Goal: Transaction & Acquisition: Book appointment/travel/reservation

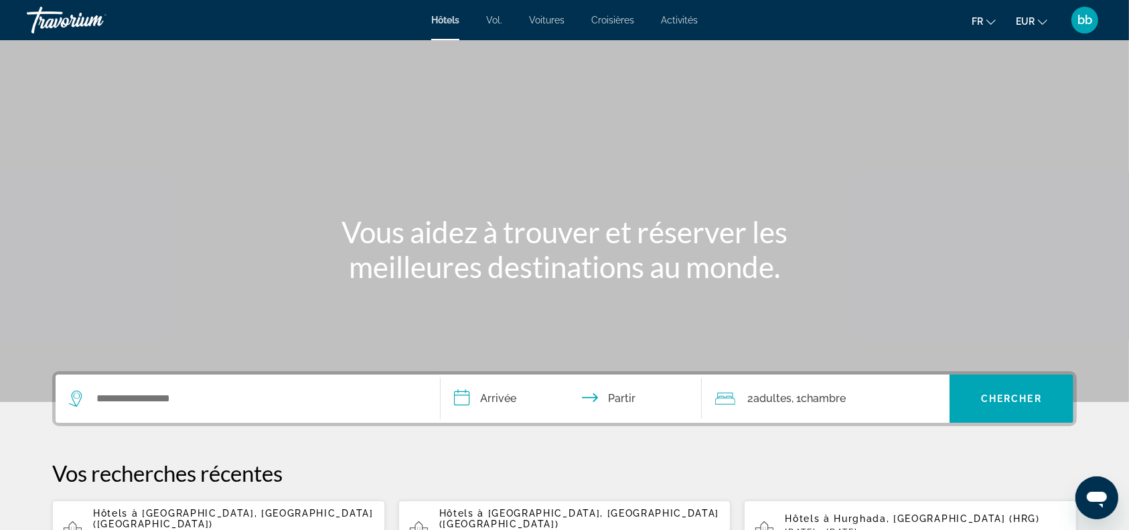
click at [690, 19] on font "Activités" at bounding box center [679, 20] width 37 height 11
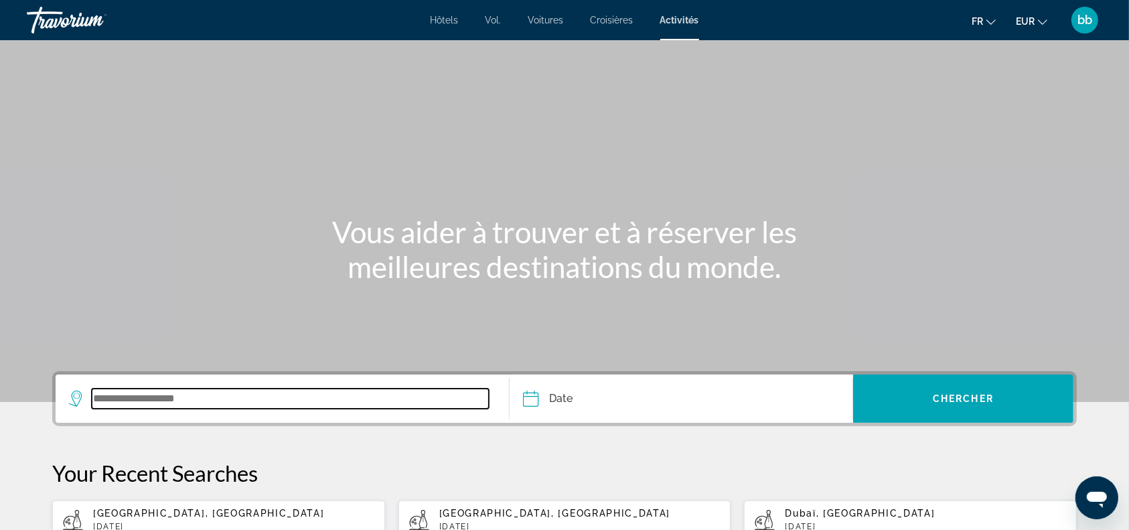
click at [193, 400] on input "Search widget" at bounding box center [290, 398] width 397 height 20
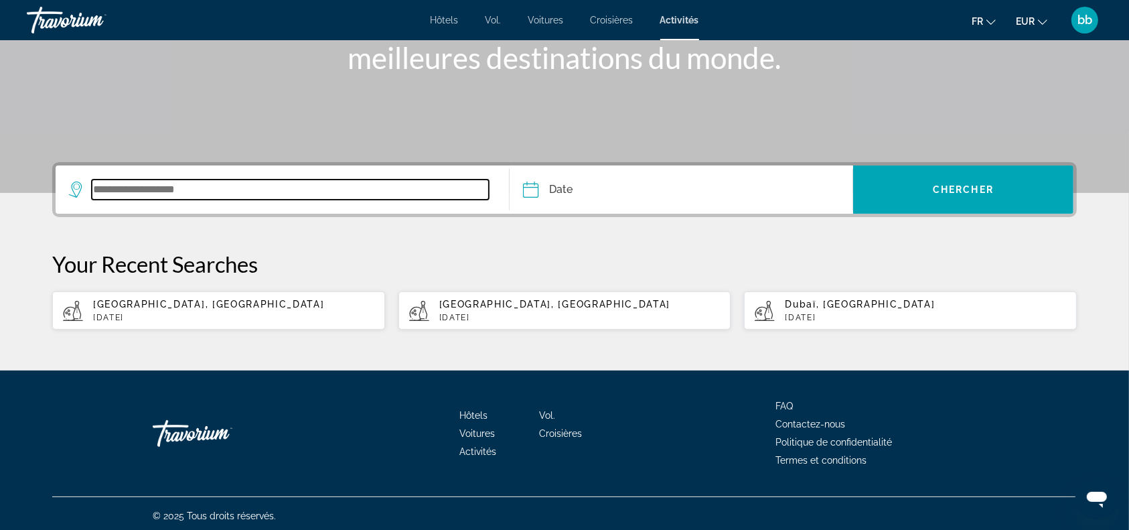
scroll to position [212, 0]
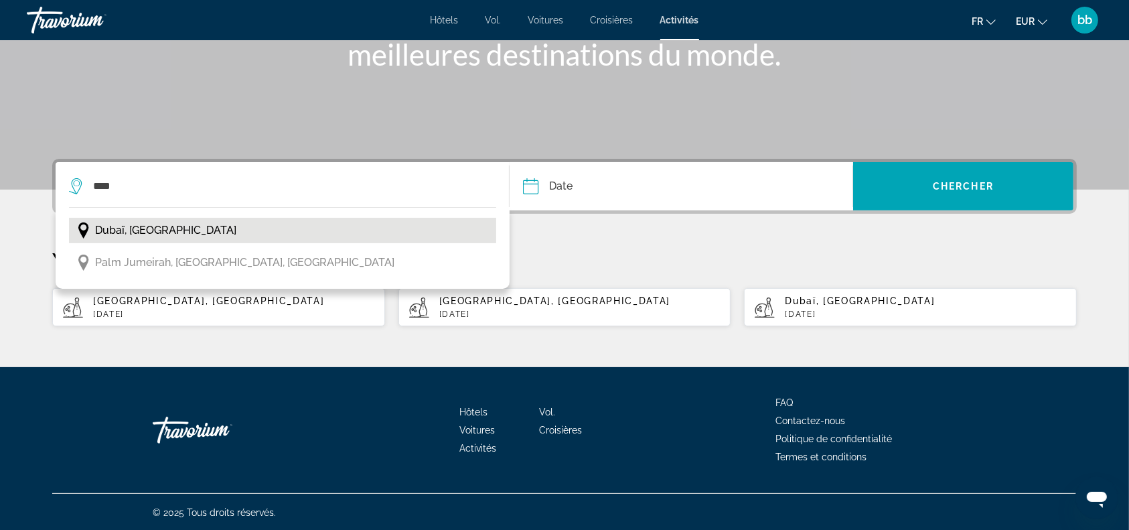
click at [211, 227] on span "Dubaï, [GEOGRAPHIC_DATA]" at bounding box center [165, 230] width 141 height 19
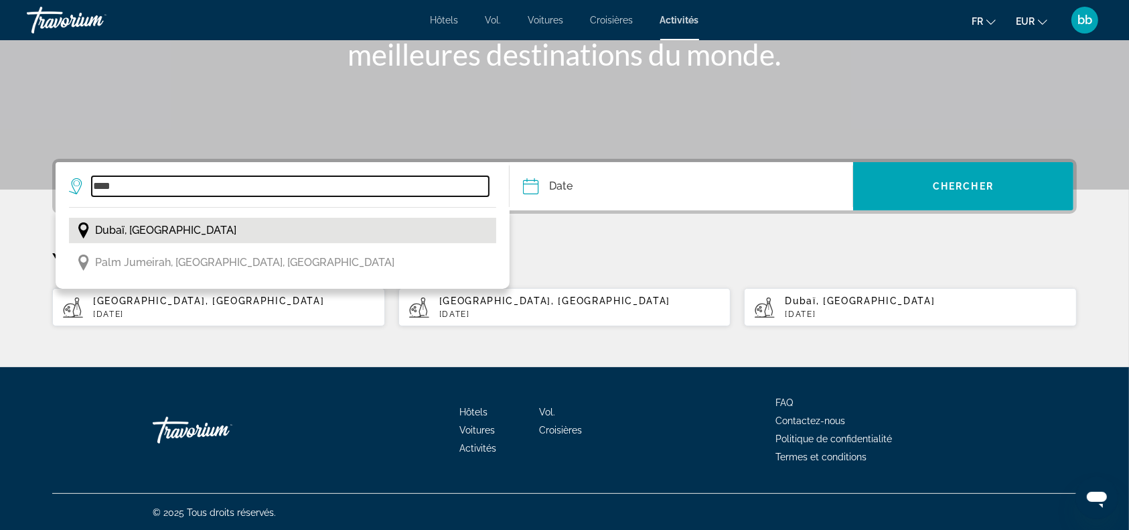
type input "**********"
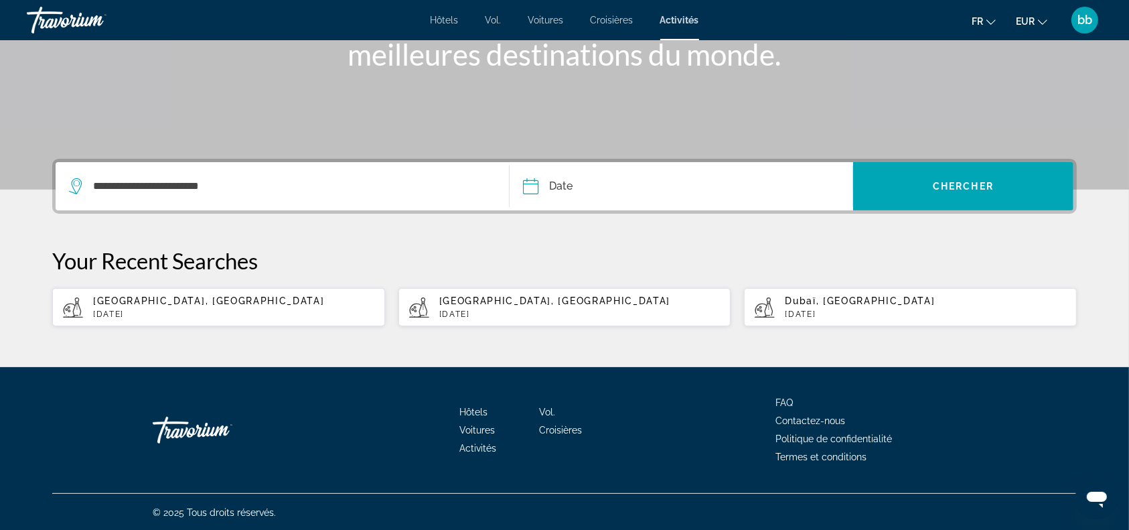
click at [532, 185] on input "Date" at bounding box center [605, 188] width 170 height 52
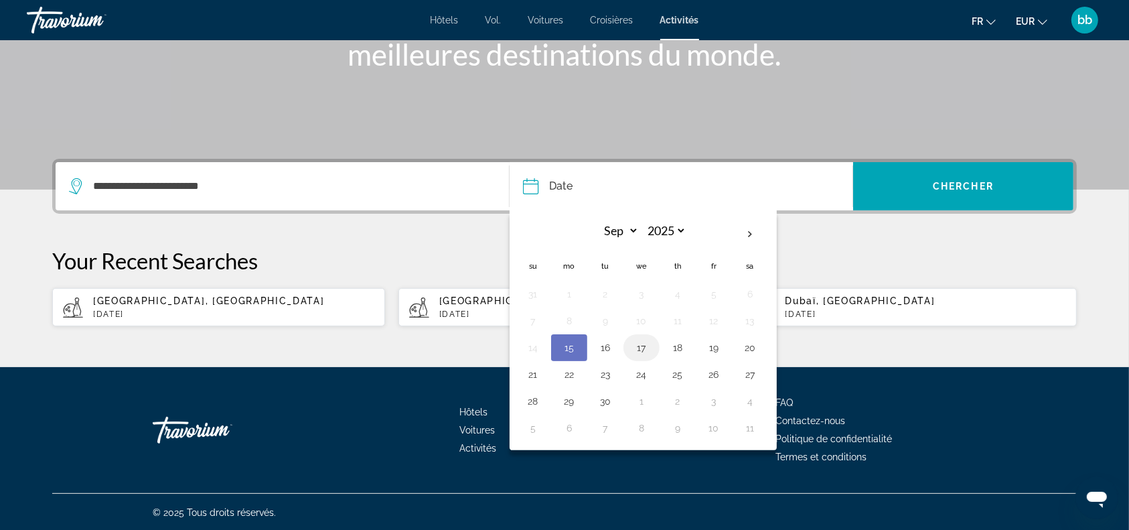
click at [644, 347] on button "17" at bounding box center [641, 347] width 21 height 19
type input "**********"
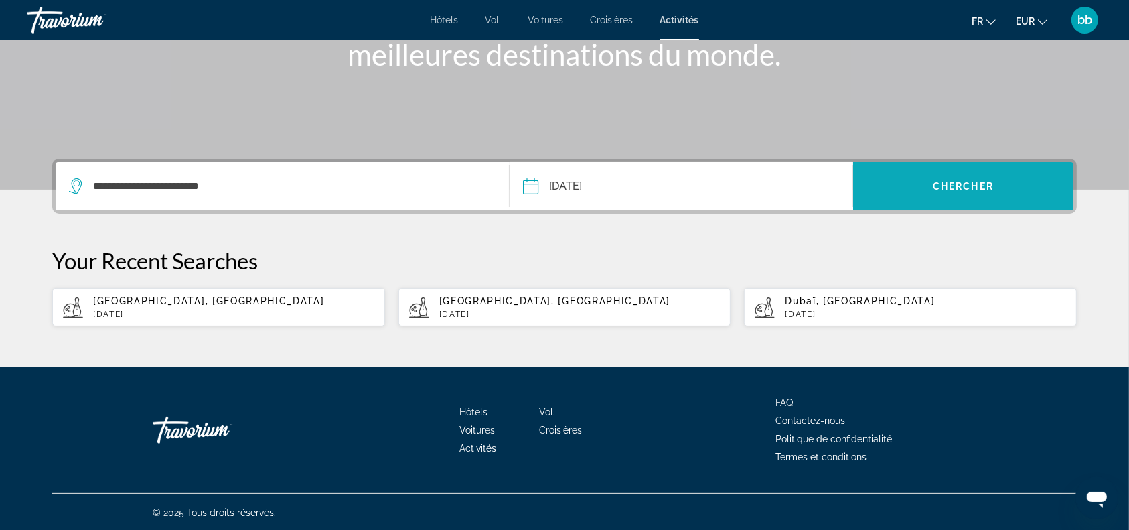
click at [952, 185] on span "Chercher" at bounding box center [963, 186] width 61 height 11
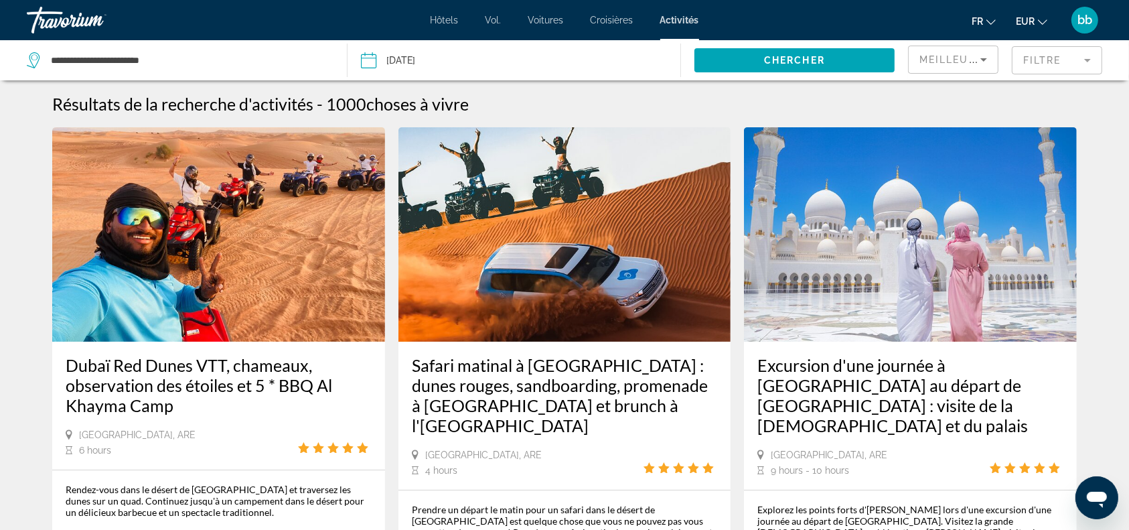
click at [1067, 60] on mat-form-field "Filtre" at bounding box center [1057, 60] width 90 height 28
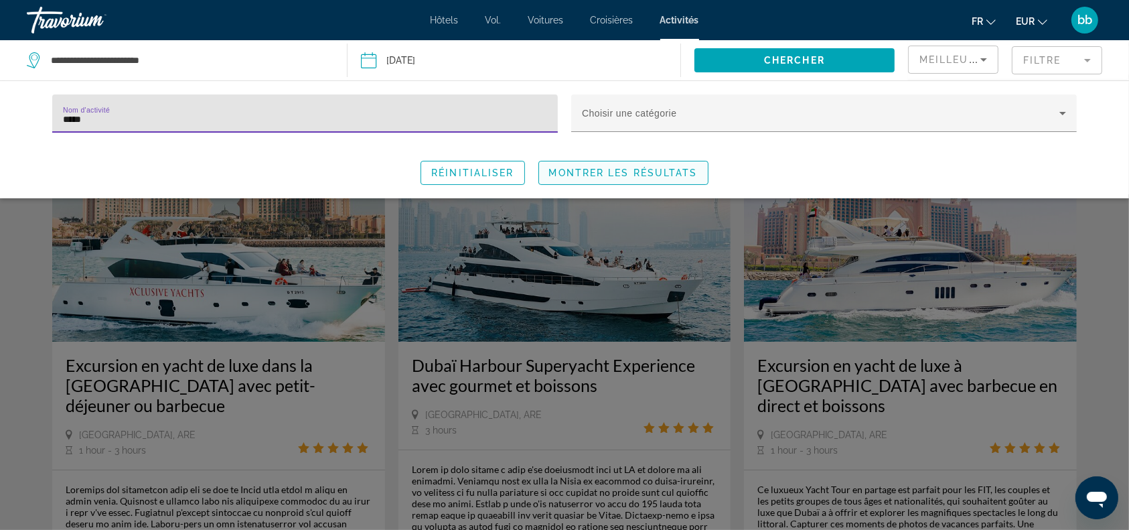
type input "*****"
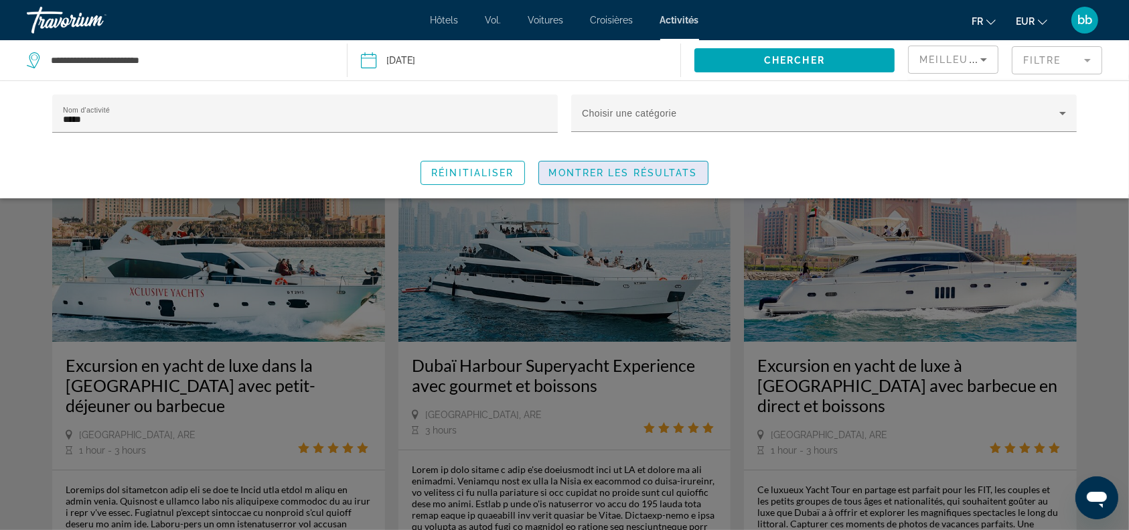
click at [653, 169] on span "Montrer les résultats" at bounding box center [623, 172] width 149 height 11
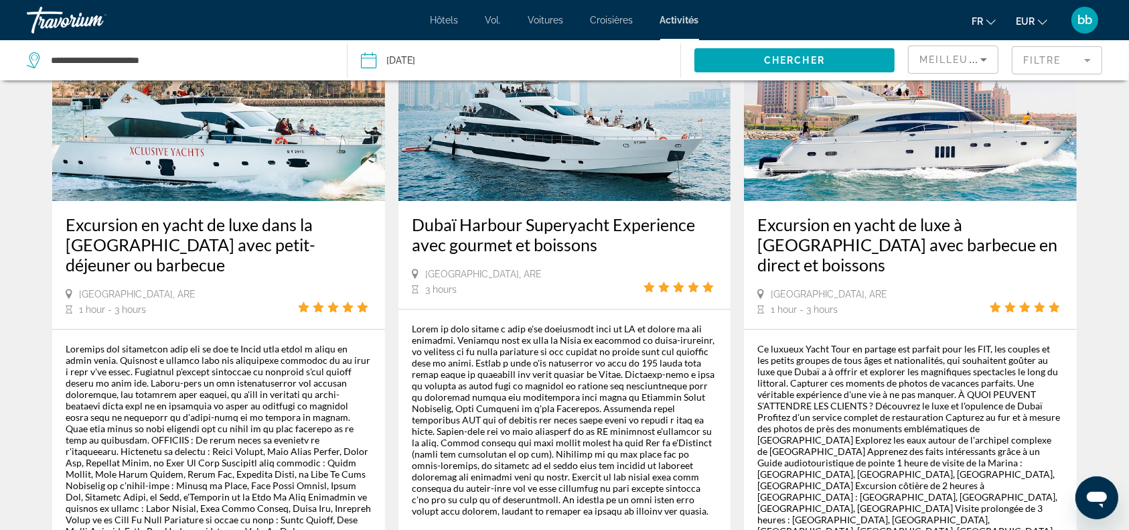
scroll to position [140, 0]
click at [250, 163] on img "Contenu principal" at bounding box center [218, 94] width 333 height 214
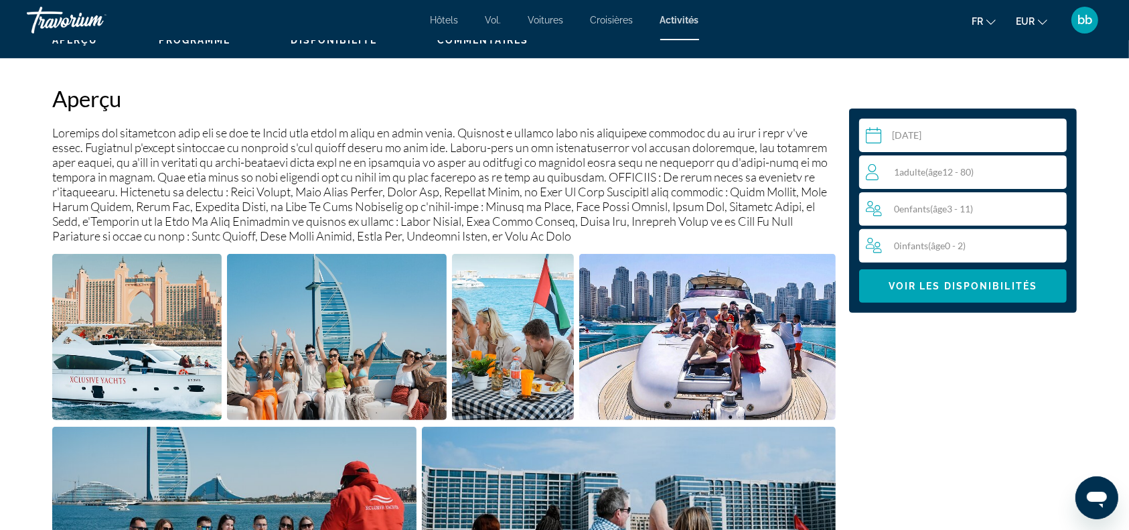
scroll to position [425, 0]
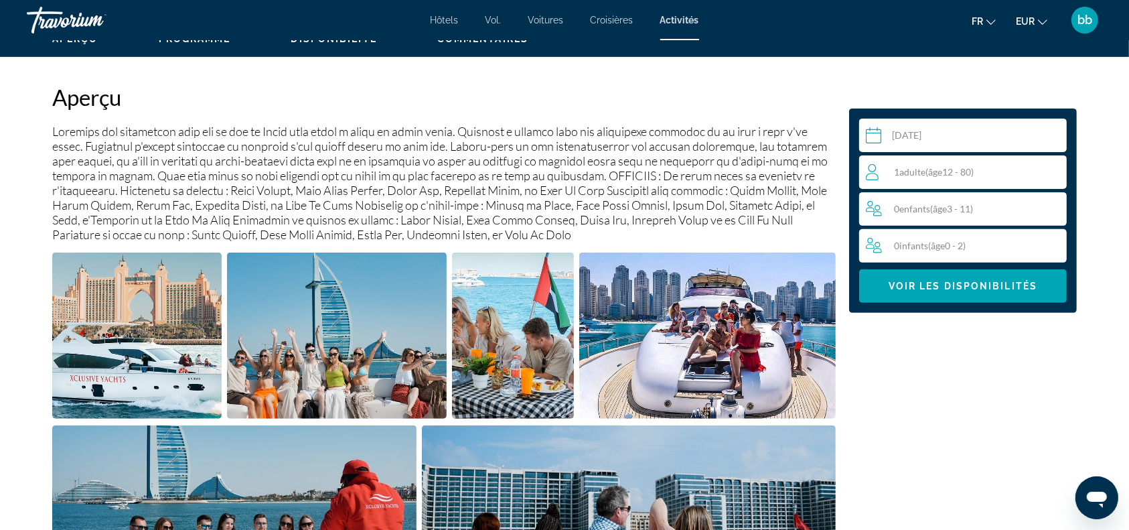
click at [186, 326] on img "Open full-screen image slider" at bounding box center [136, 335] width 169 height 166
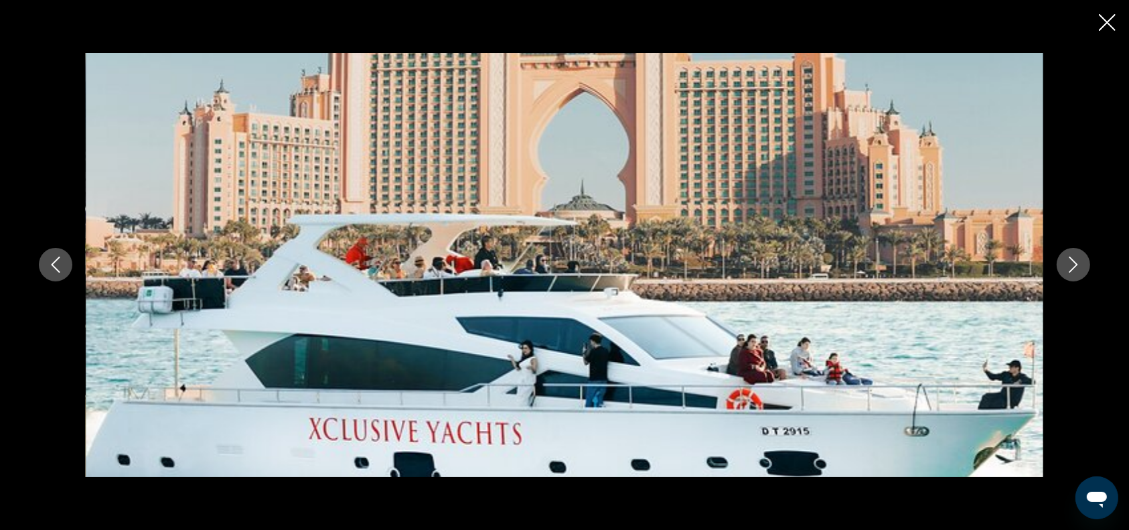
click at [1073, 262] on icon "Next image" at bounding box center [1073, 265] width 9 height 16
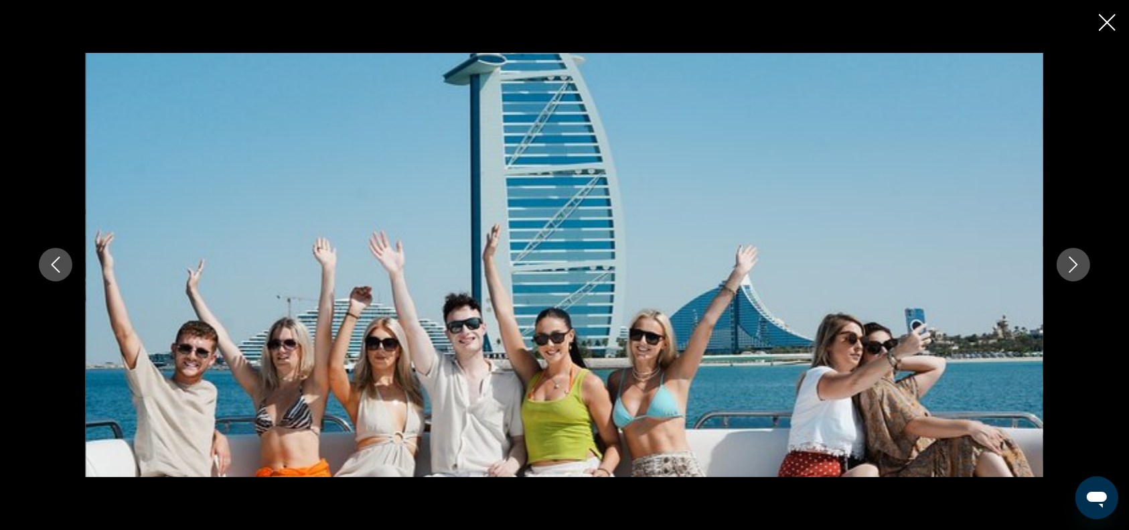
click at [1073, 262] on icon "Next image" at bounding box center [1073, 264] width 16 height 16
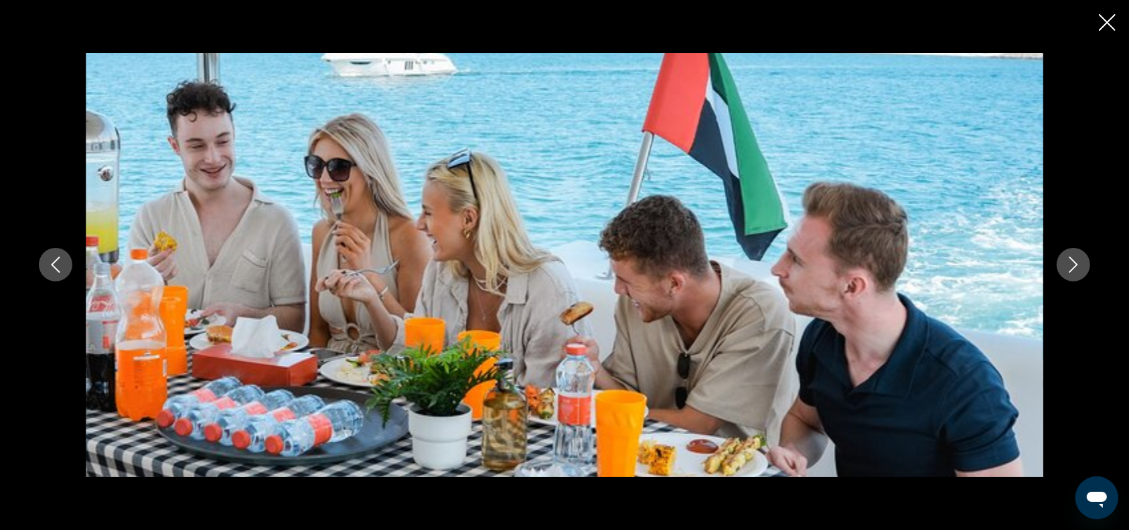
click at [1073, 262] on icon "Next image" at bounding box center [1073, 264] width 16 height 16
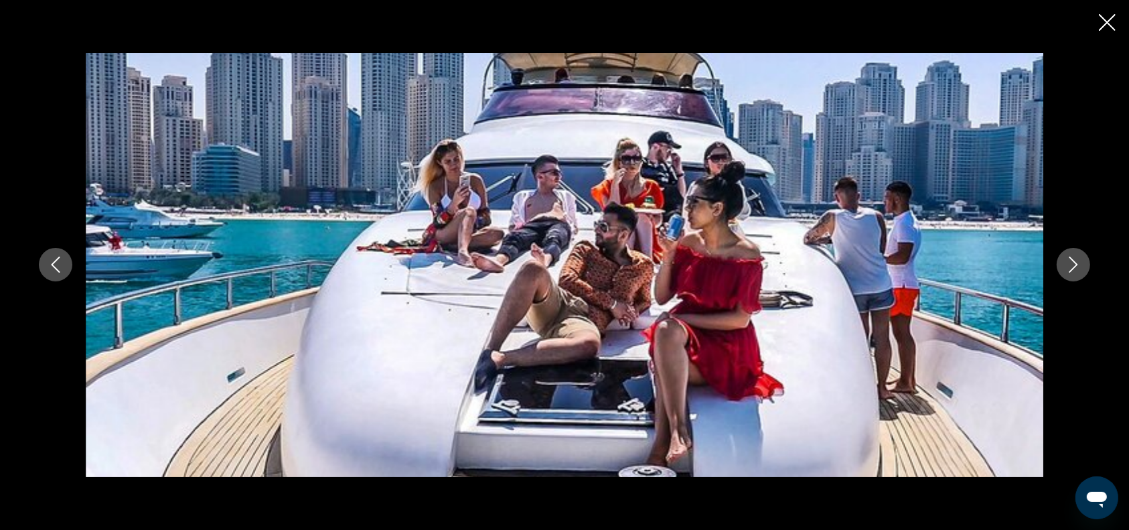
click at [1073, 262] on icon "Next image" at bounding box center [1073, 264] width 16 height 16
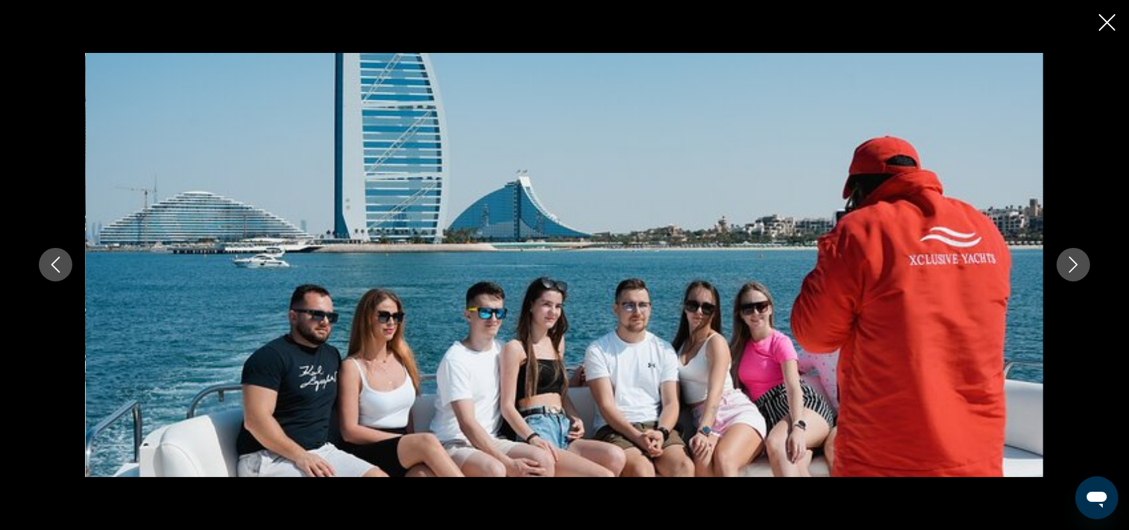
click at [1073, 262] on icon "Next image" at bounding box center [1073, 264] width 16 height 16
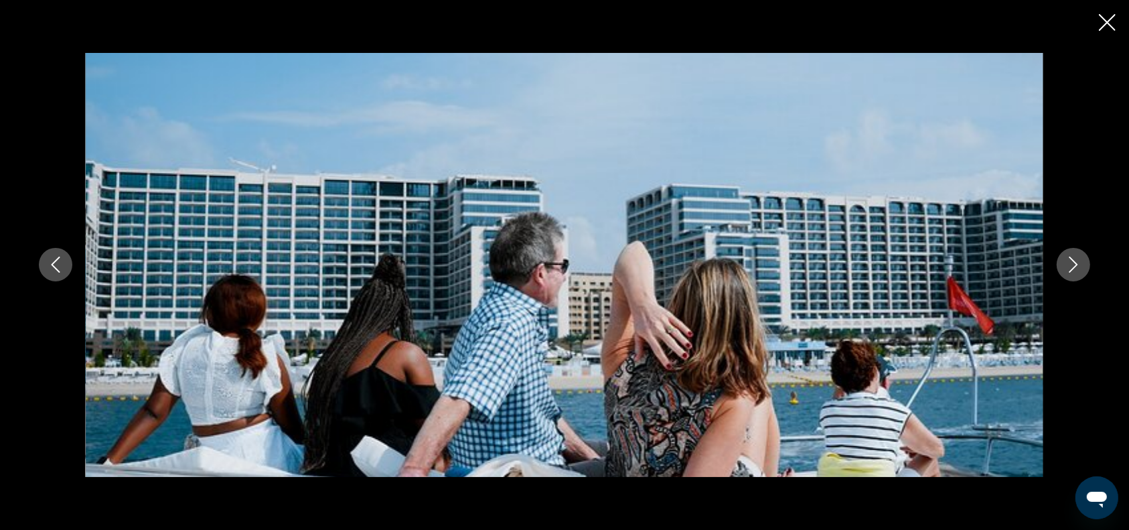
click at [1073, 262] on icon "Next image" at bounding box center [1073, 264] width 16 height 16
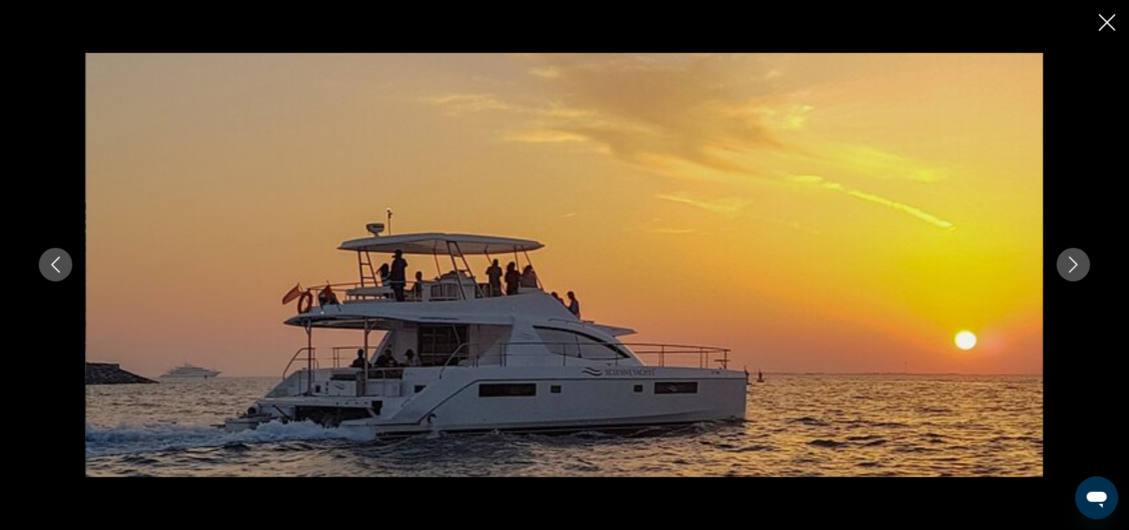
click at [1073, 262] on icon "Next image" at bounding box center [1073, 264] width 16 height 16
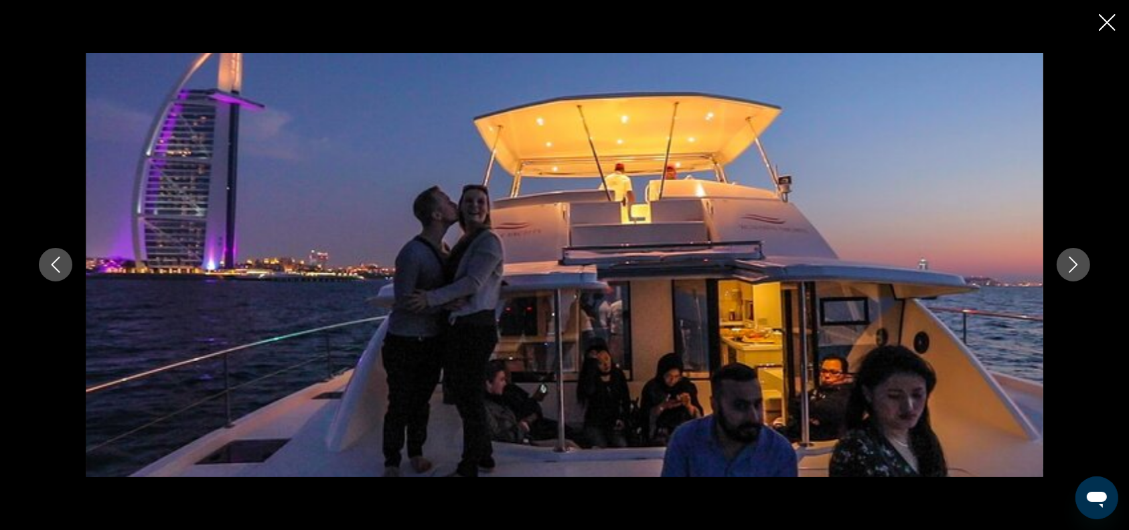
click at [1073, 262] on icon "Next image" at bounding box center [1073, 264] width 16 height 16
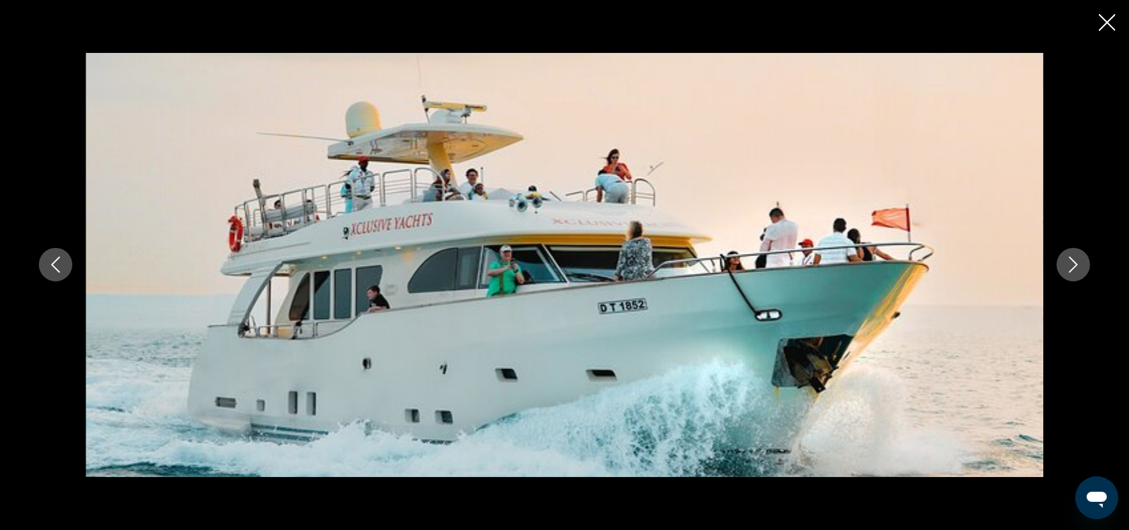
click at [1073, 262] on icon "Next image" at bounding box center [1073, 264] width 16 height 16
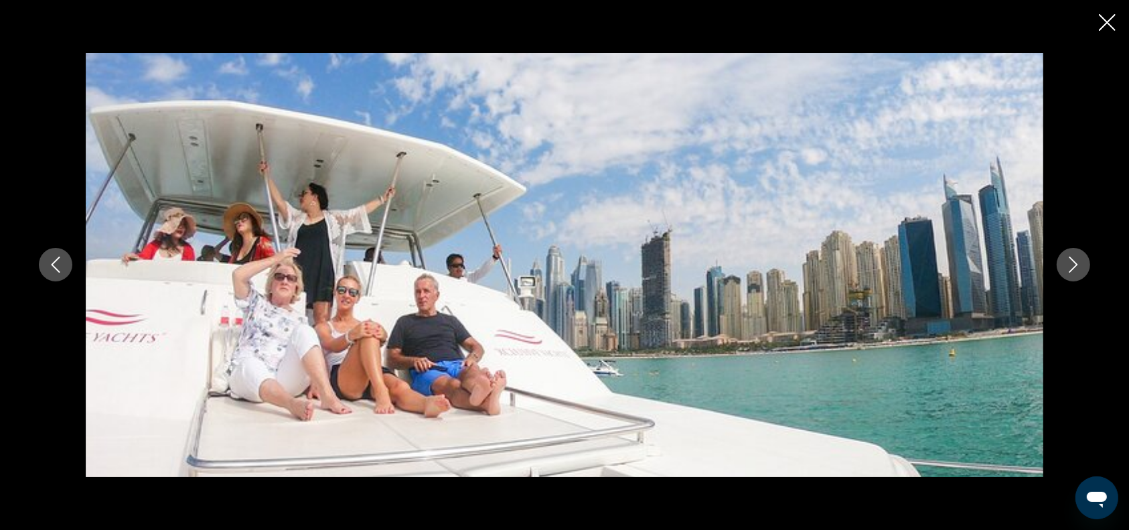
click at [1073, 262] on icon "Next image" at bounding box center [1073, 264] width 16 height 16
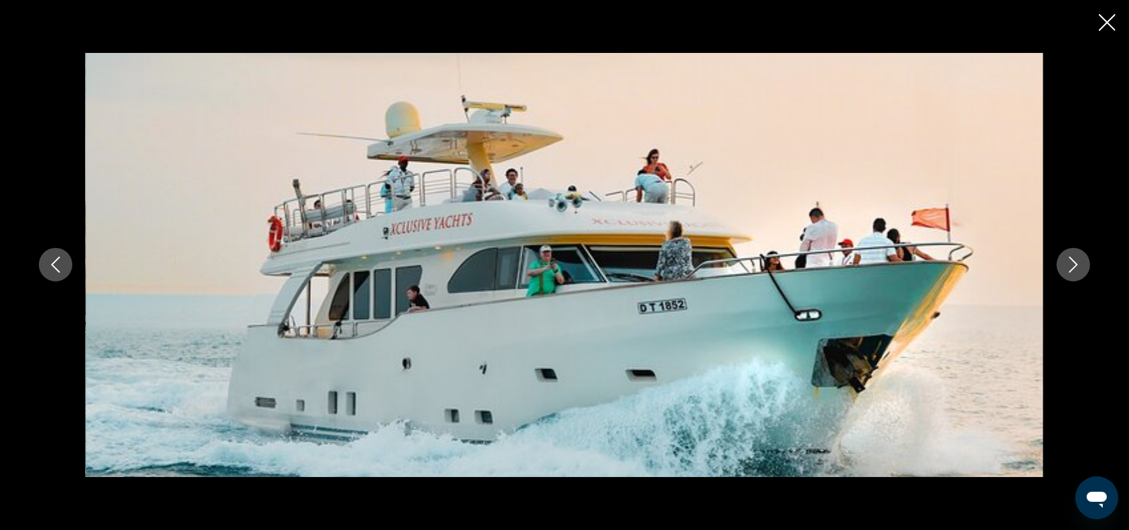
click at [1073, 262] on icon "Next image" at bounding box center [1073, 264] width 16 height 16
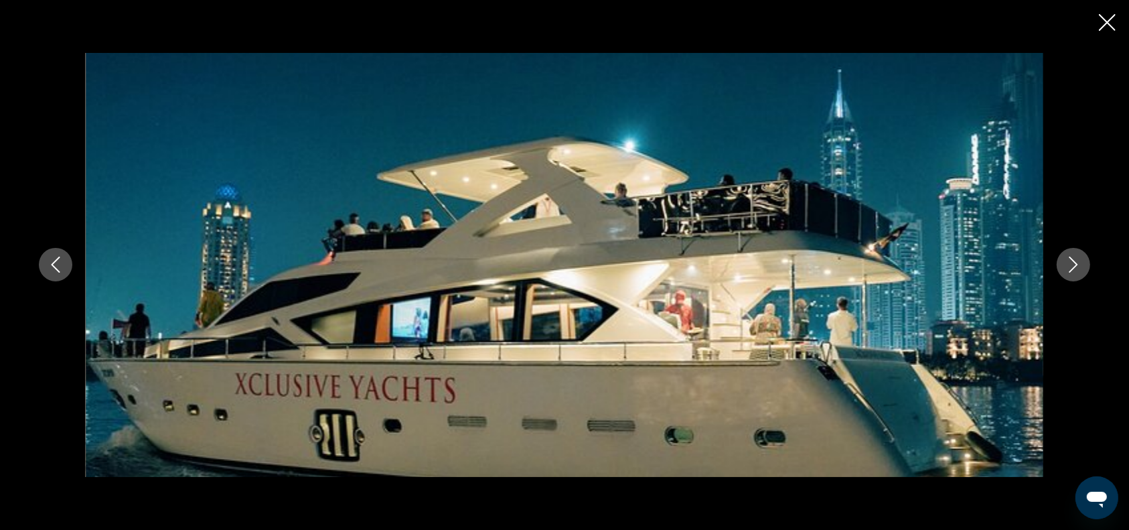
click at [1073, 262] on icon "Next image" at bounding box center [1073, 264] width 16 height 16
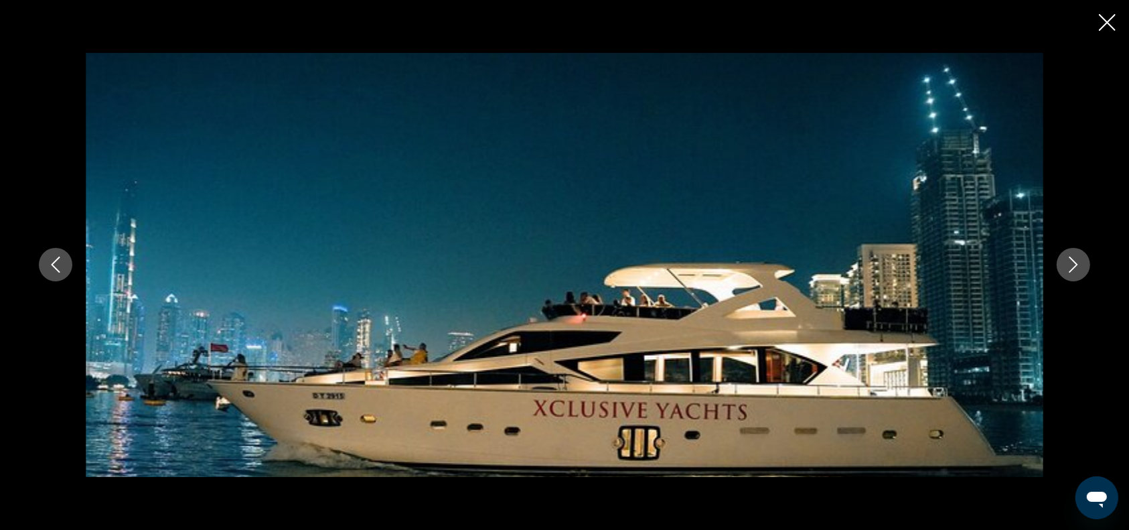
click at [1073, 262] on icon "Next image" at bounding box center [1073, 264] width 16 height 16
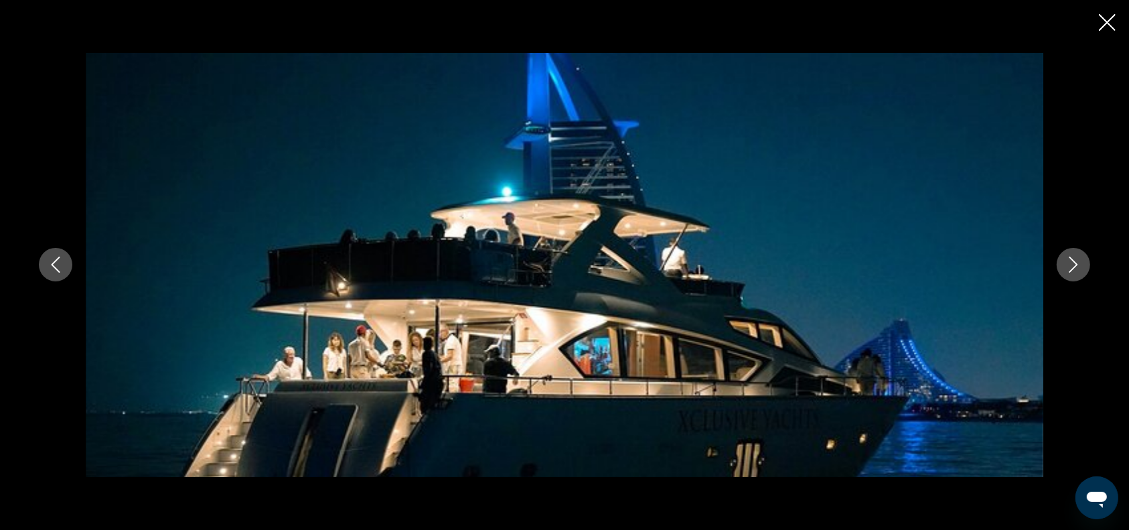
click at [1073, 262] on icon "Next image" at bounding box center [1073, 265] width 9 height 16
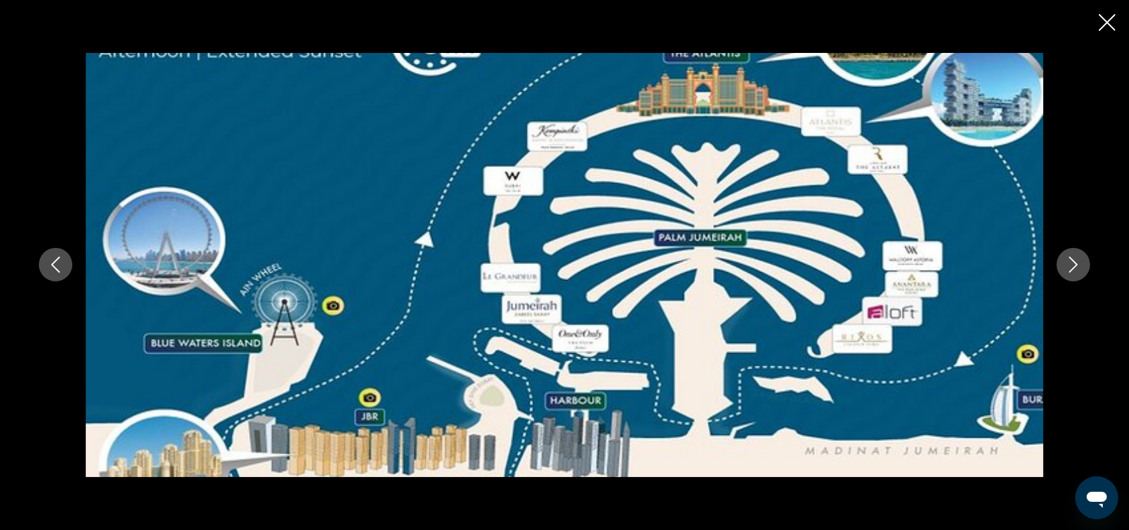
click at [1073, 262] on icon "Next image" at bounding box center [1073, 265] width 9 height 16
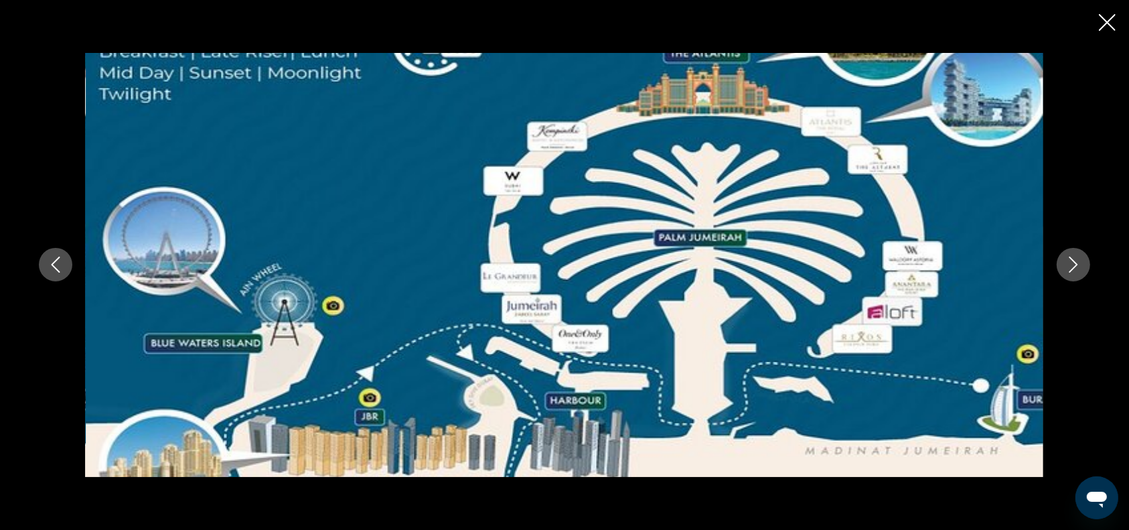
click at [1073, 262] on icon "Next image" at bounding box center [1073, 265] width 9 height 16
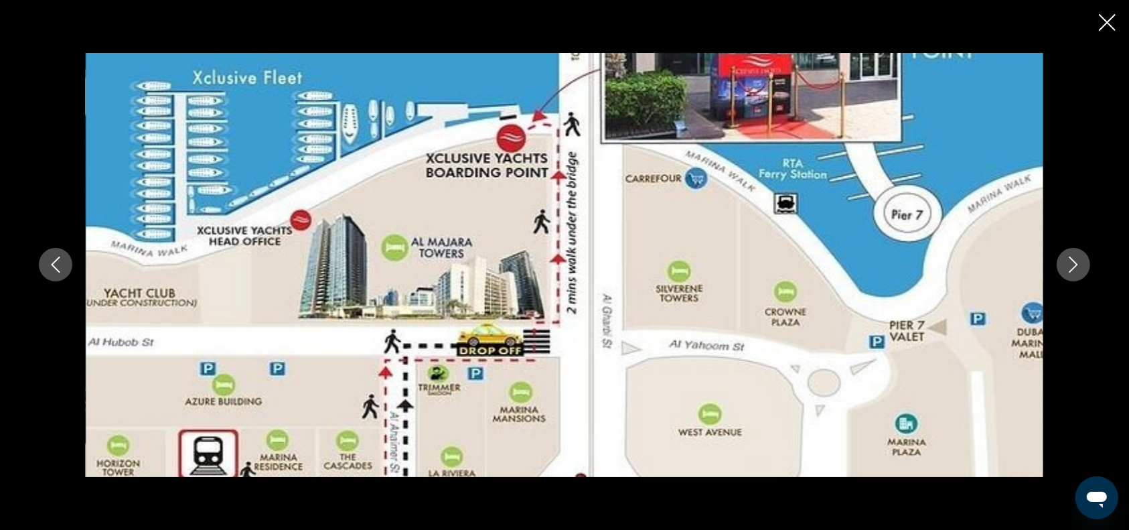
click at [1073, 262] on icon "Next image" at bounding box center [1073, 265] width 9 height 16
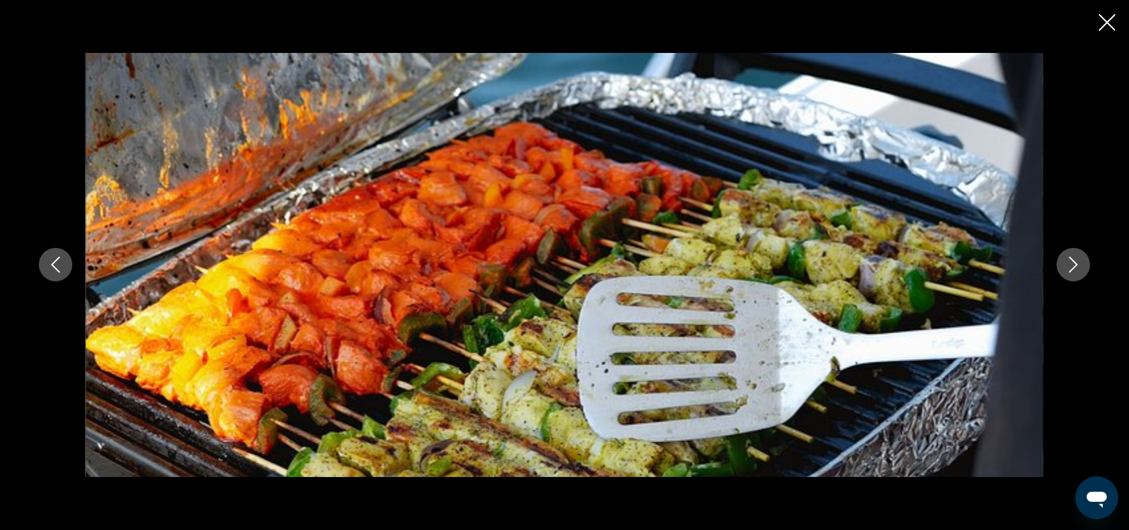
click at [1073, 262] on icon "Next image" at bounding box center [1073, 265] width 9 height 16
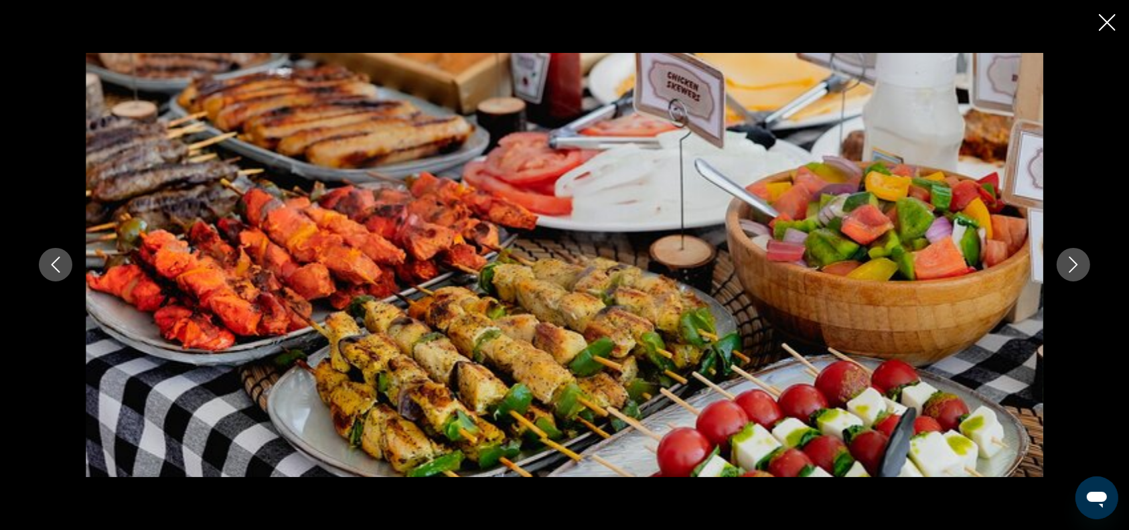
click at [1073, 262] on icon "Next image" at bounding box center [1073, 264] width 16 height 16
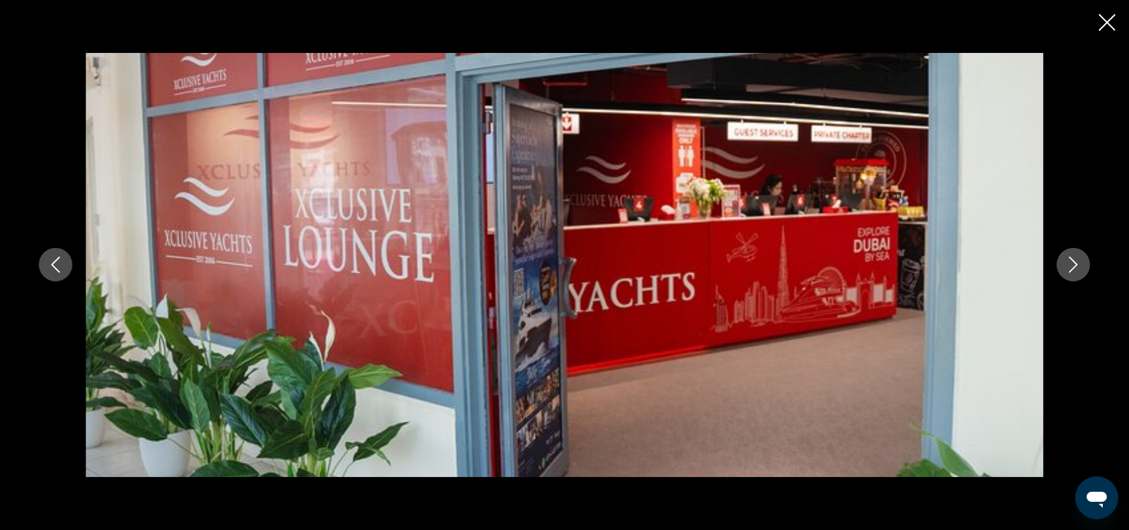
click at [1073, 262] on icon "Next image" at bounding box center [1073, 264] width 16 height 16
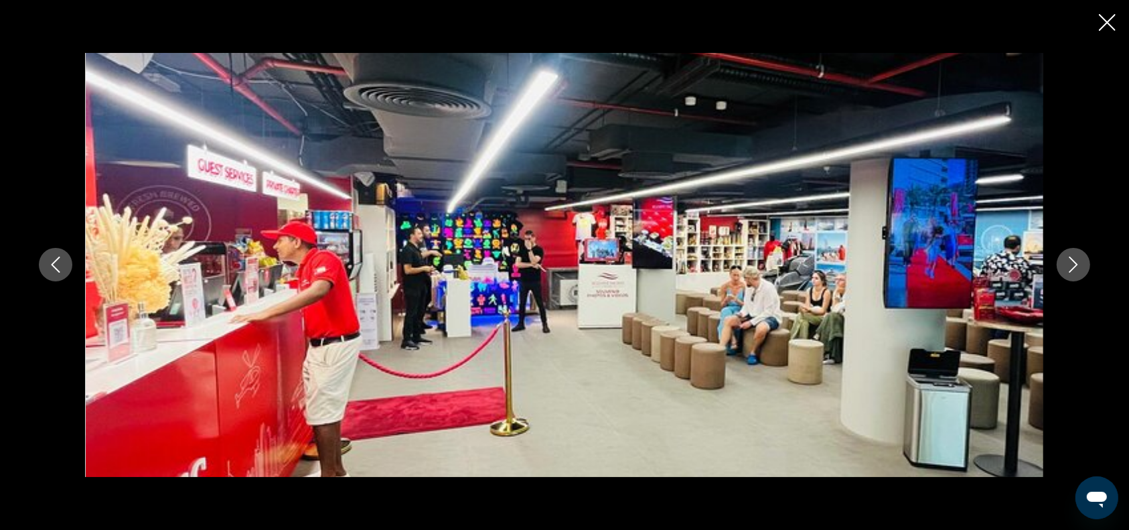
click at [1073, 262] on icon "Next image" at bounding box center [1073, 264] width 16 height 16
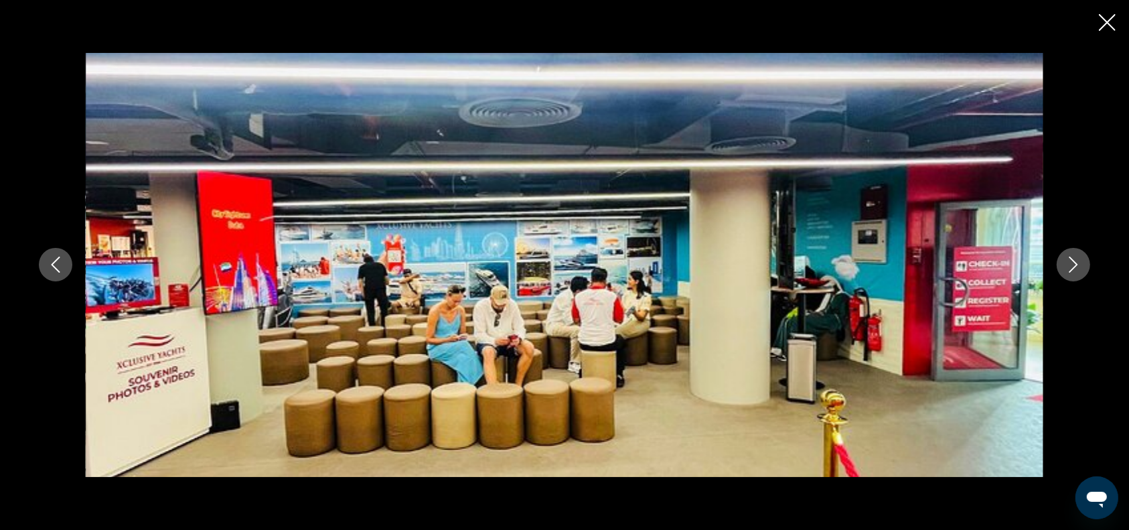
click at [1073, 262] on icon "Next image" at bounding box center [1073, 264] width 16 height 16
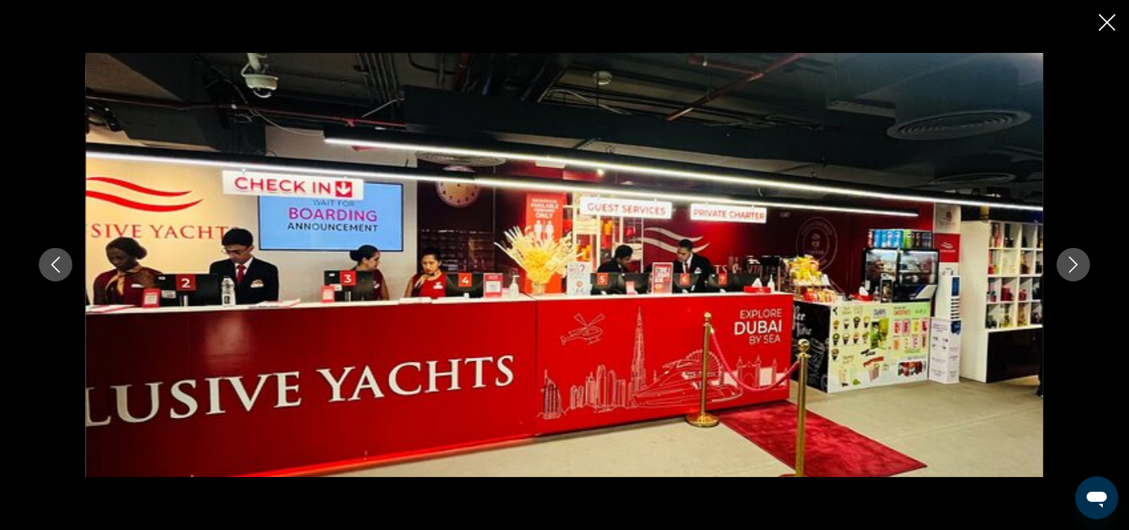
click at [1073, 262] on icon "Next image" at bounding box center [1073, 264] width 16 height 16
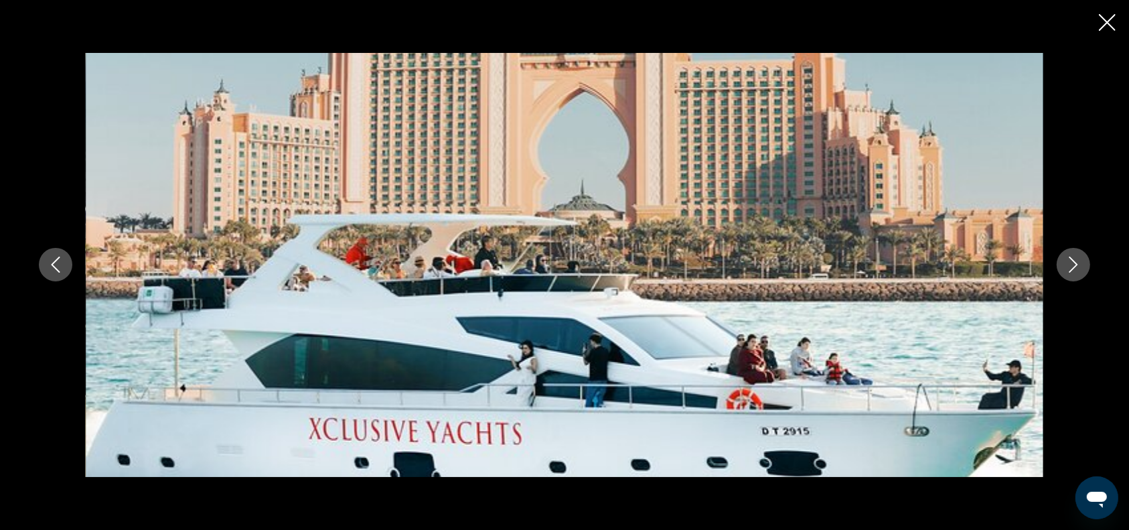
click at [1073, 262] on icon "Next image" at bounding box center [1073, 264] width 16 height 16
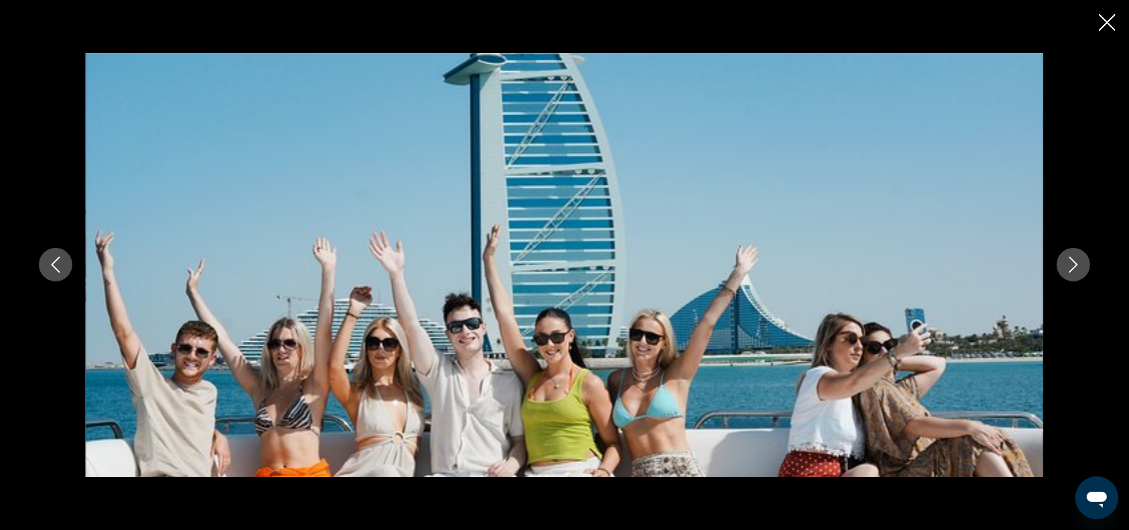
click at [1101, 26] on icon "Close slideshow" at bounding box center [1107, 22] width 17 height 17
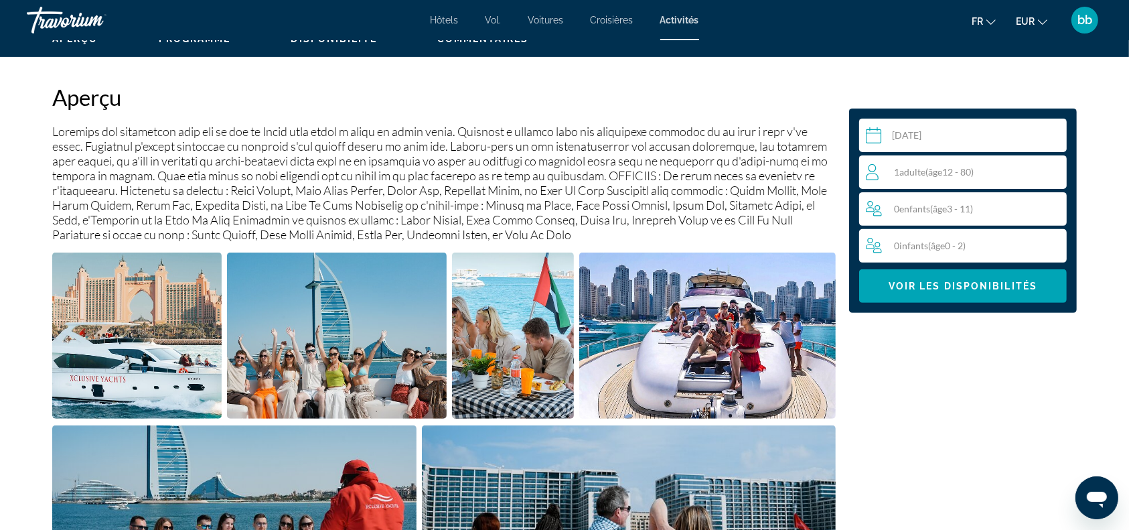
click at [1007, 167] on div "1 Adulte Adultes ( âge 12 - 80)" at bounding box center [966, 172] width 200 height 16
click at [1055, 171] on icon "Increment adults" at bounding box center [1053, 171] width 12 height 12
click at [987, 287] on span "Voir les disponibilités" at bounding box center [962, 286] width 149 height 11
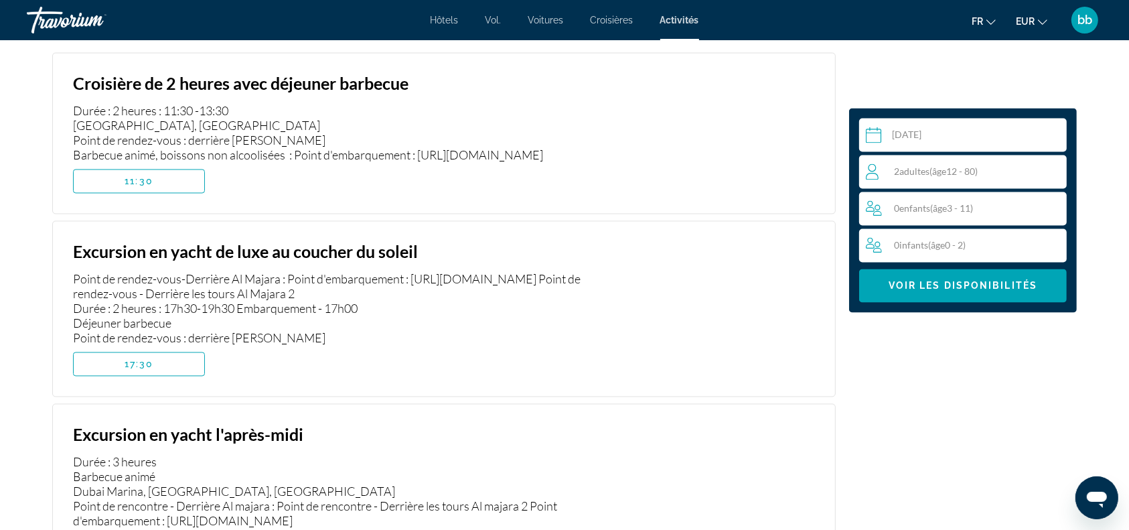
scroll to position [2496, 0]
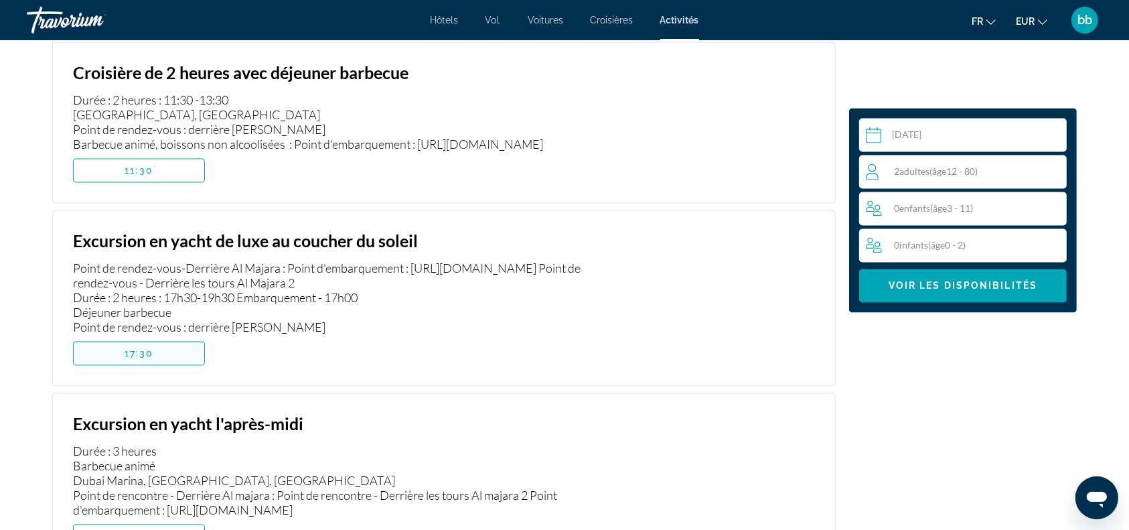
click at [170, 337] on span "Contenu principal" at bounding box center [139, 353] width 131 height 32
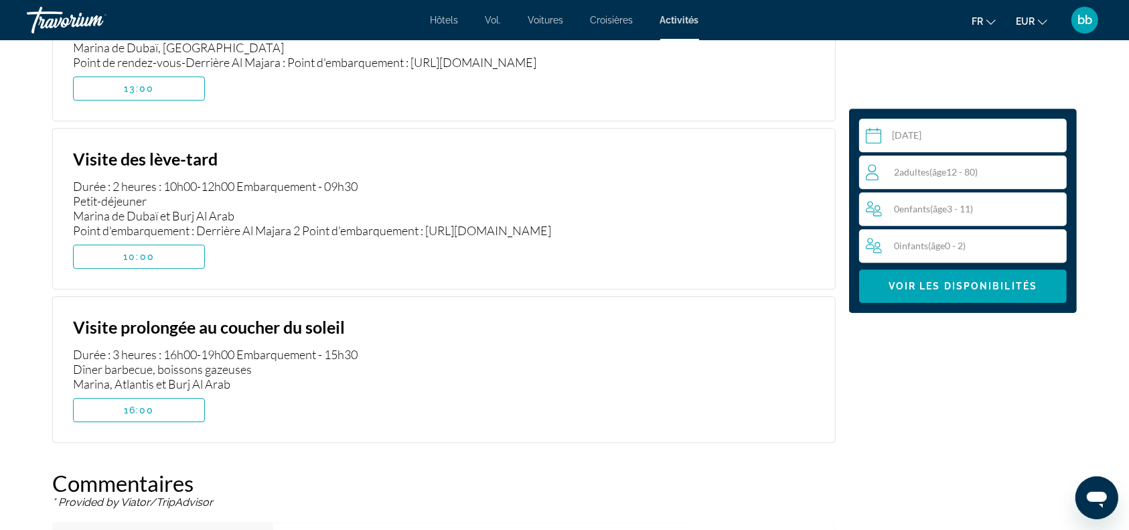
scroll to position [3805, 0]
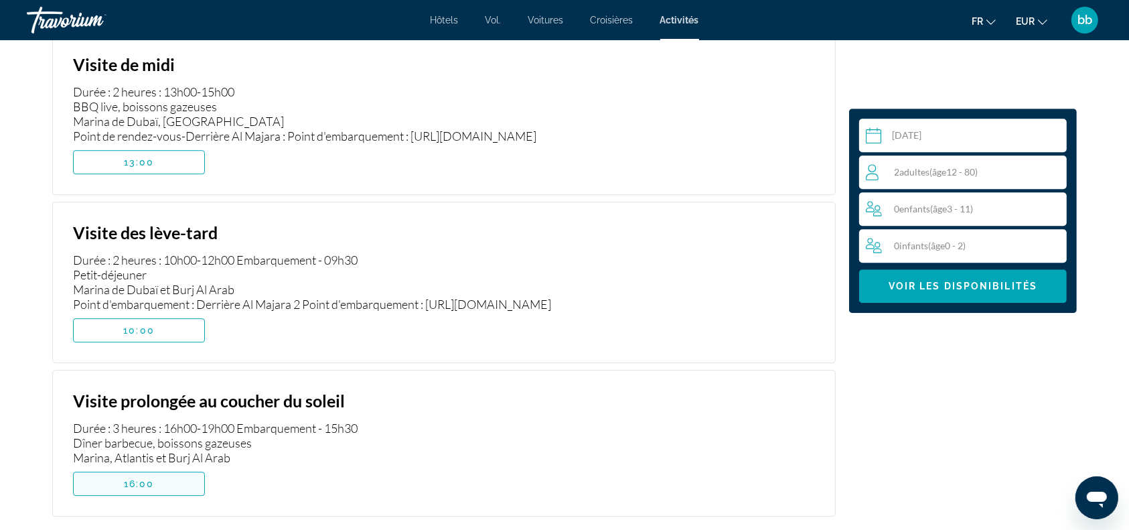
click at [159, 467] on span "Contenu principal" at bounding box center [139, 483] width 131 height 32
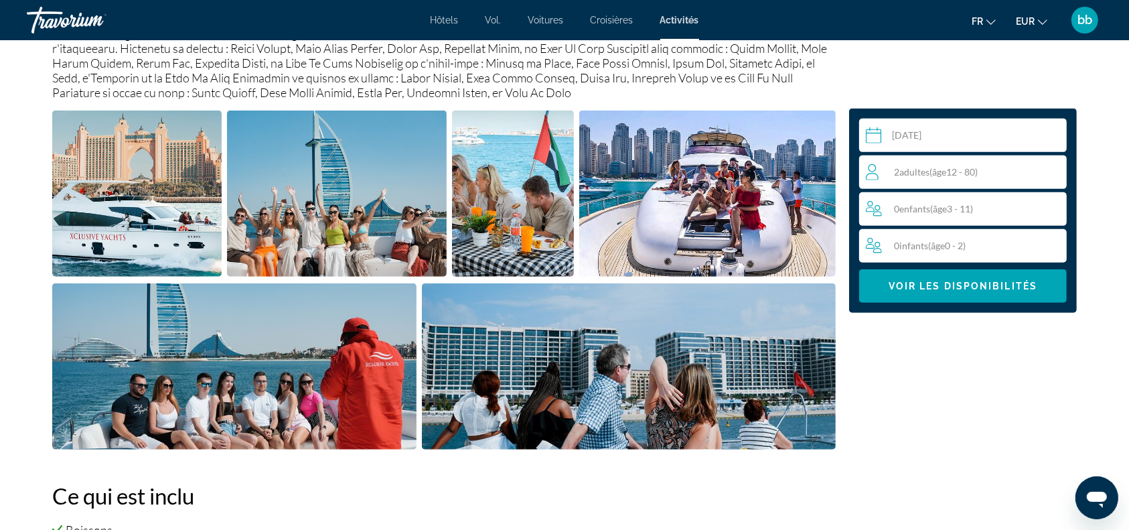
scroll to position [566, 0]
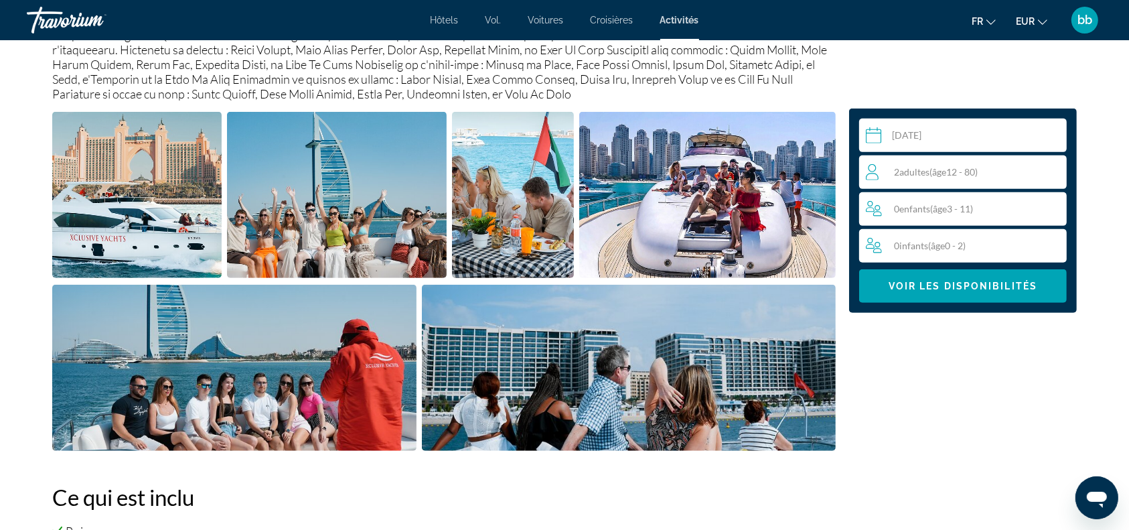
click at [690, 399] on img "Open full-screen image slider" at bounding box center [629, 368] width 414 height 166
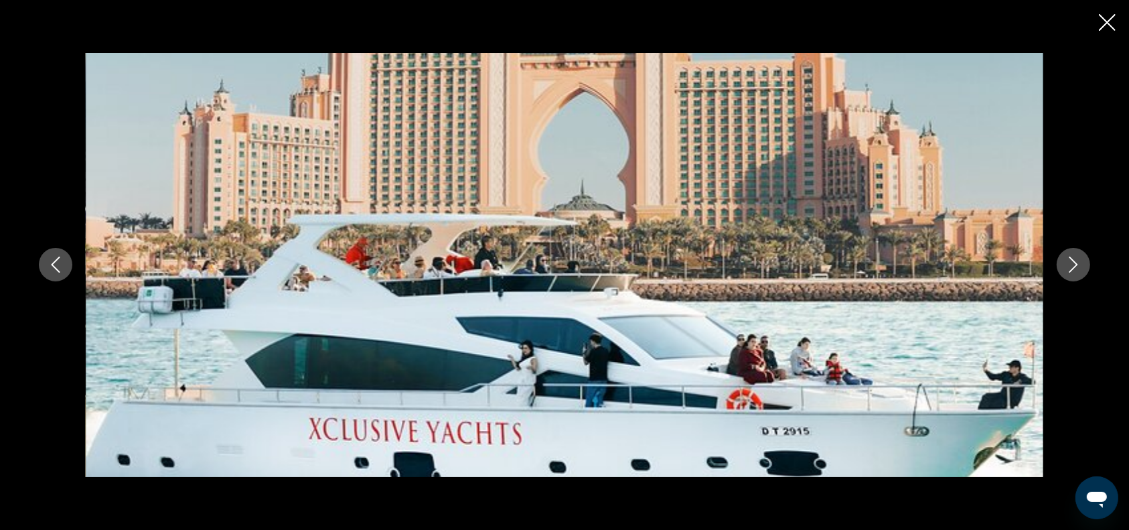
click at [1077, 266] on icon "Next image" at bounding box center [1073, 264] width 16 height 16
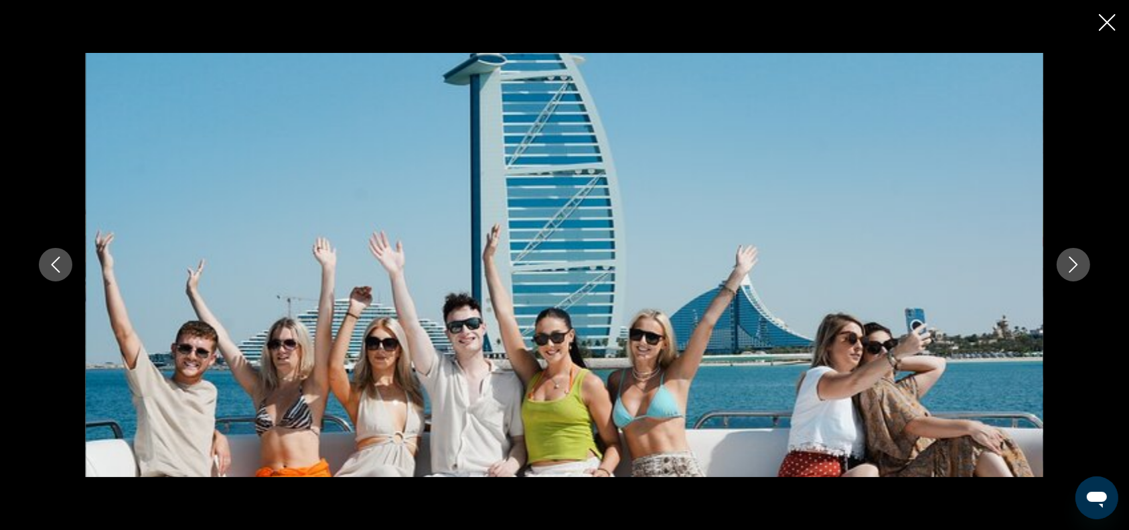
click at [1077, 266] on icon "Next image" at bounding box center [1073, 264] width 16 height 16
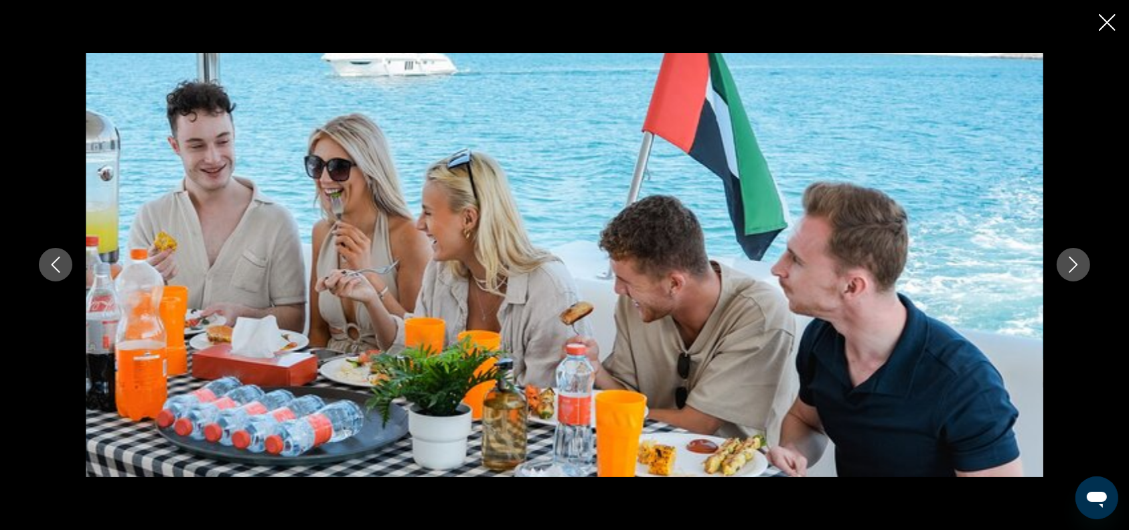
click at [1077, 266] on icon "Next image" at bounding box center [1073, 264] width 16 height 16
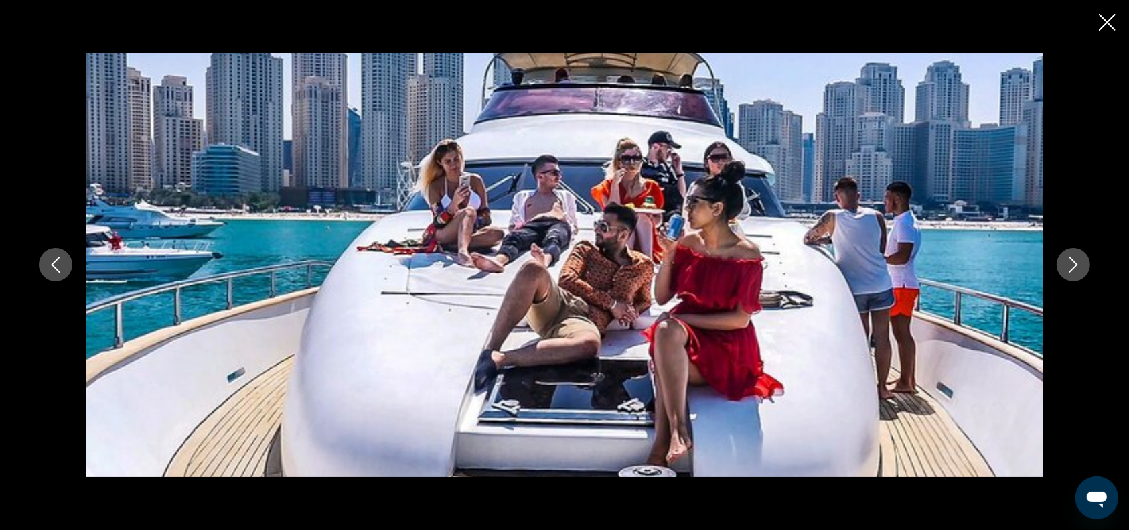
click at [1077, 266] on icon "Next image" at bounding box center [1073, 264] width 16 height 16
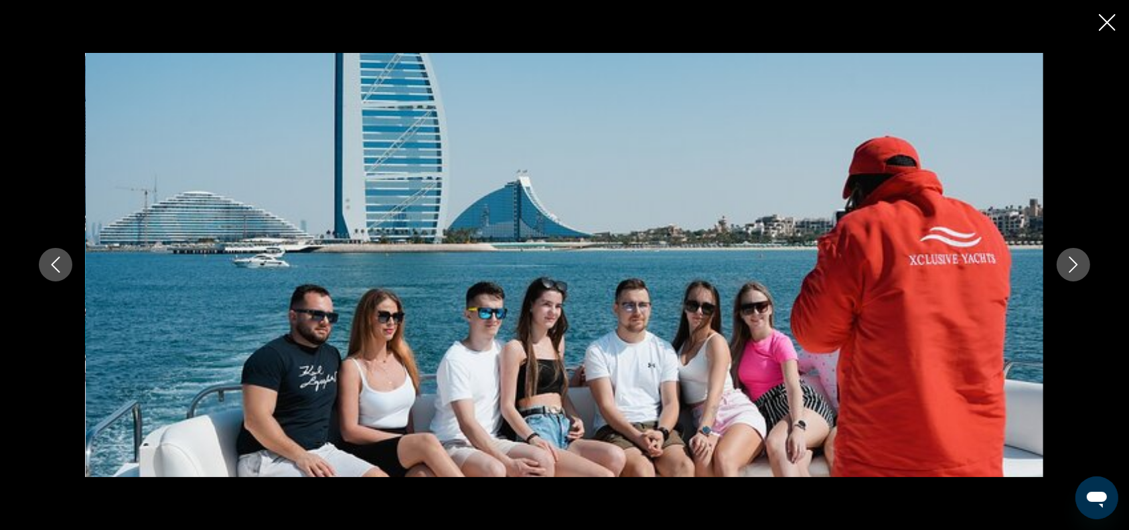
click at [1077, 266] on icon "Next image" at bounding box center [1073, 264] width 16 height 16
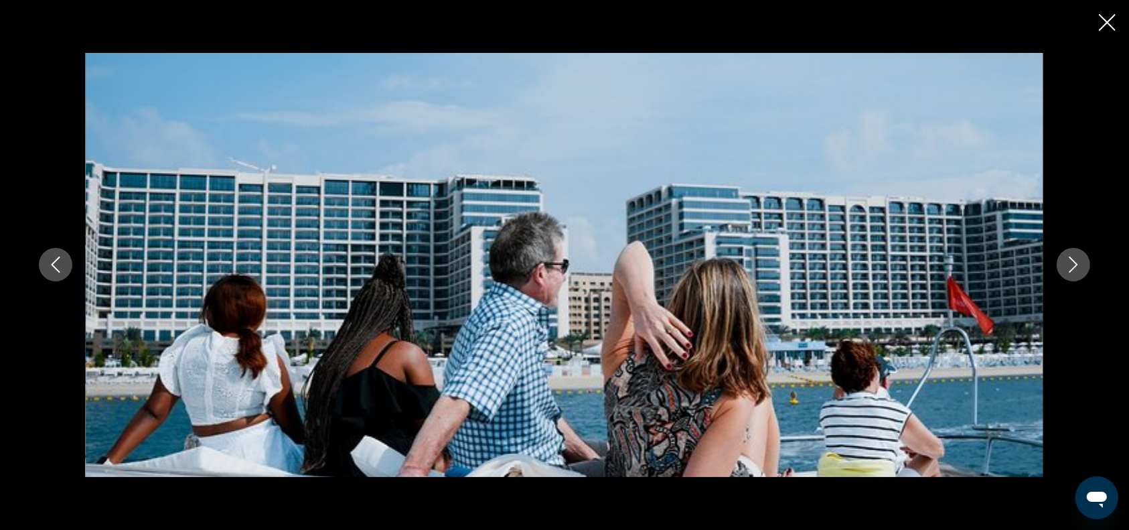
click at [1077, 266] on icon "Next image" at bounding box center [1073, 264] width 16 height 16
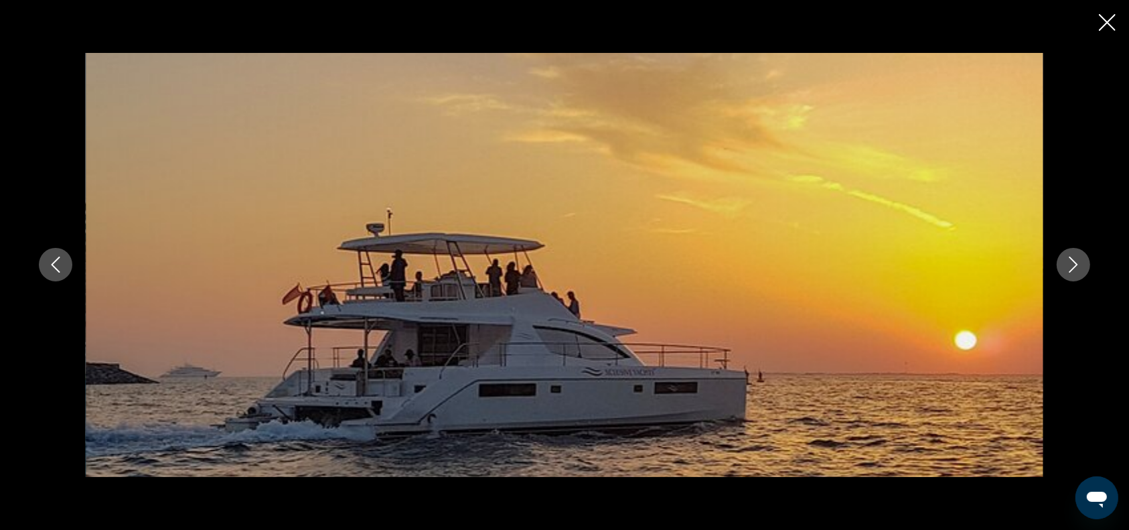
click at [1077, 266] on icon "Next image" at bounding box center [1073, 264] width 16 height 16
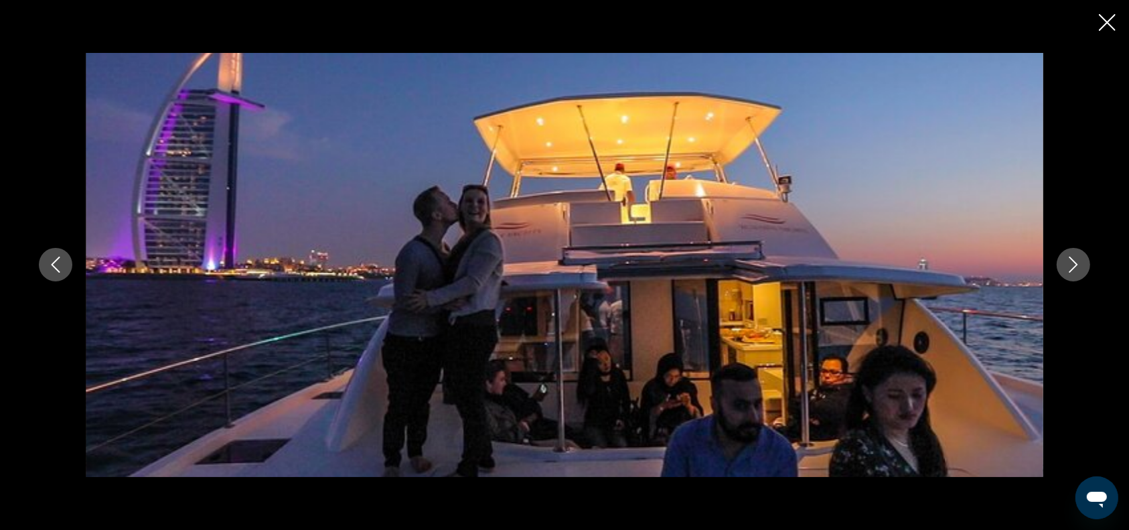
click at [1077, 266] on icon "Next image" at bounding box center [1073, 264] width 16 height 16
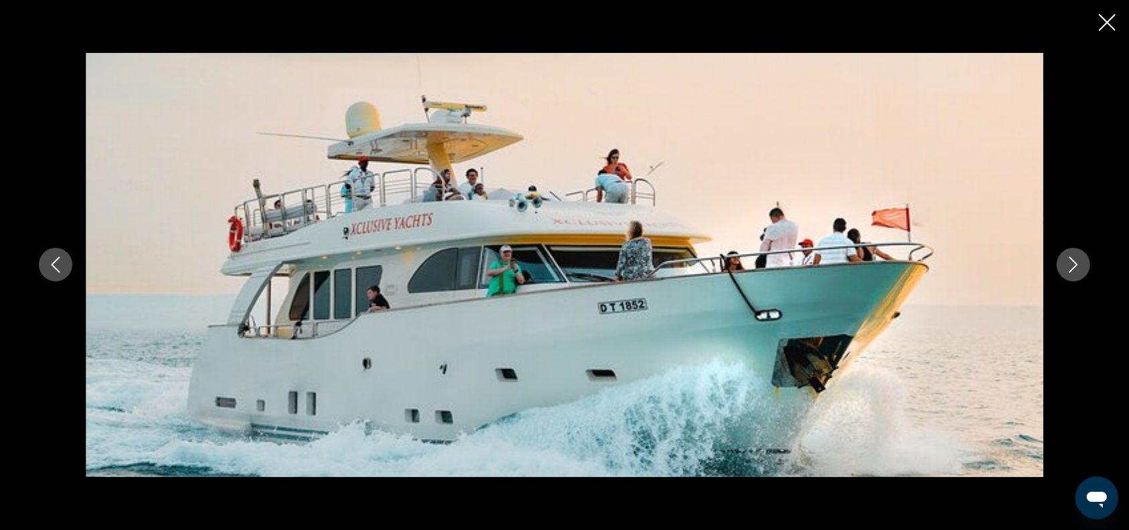
click at [1077, 266] on icon "Next image" at bounding box center [1073, 264] width 16 height 16
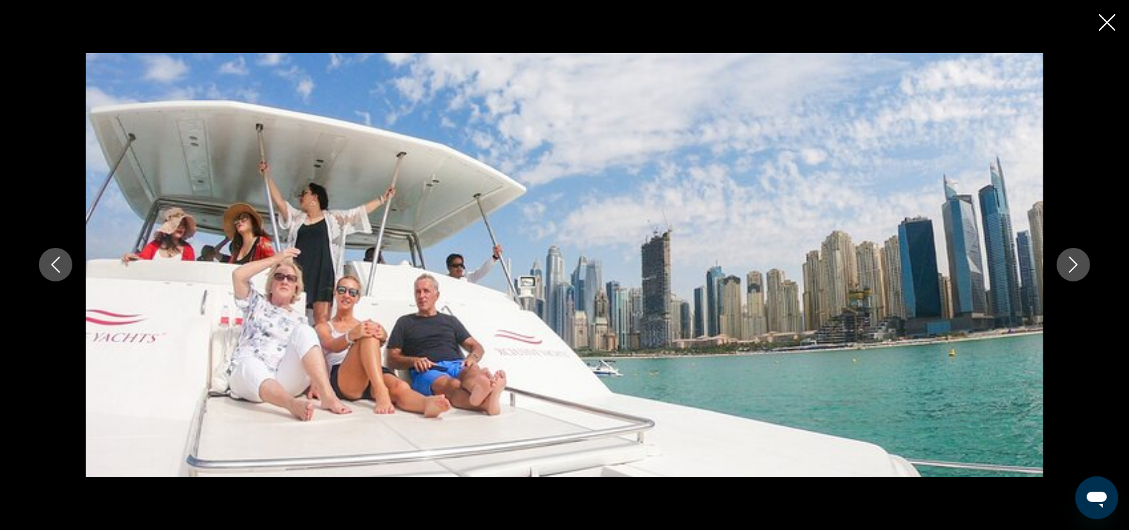
click at [1077, 266] on icon "Next image" at bounding box center [1073, 264] width 16 height 16
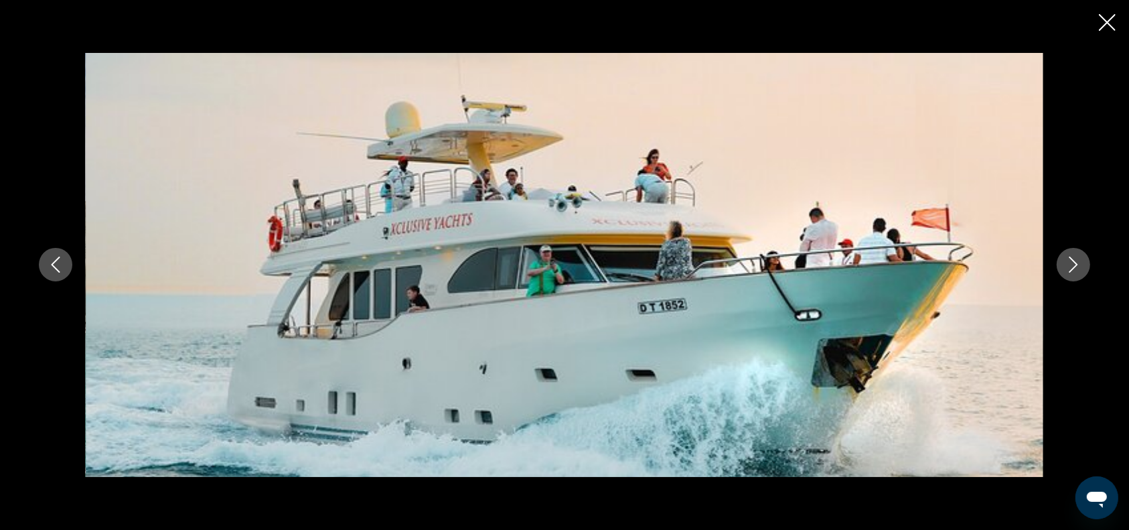
click at [1077, 266] on icon "Next image" at bounding box center [1073, 264] width 16 height 16
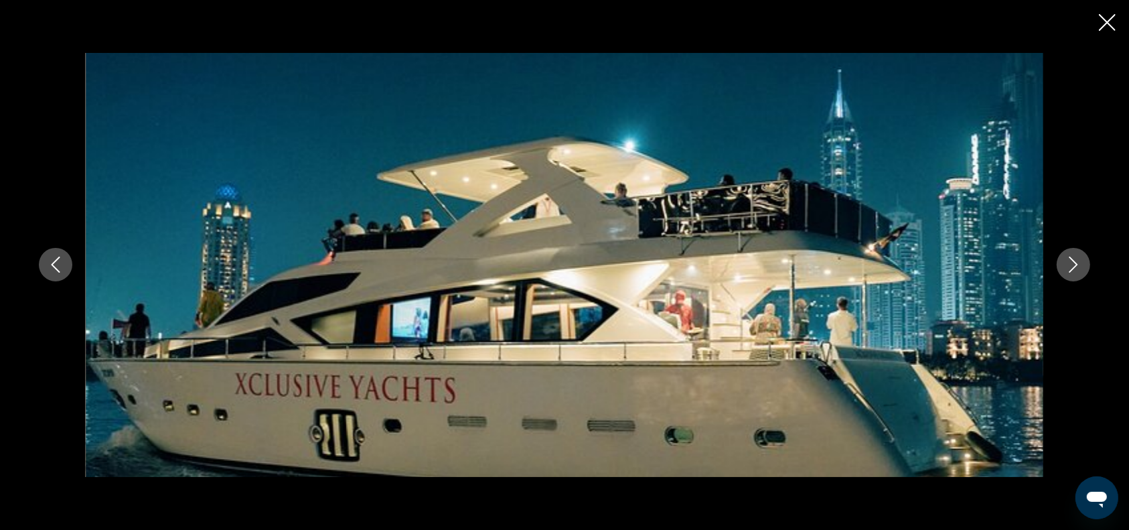
click at [1077, 266] on icon "Next image" at bounding box center [1073, 264] width 16 height 16
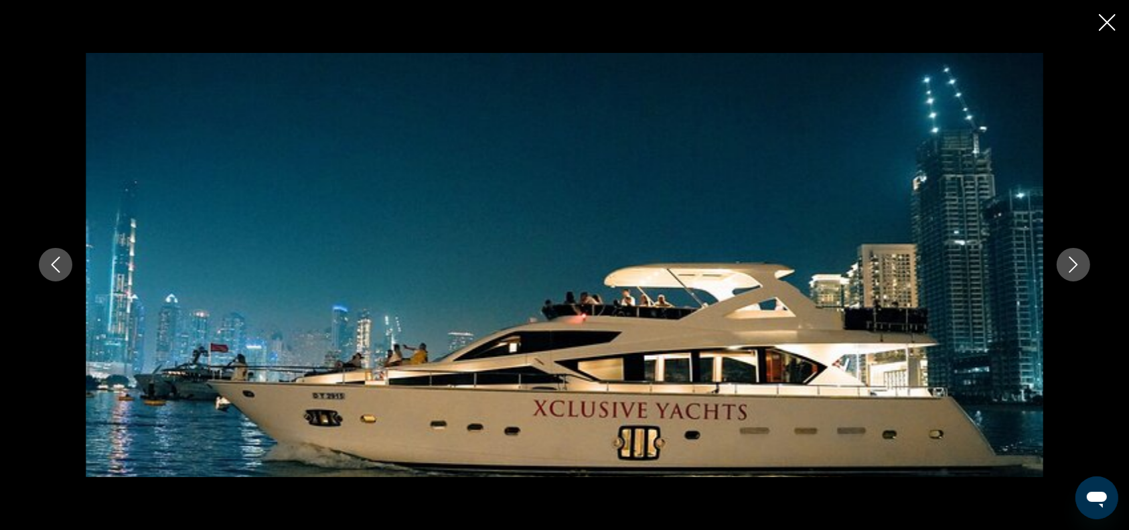
click at [1077, 266] on icon "Next image" at bounding box center [1073, 264] width 16 height 16
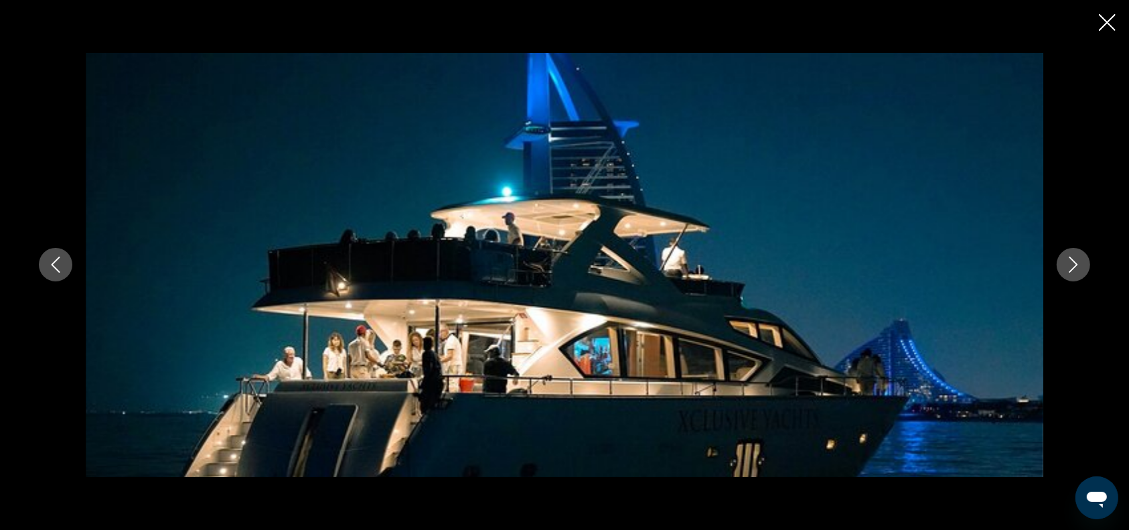
click at [1077, 266] on icon "Next image" at bounding box center [1073, 264] width 16 height 16
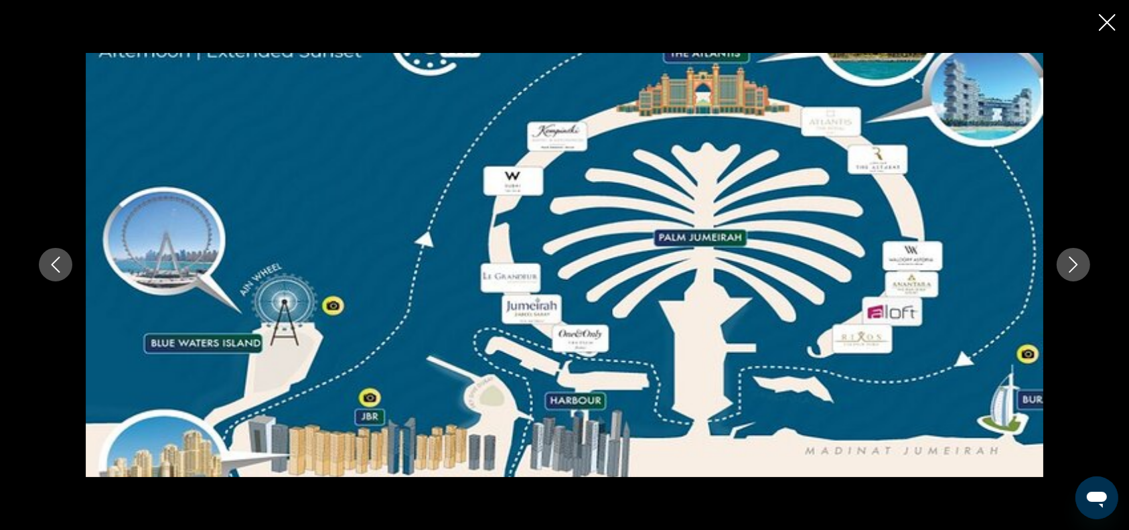
click at [1077, 266] on icon "Next image" at bounding box center [1073, 264] width 16 height 16
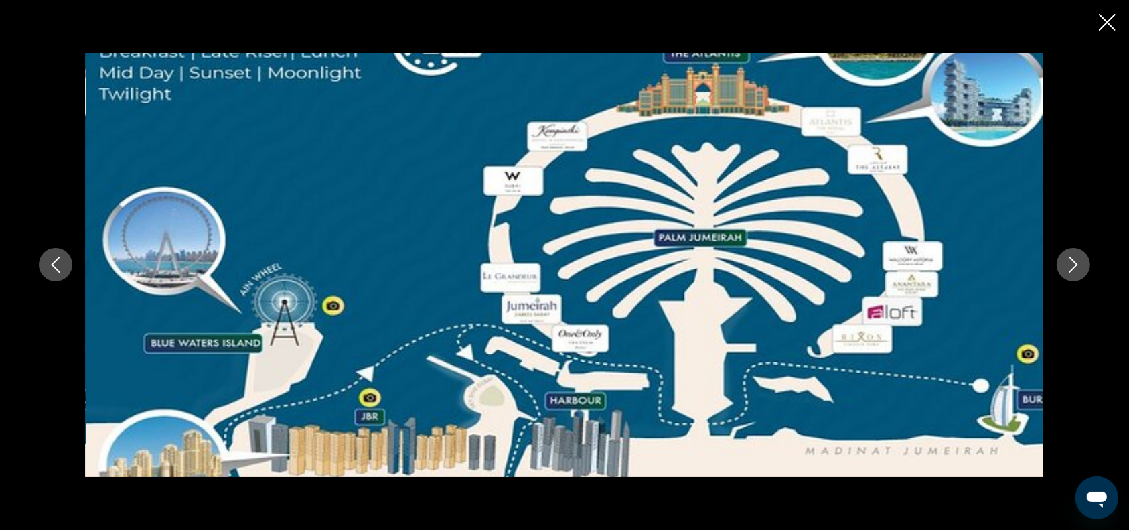
click at [50, 260] on icon "Previous image" at bounding box center [56, 264] width 16 height 16
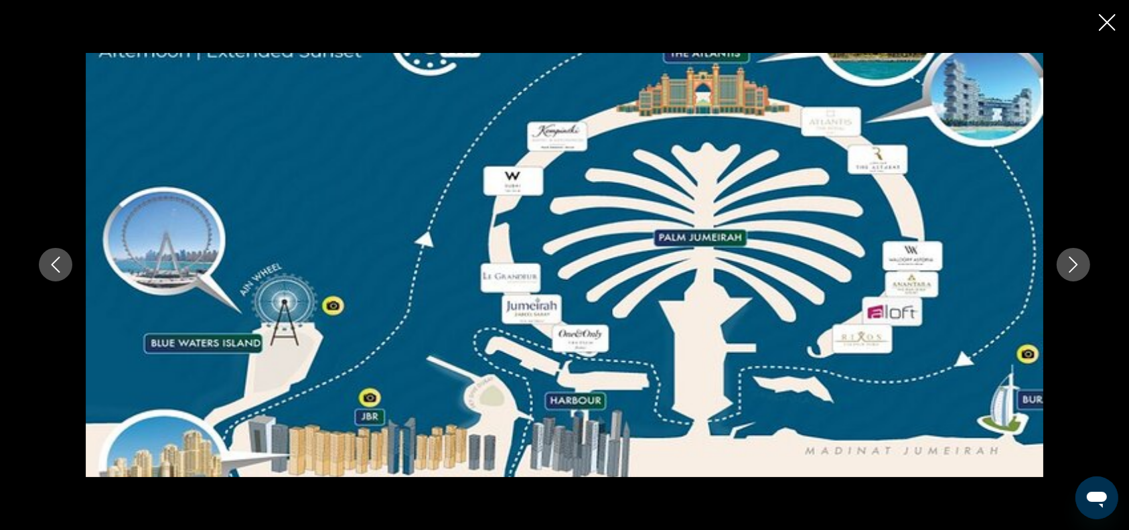
click at [1071, 266] on icon "Next image" at bounding box center [1073, 264] width 16 height 16
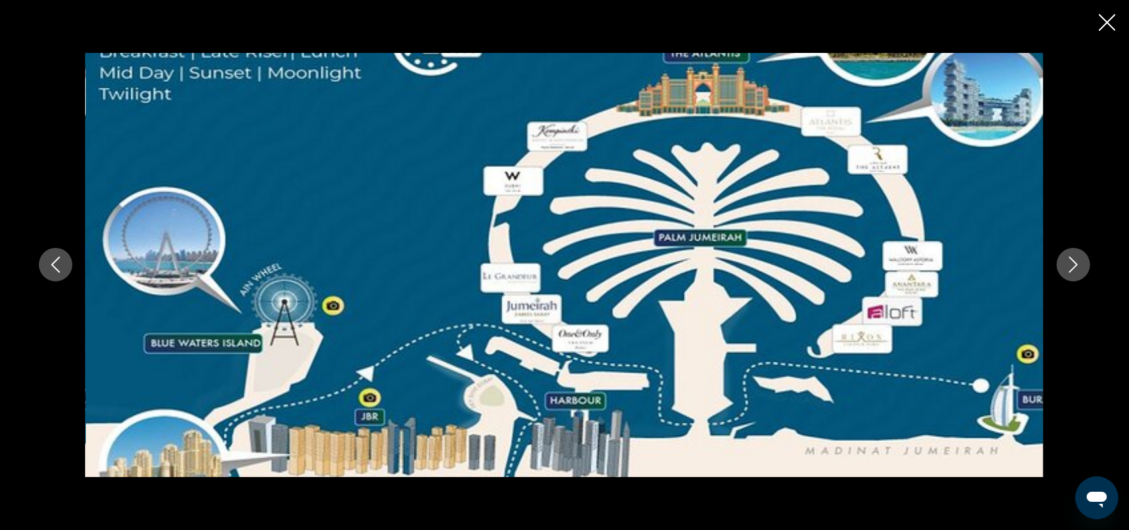
click at [1077, 263] on icon "Next image" at bounding box center [1073, 264] width 16 height 16
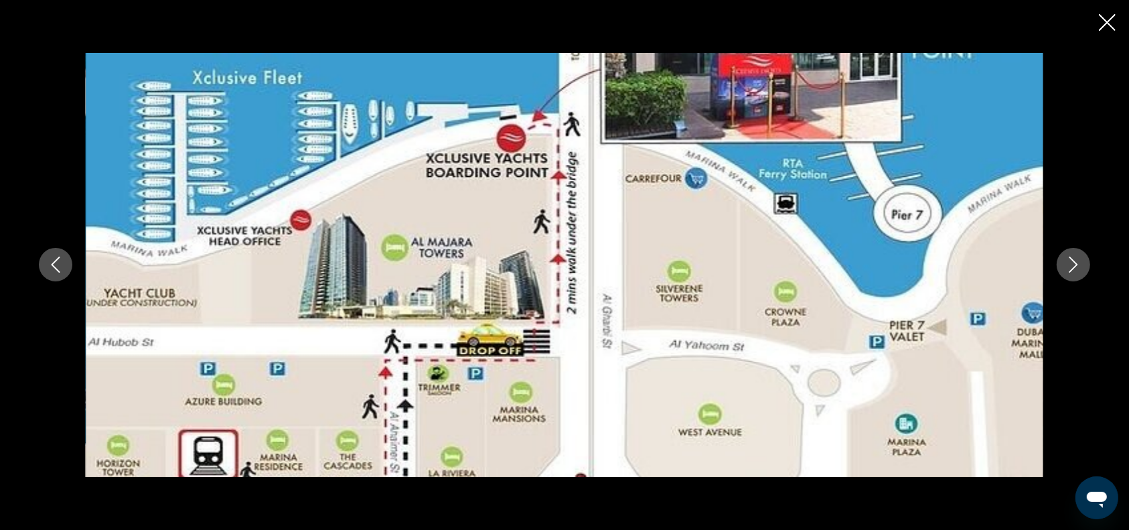
click at [1079, 261] on icon "Next image" at bounding box center [1073, 264] width 16 height 16
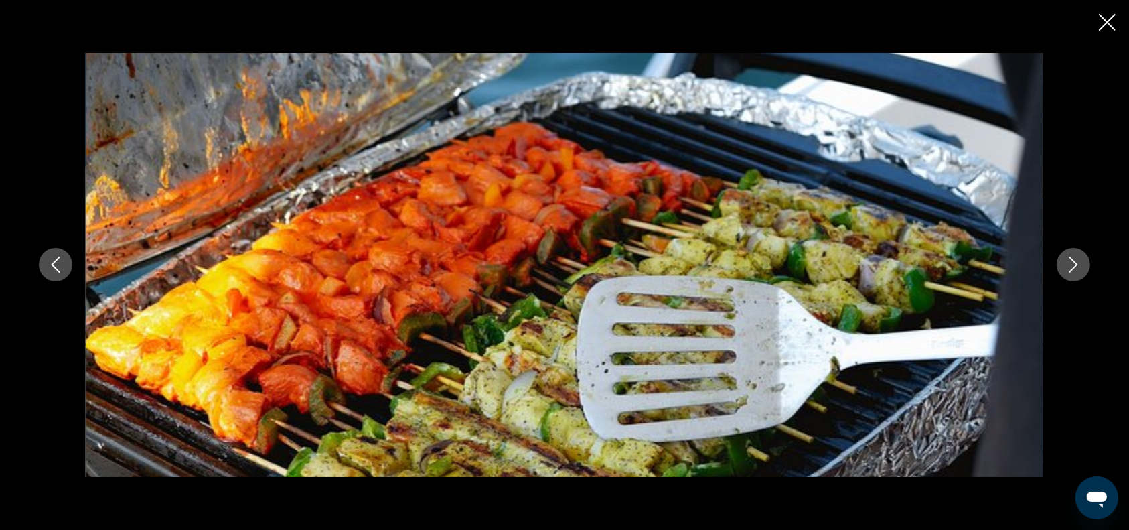
click at [59, 265] on icon "Previous image" at bounding box center [56, 264] width 16 height 16
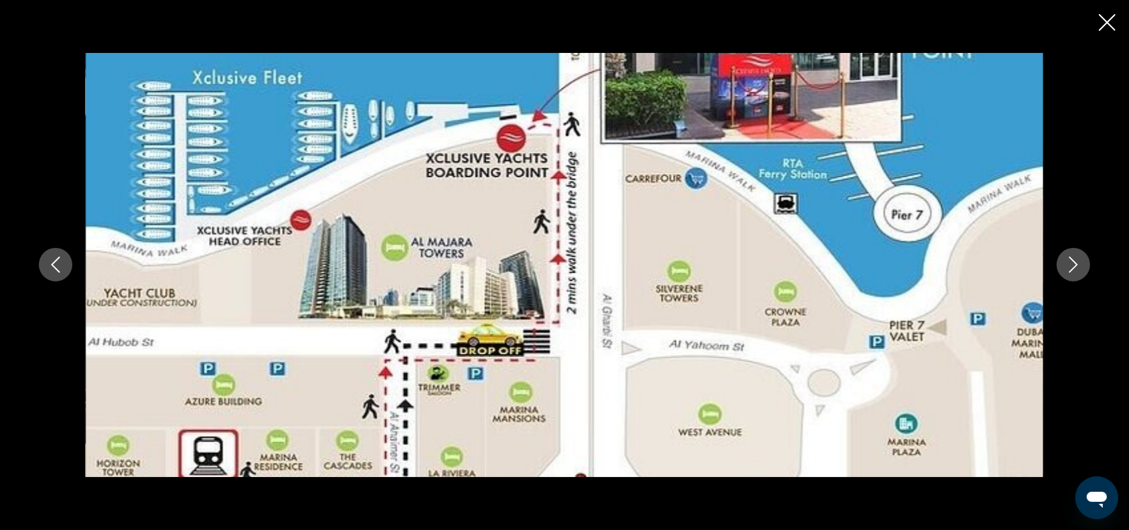
click at [59, 265] on icon "Previous image" at bounding box center [56, 264] width 16 height 16
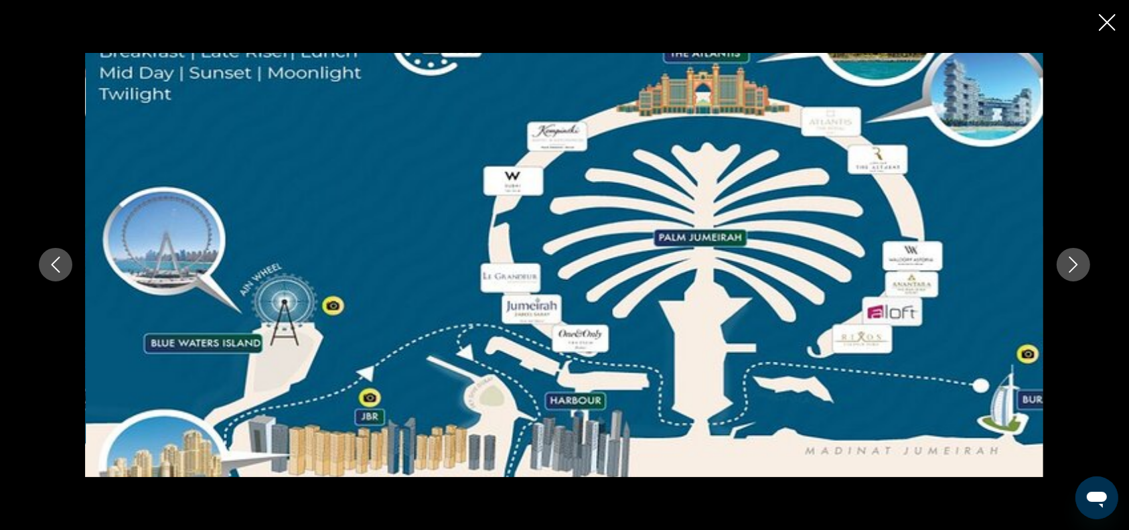
click at [59, 265] on icon "Previous image" at bounding box center [56, 264] width 16 height 16
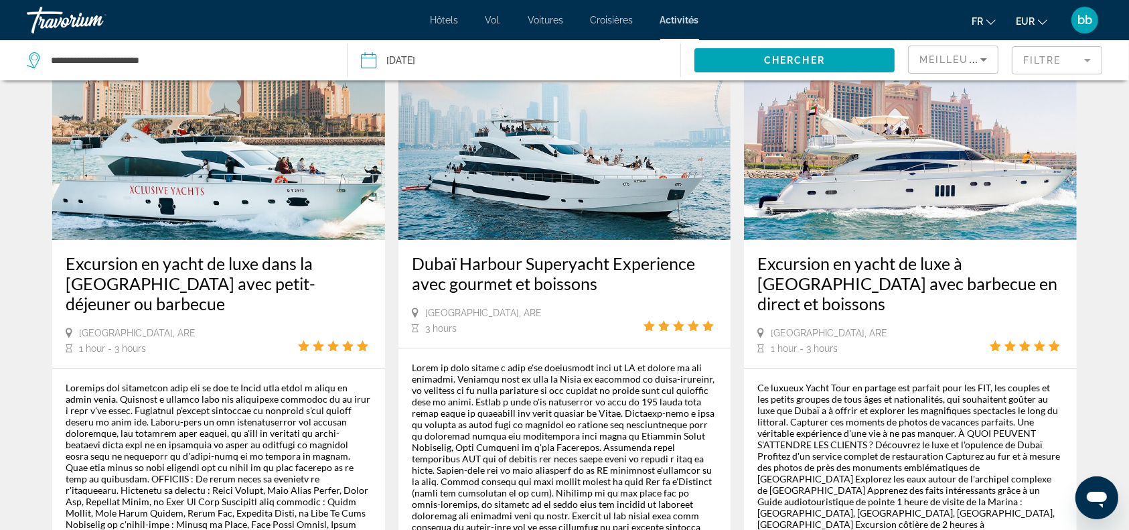
scroll to position [102, 0]
click at [921, 183] on img "Contenu principal" at bounding box center [910, 132] width 333 height 214
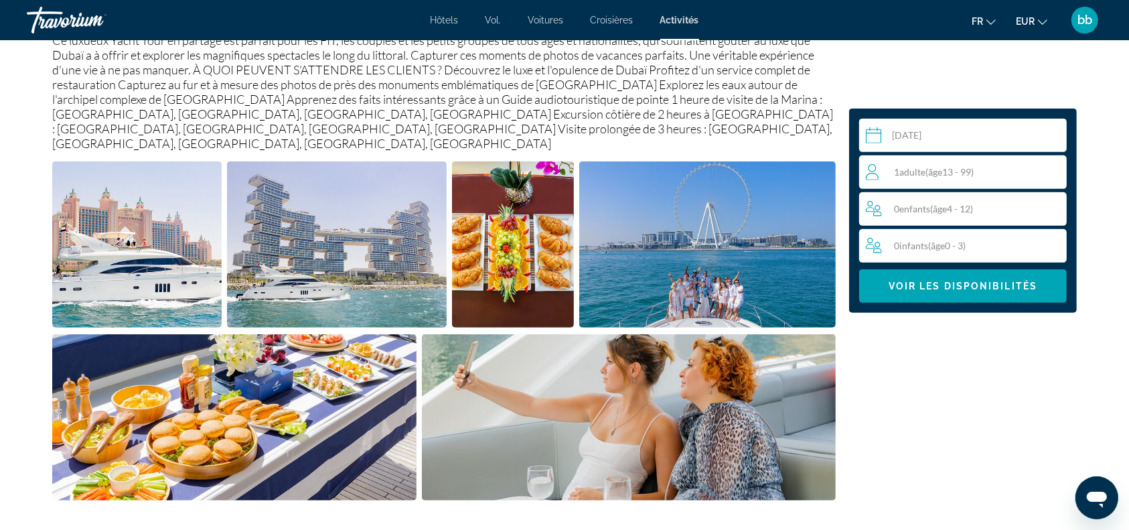
scroll to position [517, 0]
click at [122, 258] on img "Open full-screen image slider" at bounding box center [136, 244] width 169 height 166
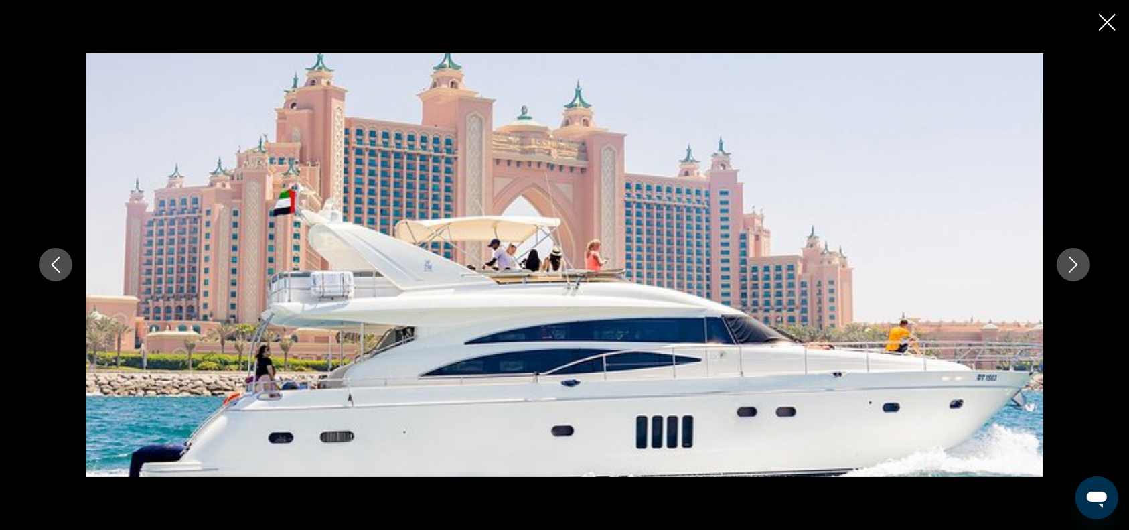
click at [1073, 260] on icon "Next image" at bounding box center [1073, 265] width 9 height 16
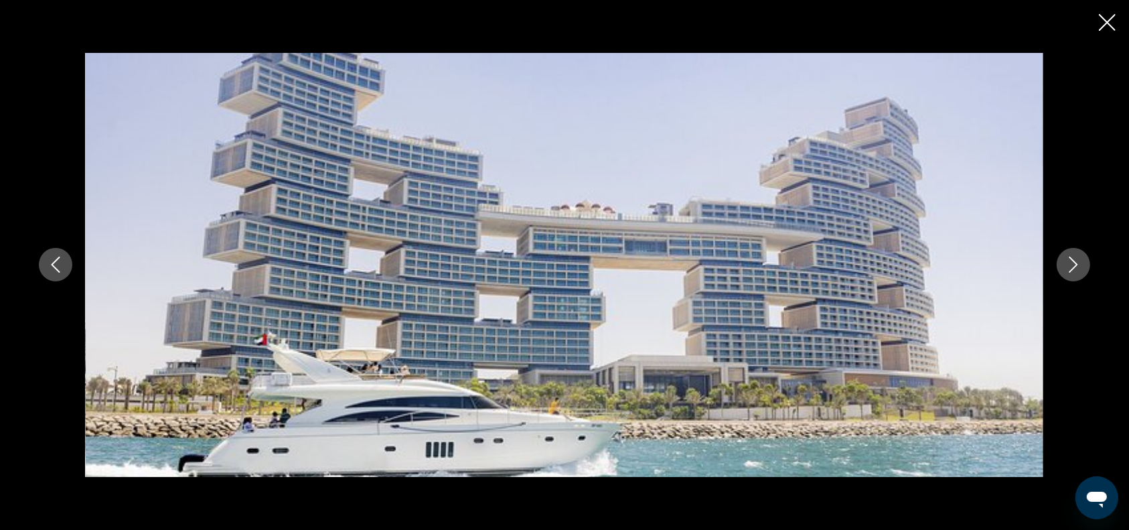
click at [1073, 260] on icon "Next image" at bounding box center [1073, 265] width 9 height 16
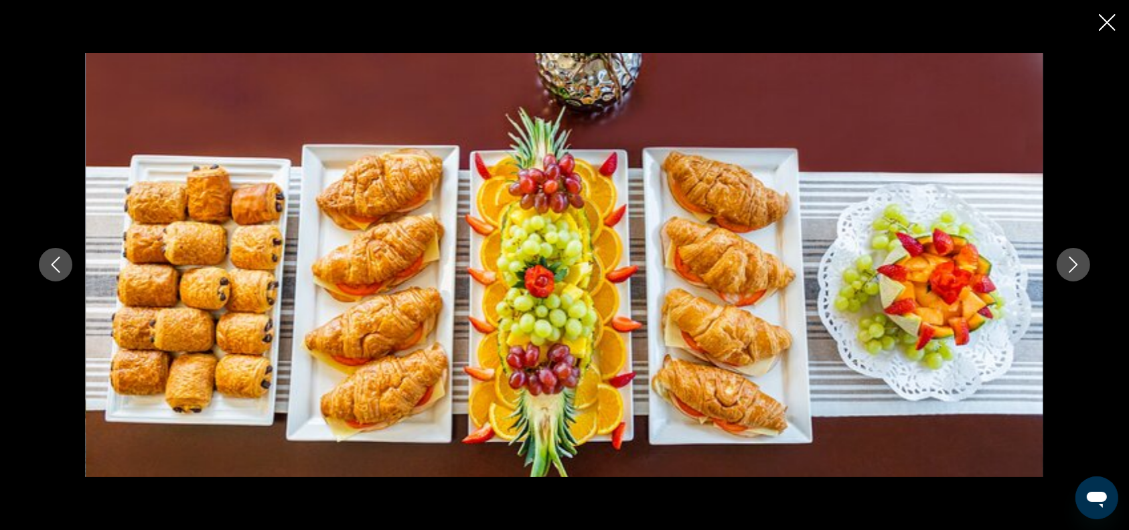
click at [1073, 260] on icon "Next image" at bounding box center [1073, 265] width 9 height 16
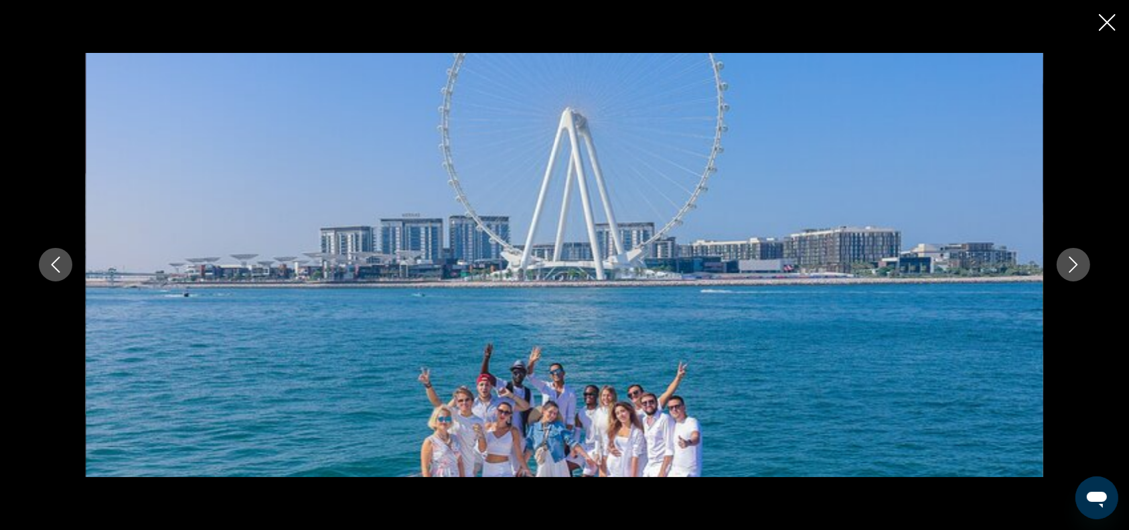
click at [1073, 260] on icon "Next image" at bounding box center [1073, 265] width 9 height 16
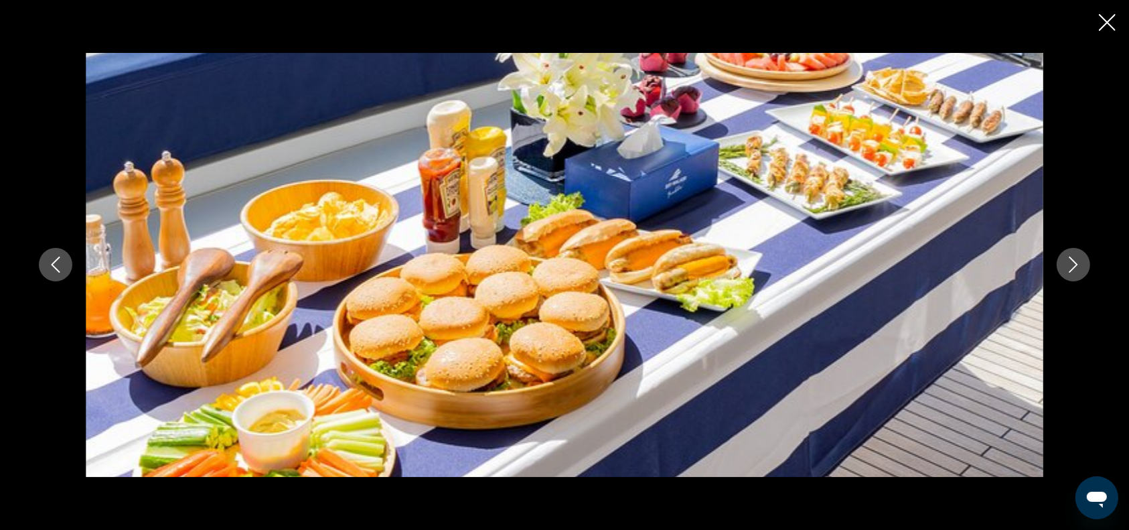
click at [1073, 260] on icon "Next image" at bounding box center [1073, 265] width 9 height 16
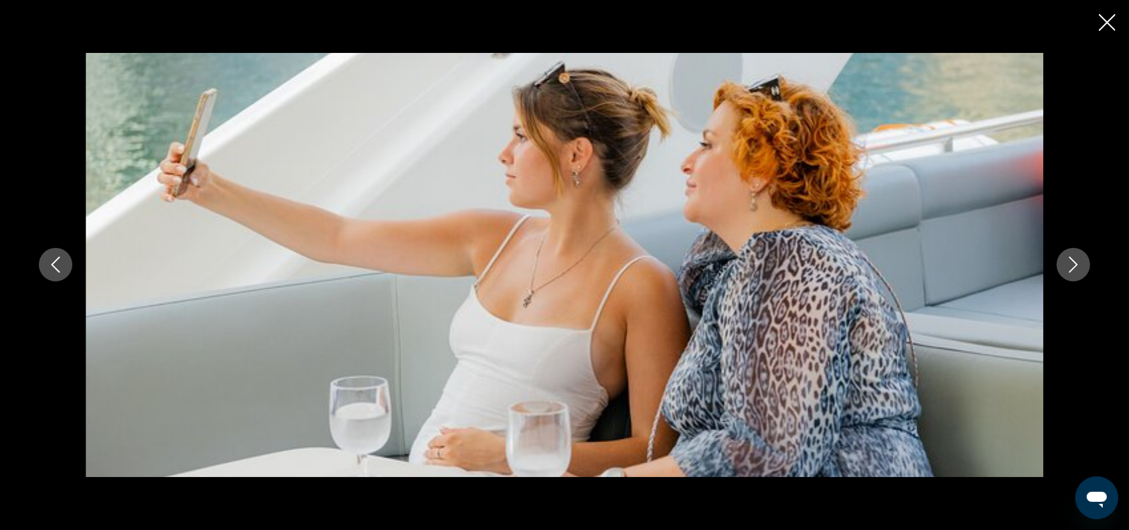
click at [1073, 260] on icon "Next image" at bounding box center [1073, 265] width 9 height 16
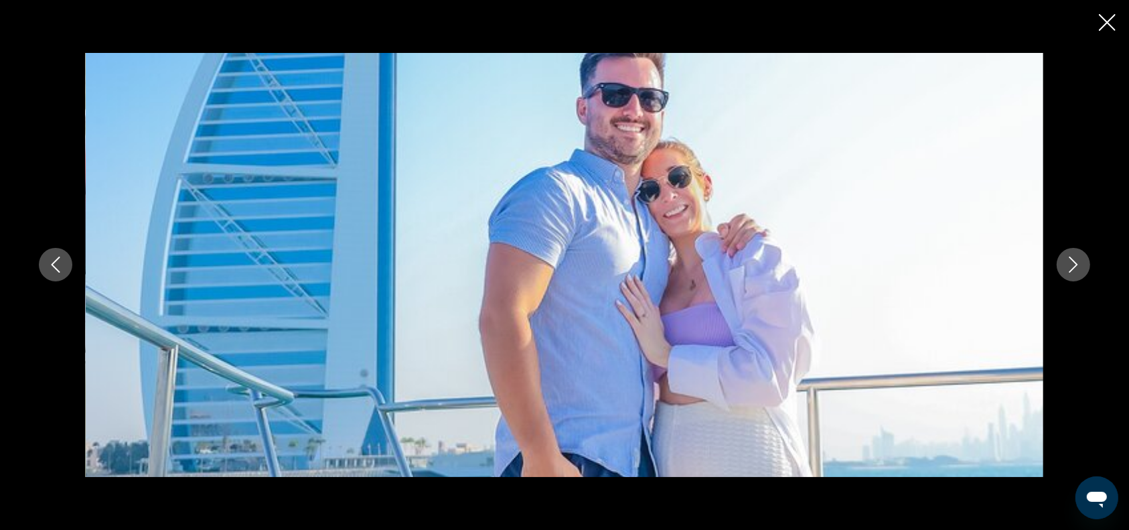
click at [1073, 260] on icon "Next image" at bounding box center [1073, 265] width 9 height 16
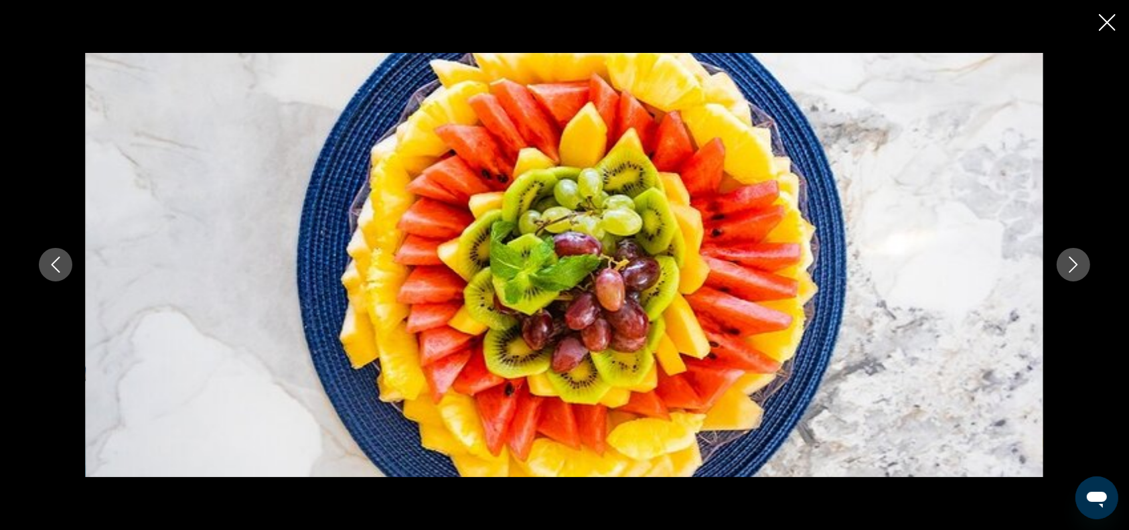
click at [1073, 260] on icon "Next image" at bounding box center [1073, 265] width 9 height 16
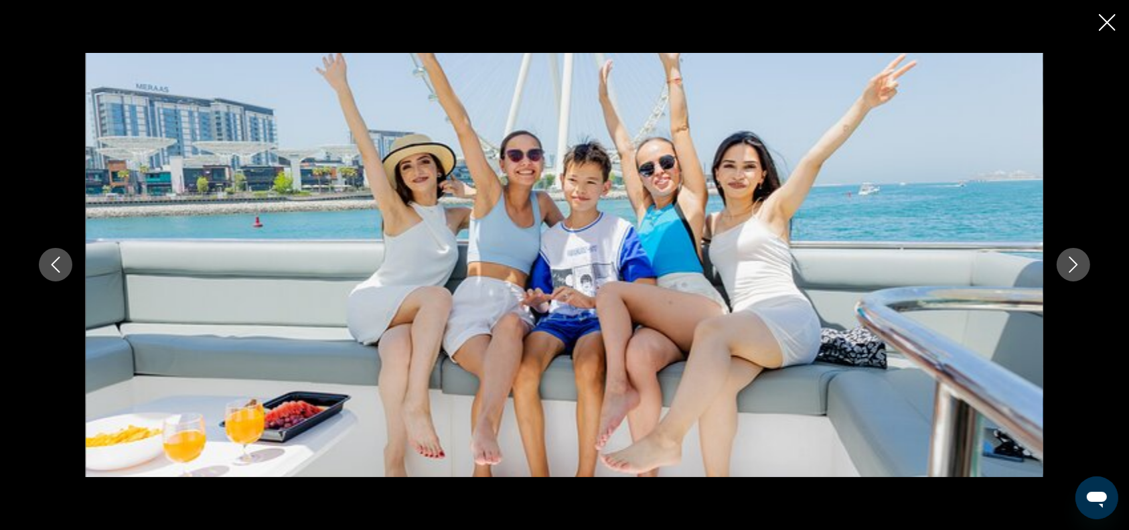
click at [1073, 260] on icon "Next image" at bounding box center [1073, 265] width 9 height 16
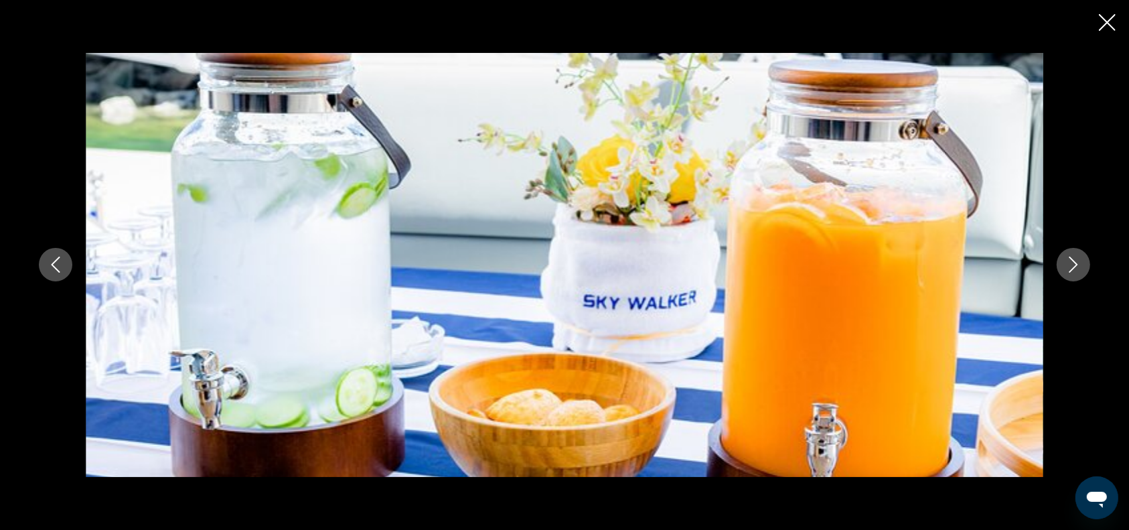
click at [1073, 260] on icon "Next image" at bounding box center [1073, 265] width 9 height 16
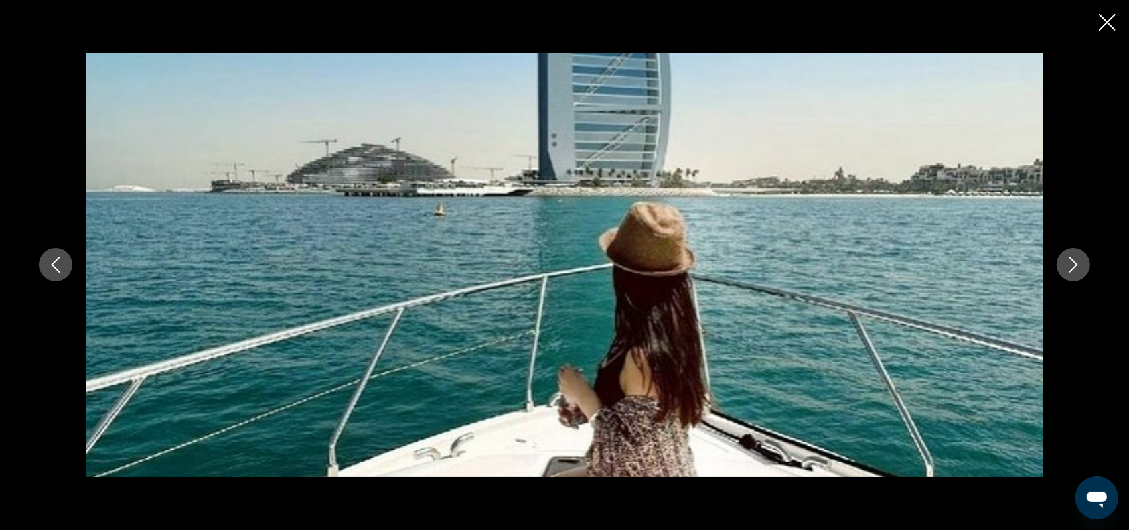
click at [1073, 260] on icon "Next image" at bounding box center [1073, 265] width 9 height 16
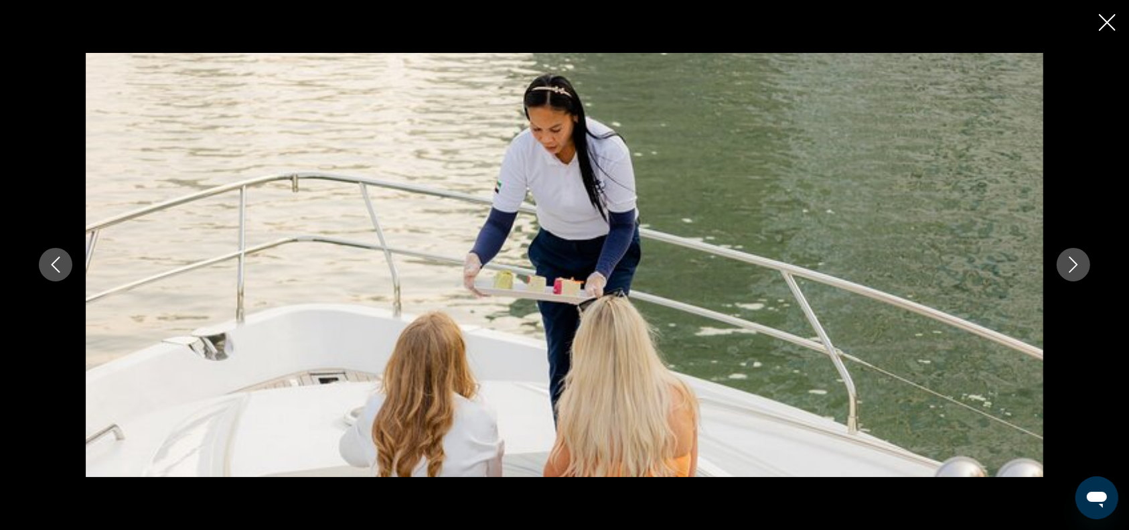
click at [1073, 260] on icon "Next image" at bounding box center [1073, 265] width 9 height 16
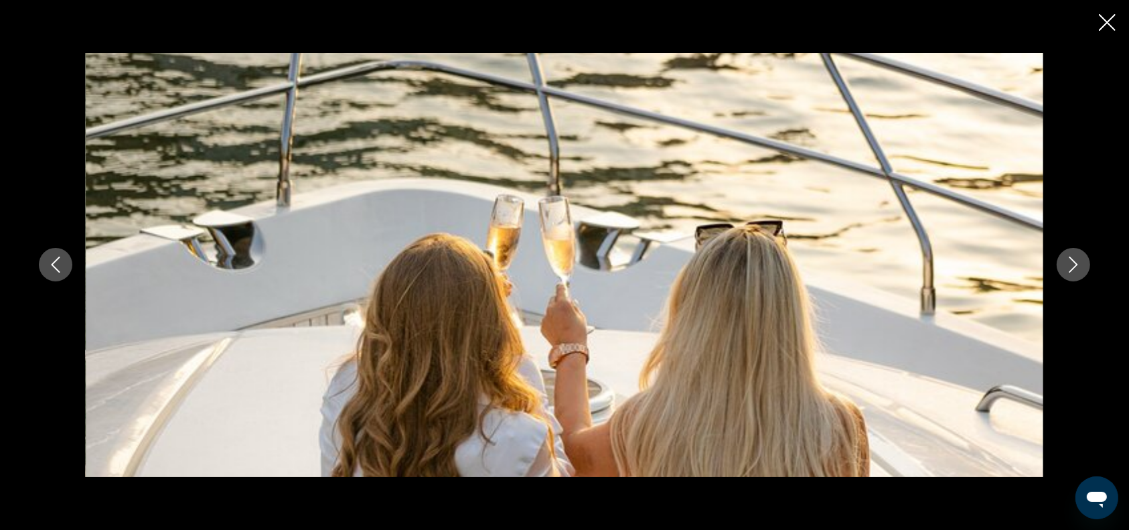
click at [1073, 260] on icon "Next image" at bounding box center [1073, 265] width 9 height 16
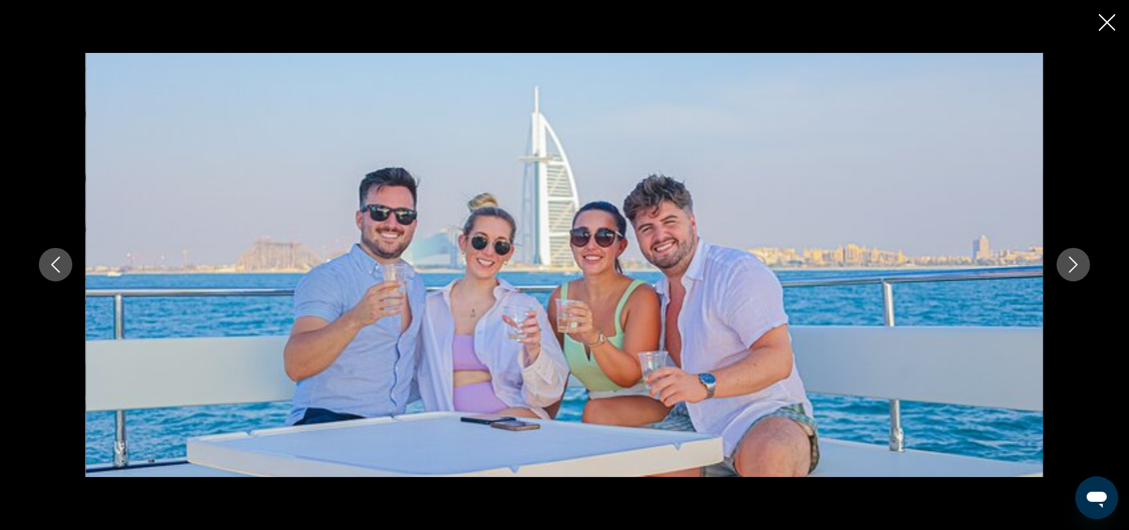
click at [1073, 260] on icon "Next image" at bounding box center [1073, 265] width 9 height 16
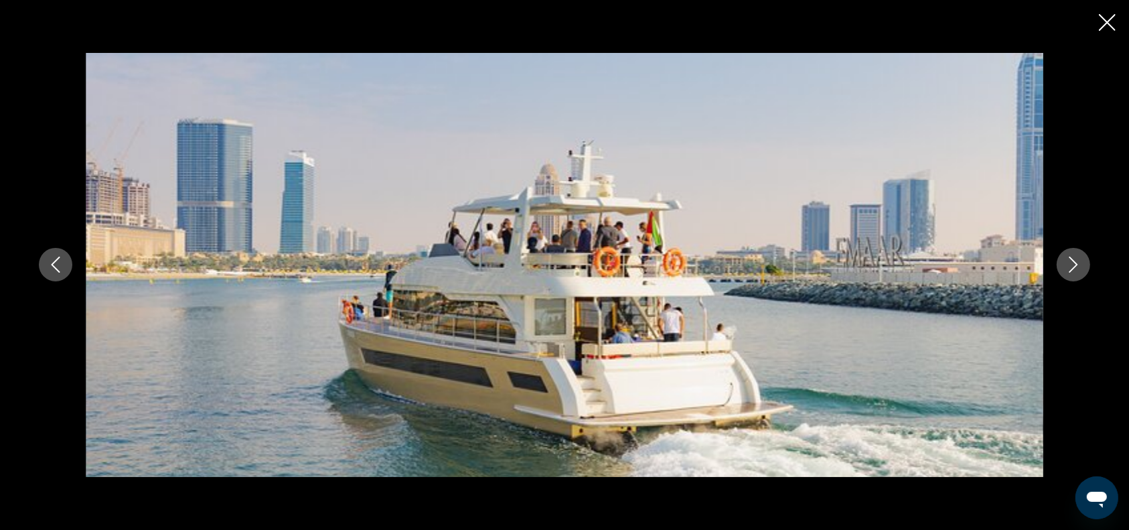
click at [1073, 260] on icon "Next image" at bounding box center [1073, 265] width 9 height 16
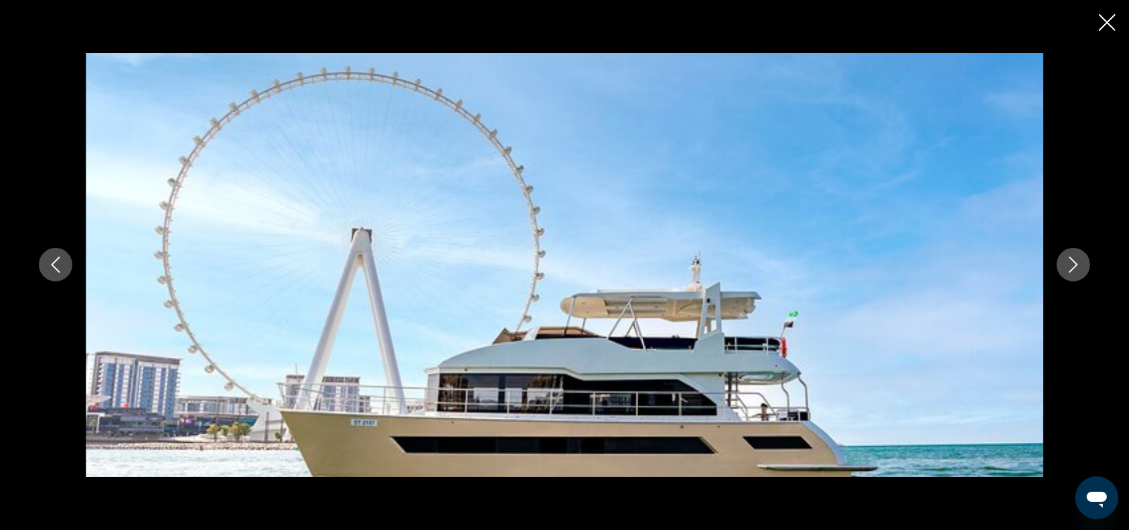
click at [1073, 260] on icon "Next image" at bounding box center [1073, 265] width 9 height 16
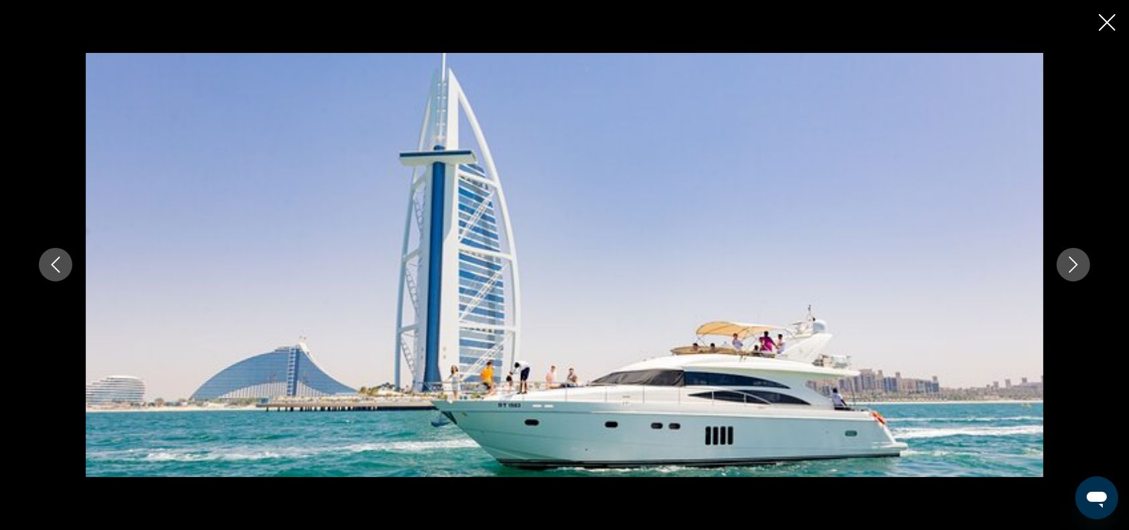
click at [1073, 260] on icon "Next image" at bounding box center [1073, 265] width 9 height 16
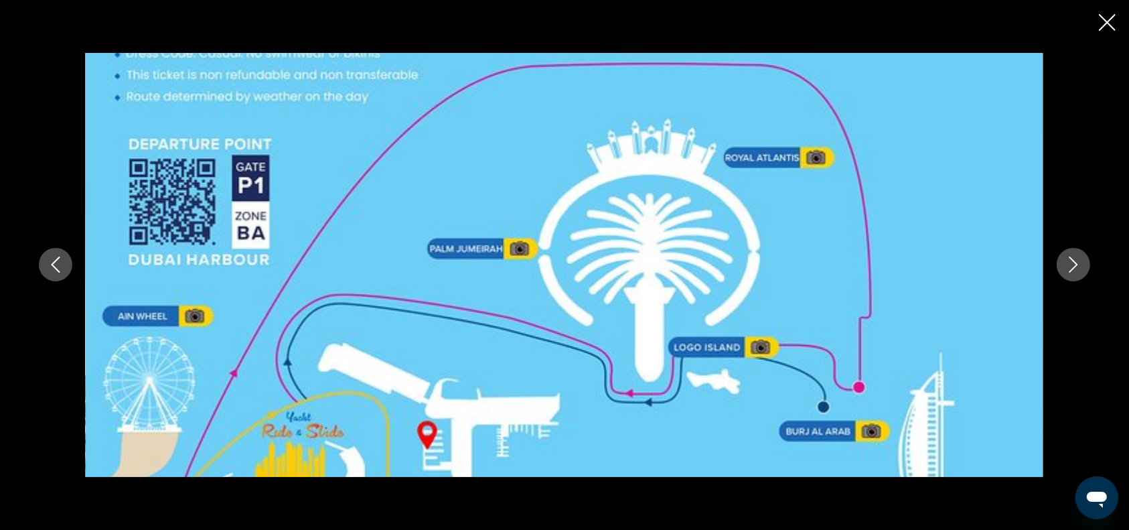
click at [1073, 260] on icon "Next image" at bounding box center [1073, 265] width 9 height 16
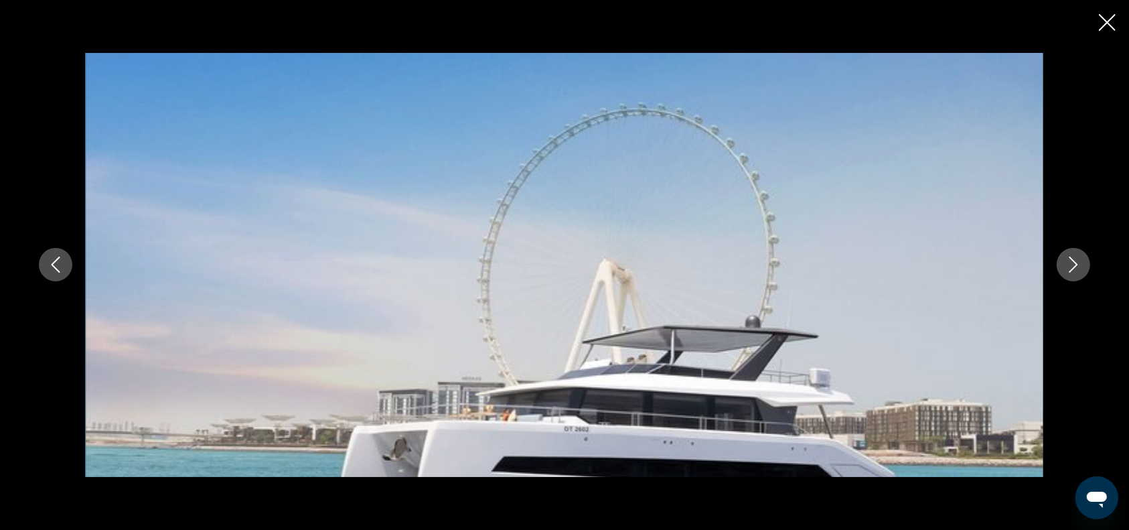
click at [1073, 260] on icon "Next image" at bounding box center [1073, 265] width 9 height 16
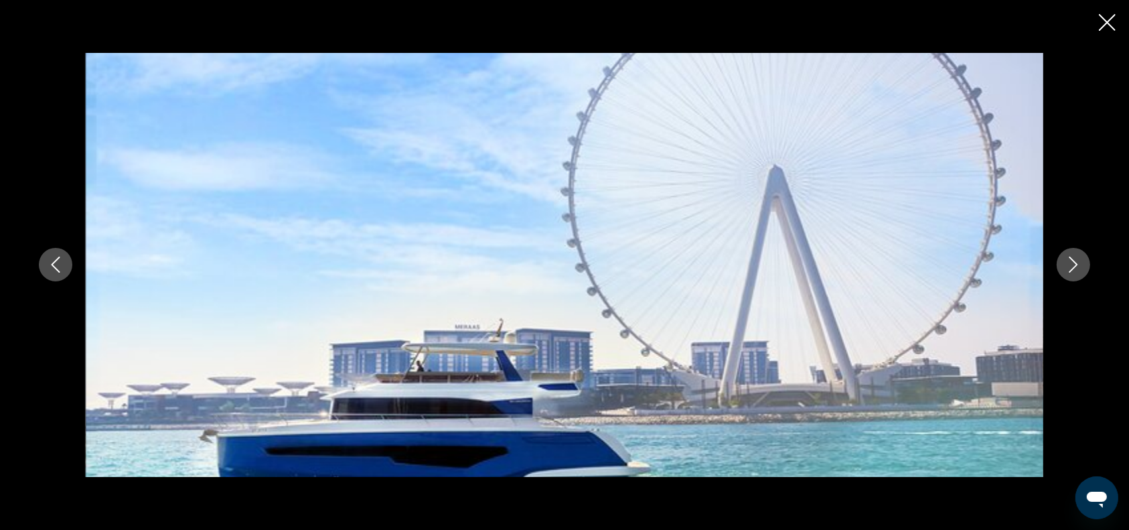
click at [1073, 260] on icon "Next image" at bounding box center [1073, 265] width 9 height 16
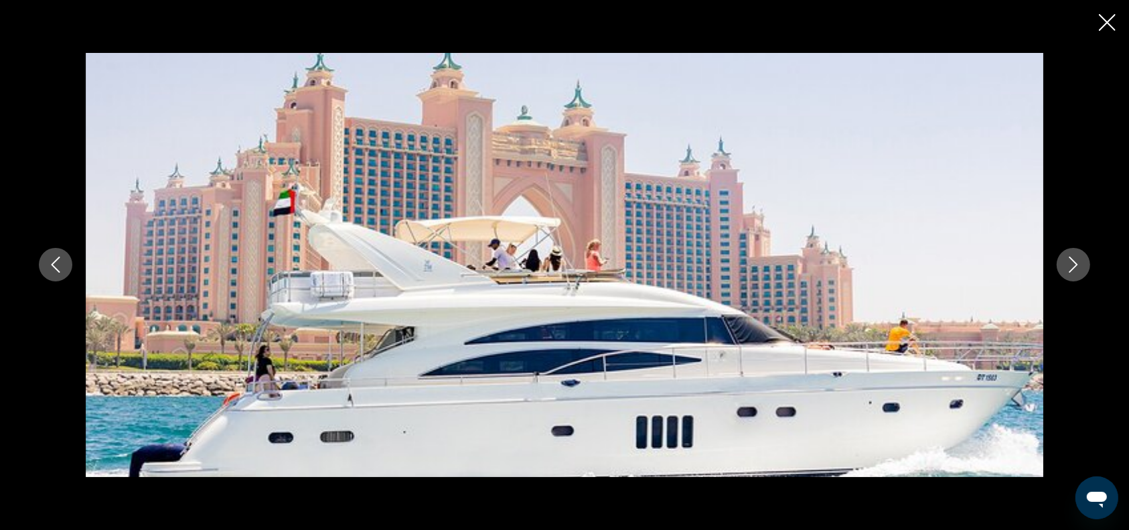
click at [1073, 260] on icon "Next image" at bounding box center [1073, 265] width 9 height 16
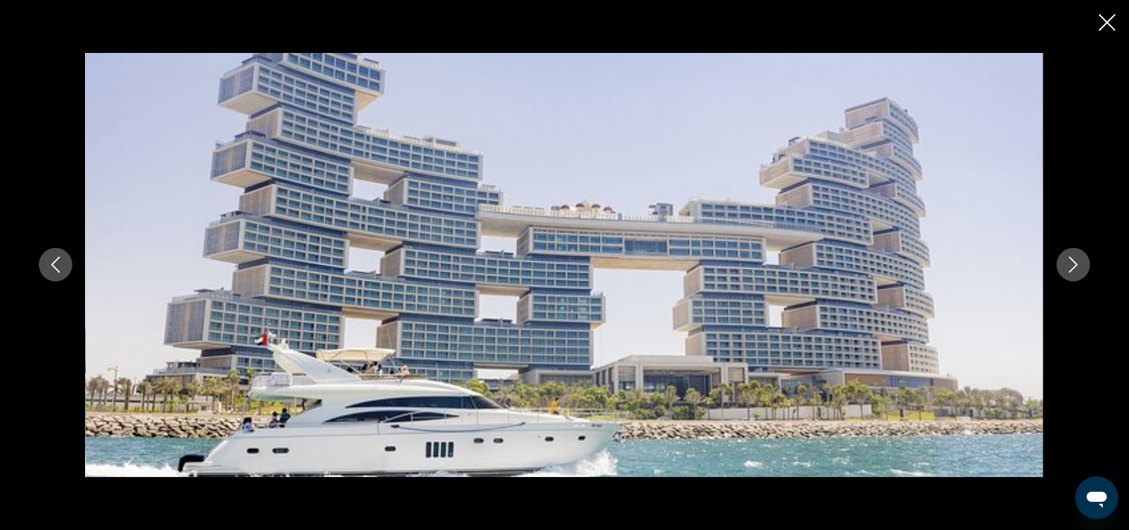
click at [1110, 18] on icon "Close slideshow" at bounding box center [1107, 22] width 17 height 17
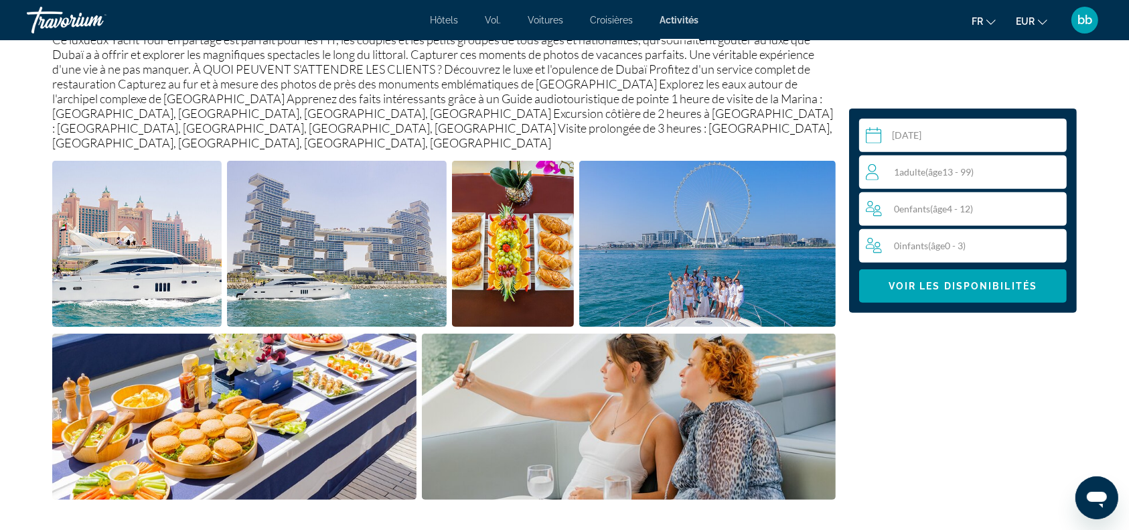
click at [996, 172] on div "1 Adulte Adultes ( âge 13 - 99)" at bounding box center [966, 172] width 200 height 16
click at [1054, 169] on icon "Increment adults" at bounding box center [1053, 171] width 12 height 16
click at [992, 285] on span "Voir les disponibilités" at bounding box center [962, 286] width 149 height 11
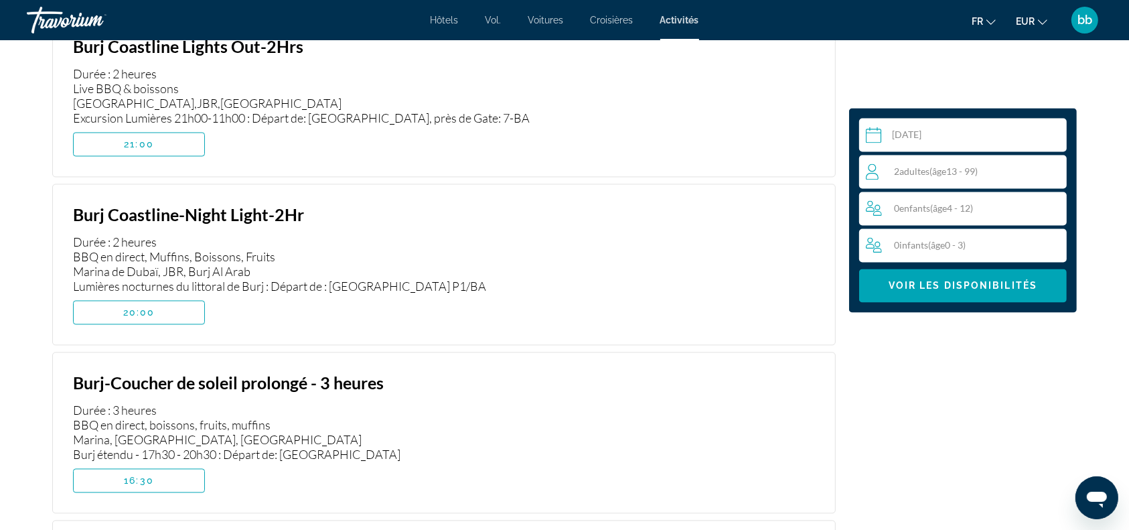
scroll to position [2659, 0]
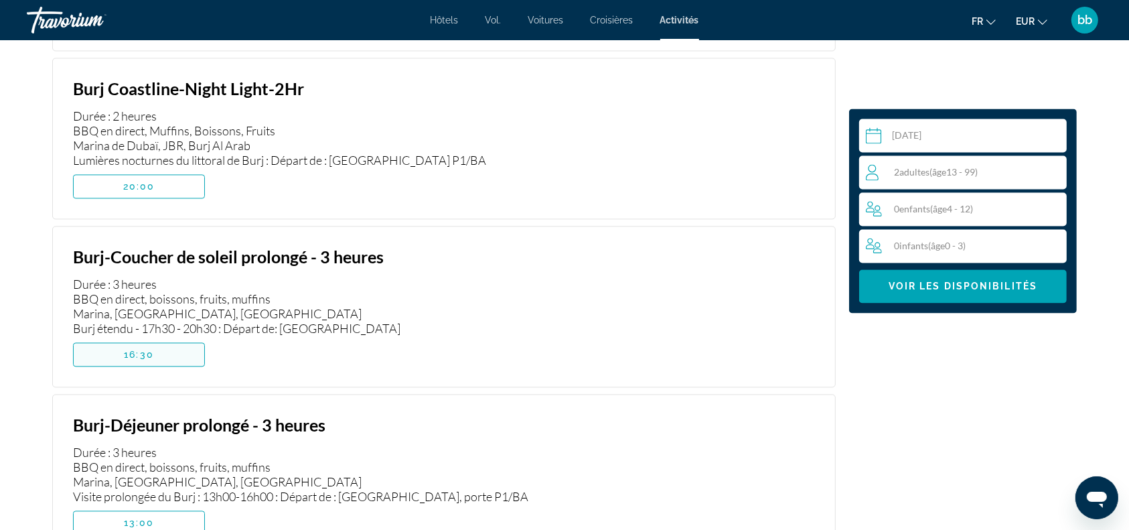
click at [164, 338] on span "Contenu principal" at bounding box center [139, 354] width 131 height 32
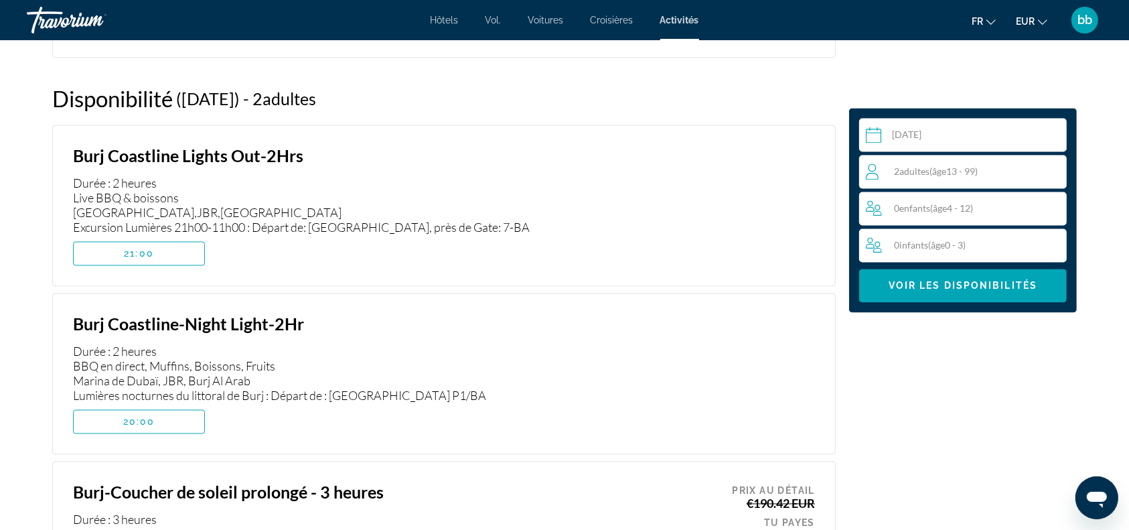
scroll to position [2387, 0]
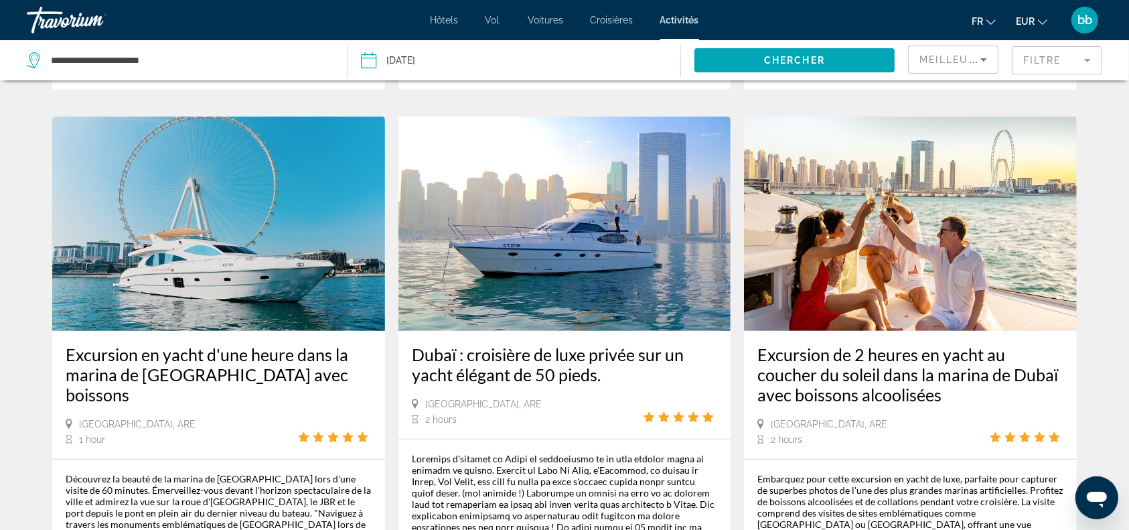
scroll to position [646, 0]
click at [588, 236] on img "Contenu principal" at bounding box center [564, 223] width 333 height 214
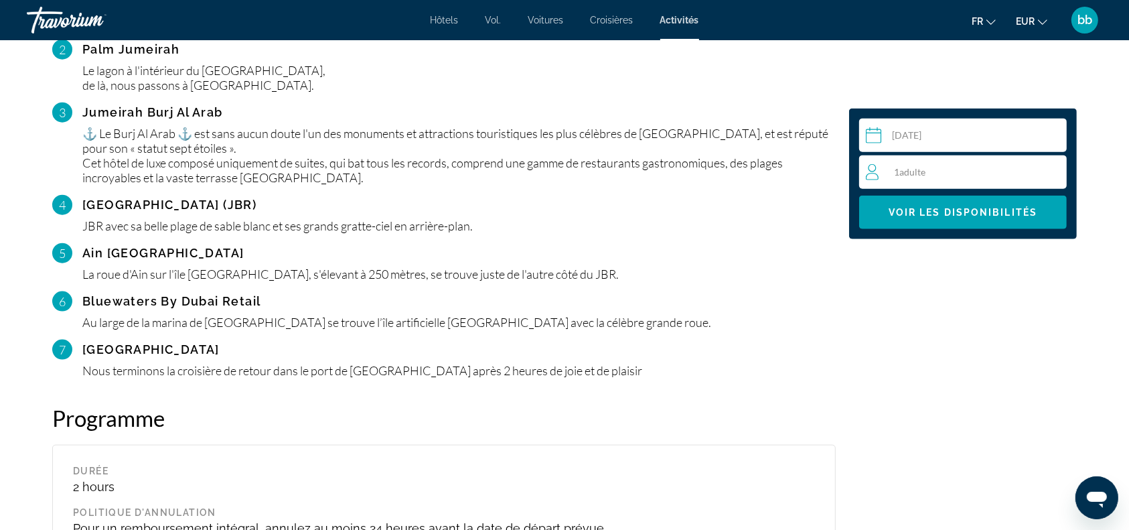
scroll to position [1555, 0]
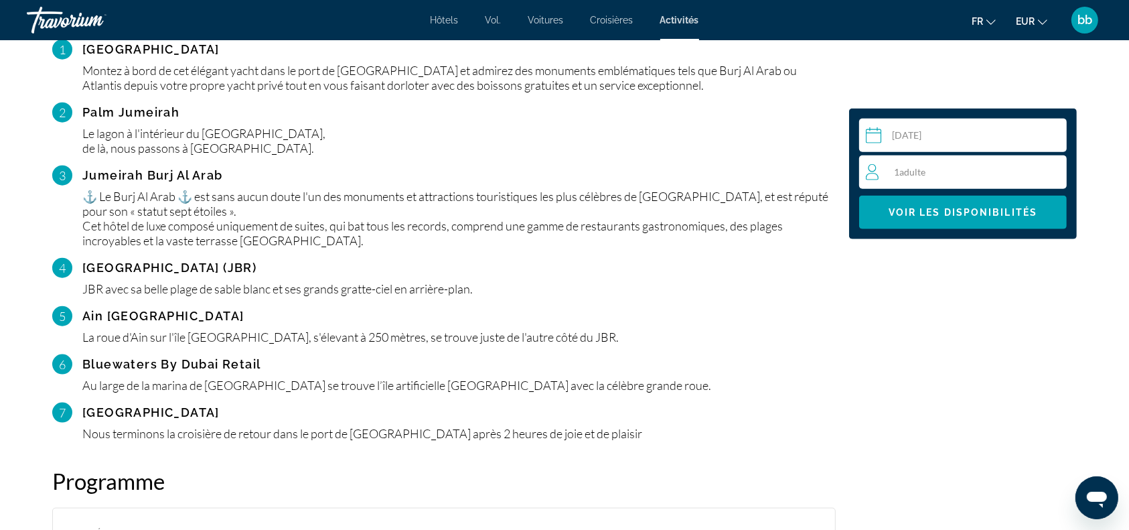
click at [967, 165] on div "1 Adulte Adultes" at bounding box center [966, 172] width 200 height 16
click at [1054, 169] on icon "Increment adults" at bounding box center [1053, 171] width 12 height 16
click at [982, 216] on span "Voir les disponibilités" at bounding box center [962, 212] width 149 height 11
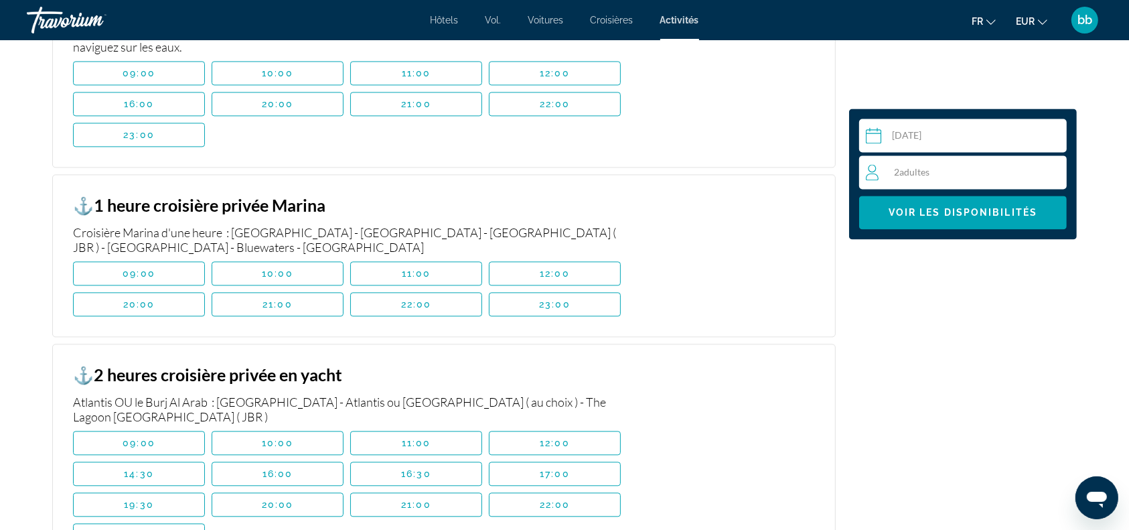
scroll to position [2919, 0]
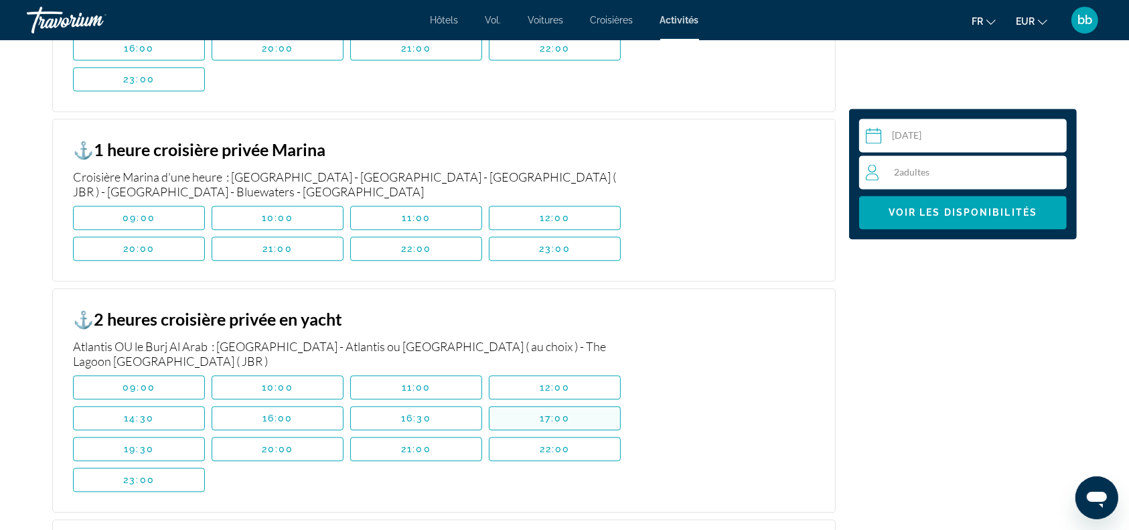
click at [554, 414] on span "17:00" at bounding box center [555, 417] width 30 height 11
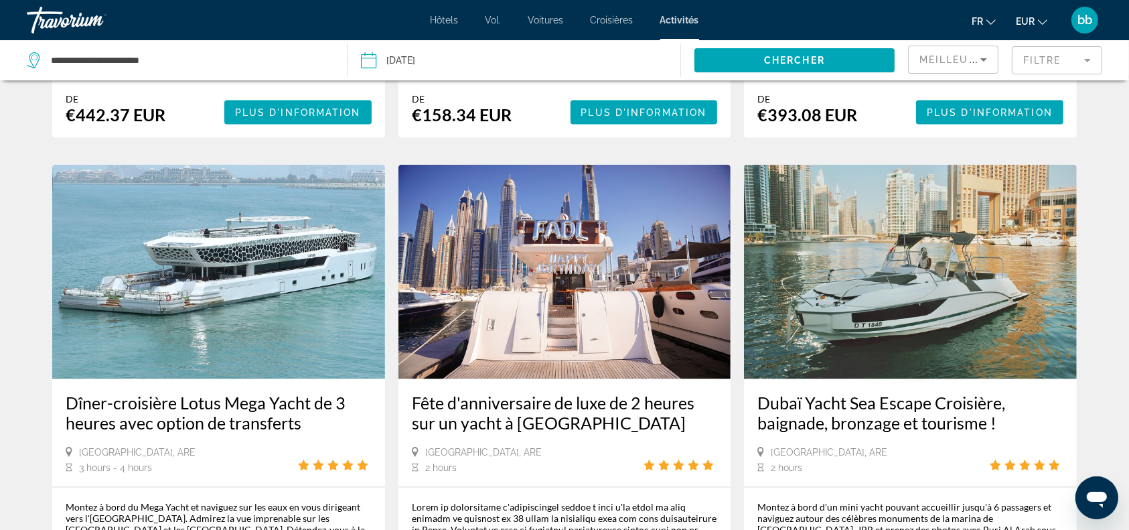
scroll to position [1818, 0]
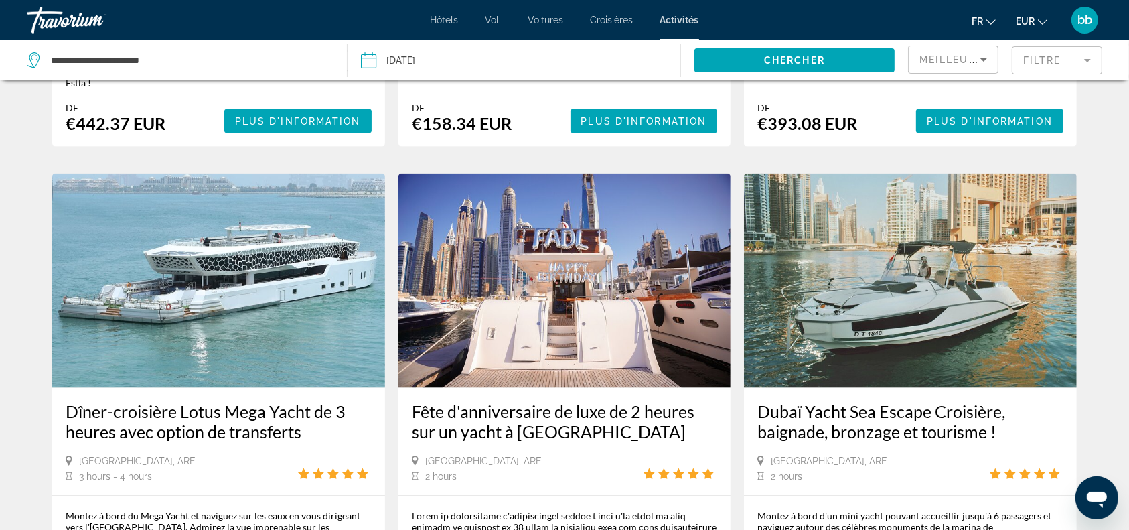
click at [229, 266] on img "Contenu principal" at bounding box center [218, 280] width 333 height 214
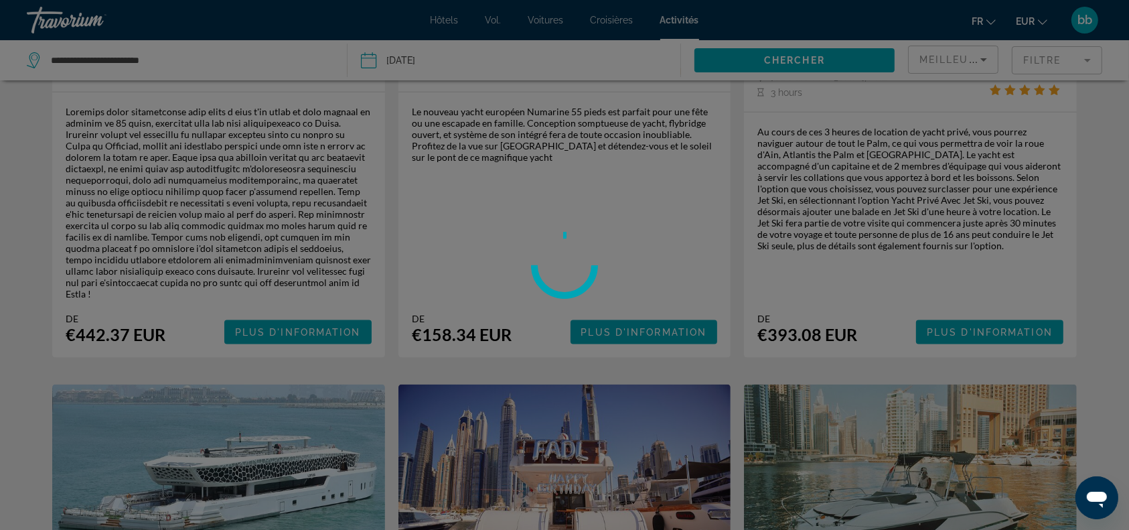
scroll to position [1457, 0]
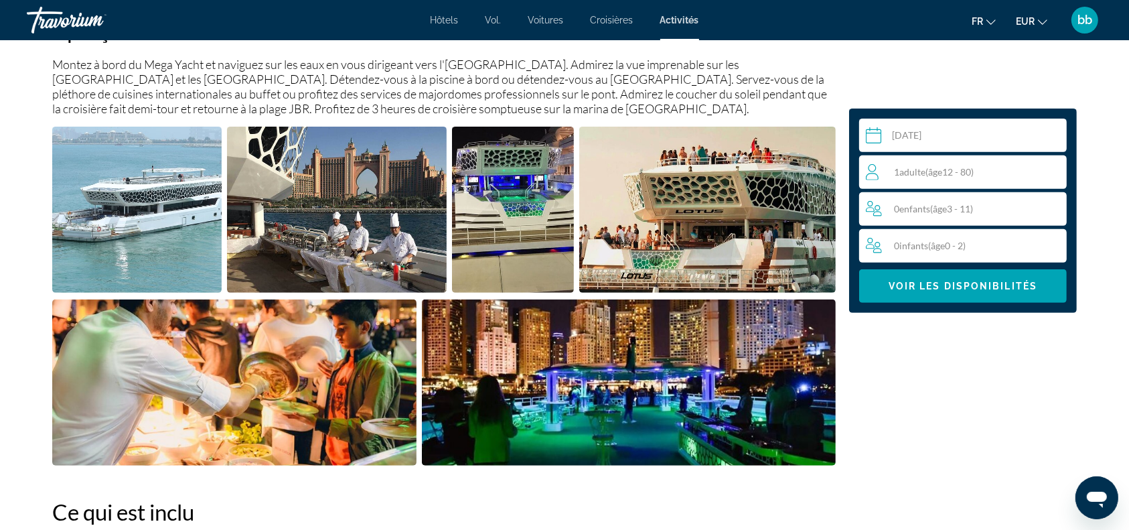
scroll to position [493, 0]
click at [997, 169] on div "1 Adulte Adultes ( âge 12 - 80)" at bounding box center [966, 172] width 200 height 16
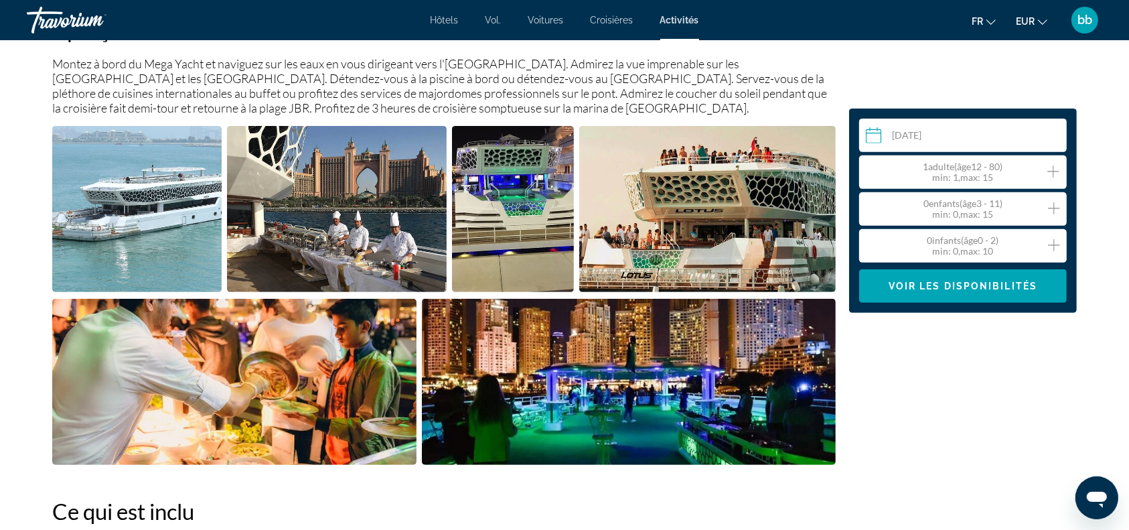
click at [1055, 173] on icon "Increment adults" at bounding box center [1053, 171] width 12 height 16
click at [1004, 283] on span "Voir les disponibilités" at bounding box center [962, 286] width 149 height 11
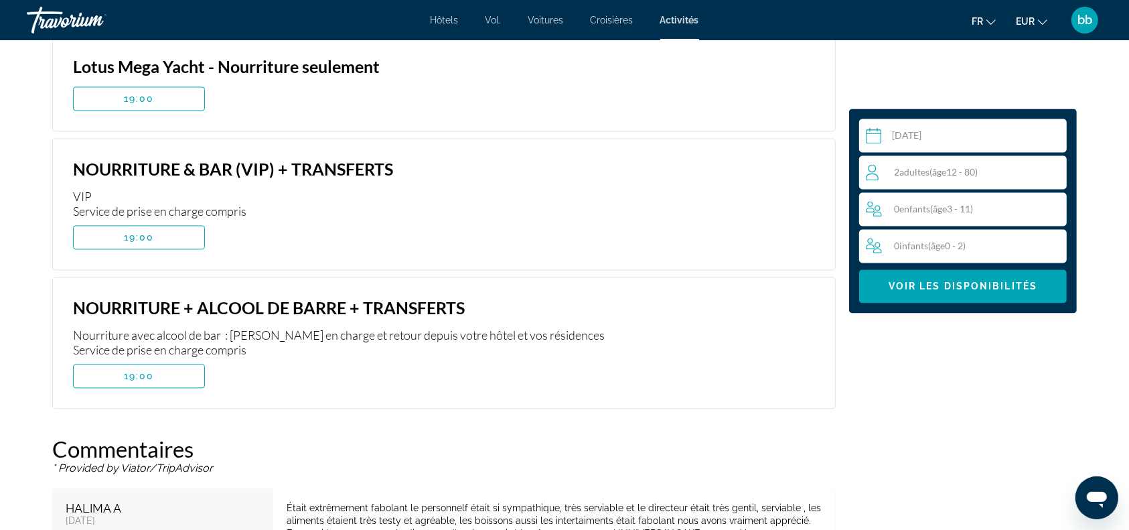
scroll to position [2673, 0]
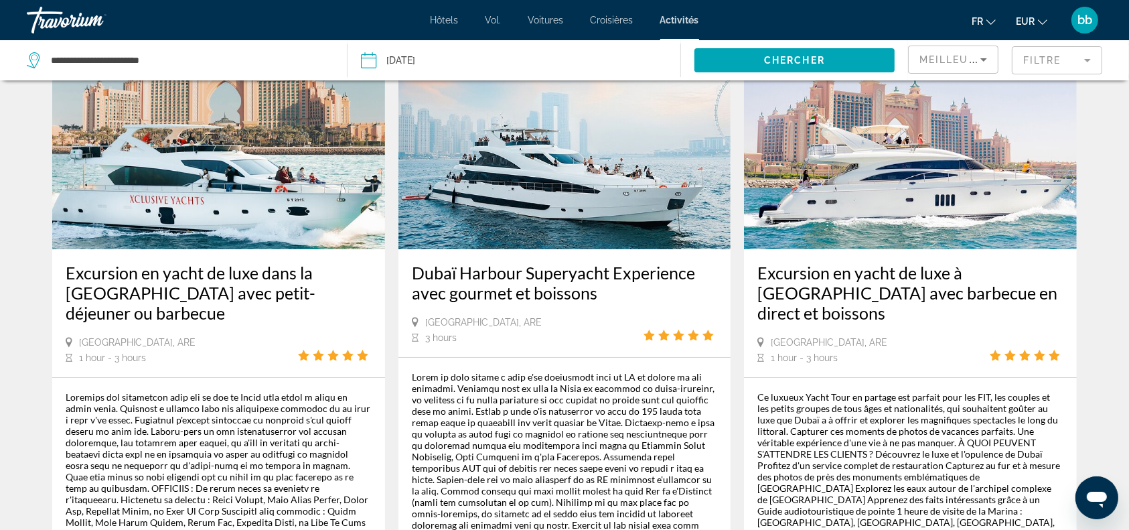
scroll to position [76, 0]
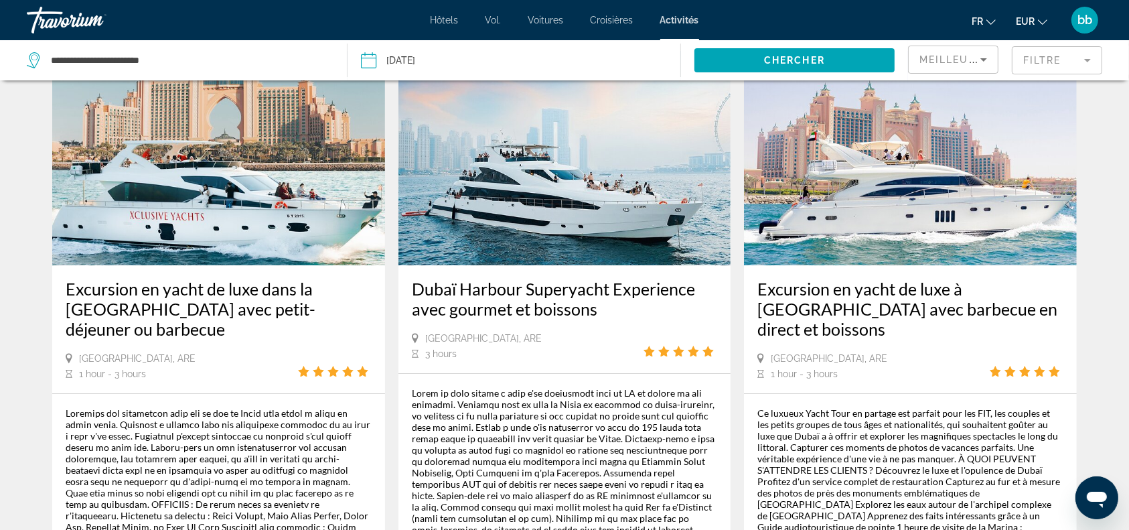
click at [607, 192] on img "Contenu principal" at bounding box center [564, 158] width 333 height 214
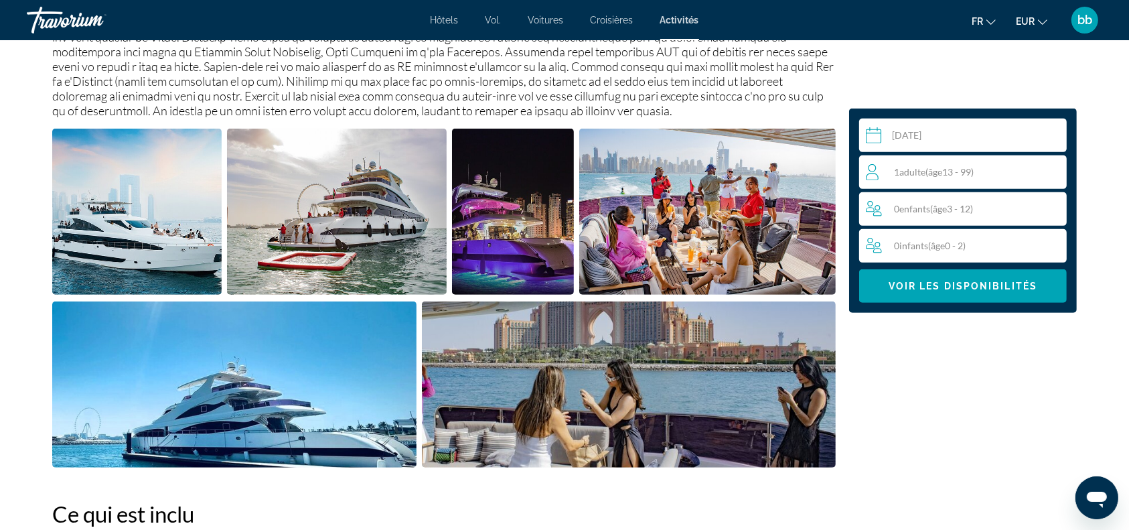
scroll to position [603, 0]
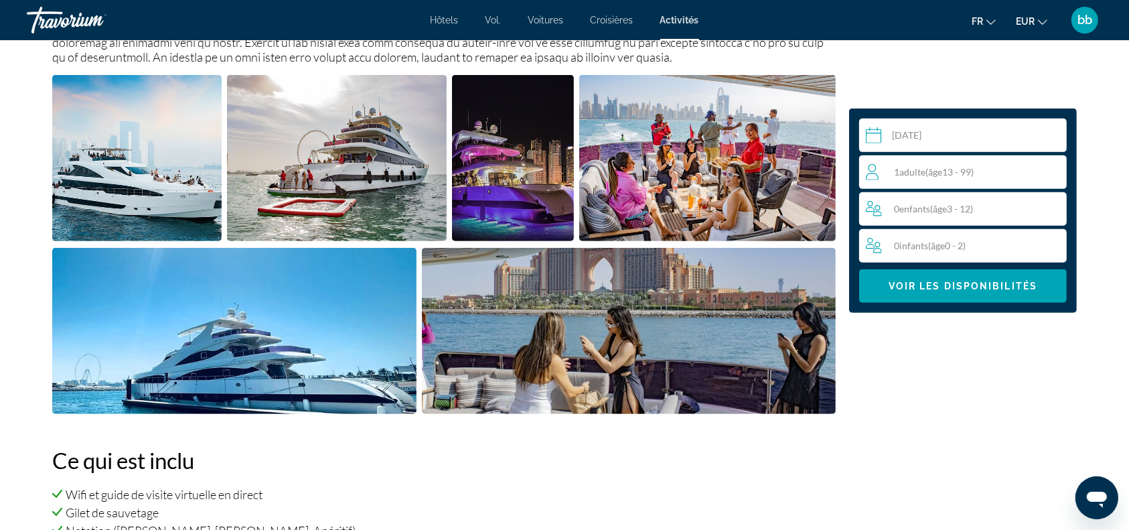
click at [983, 166] on div "1 Adulte Adultes ( âge 13 - 99)" at bounding box center [966, 172] width 200 height 16
click at [1050, 169] on icon "Increment adults" at bounding box center [1053, 171] width 12 height 16
click at [933, 287] on span "Voir les disponibilités" at bounding box center [962, 286] width 149 height 11
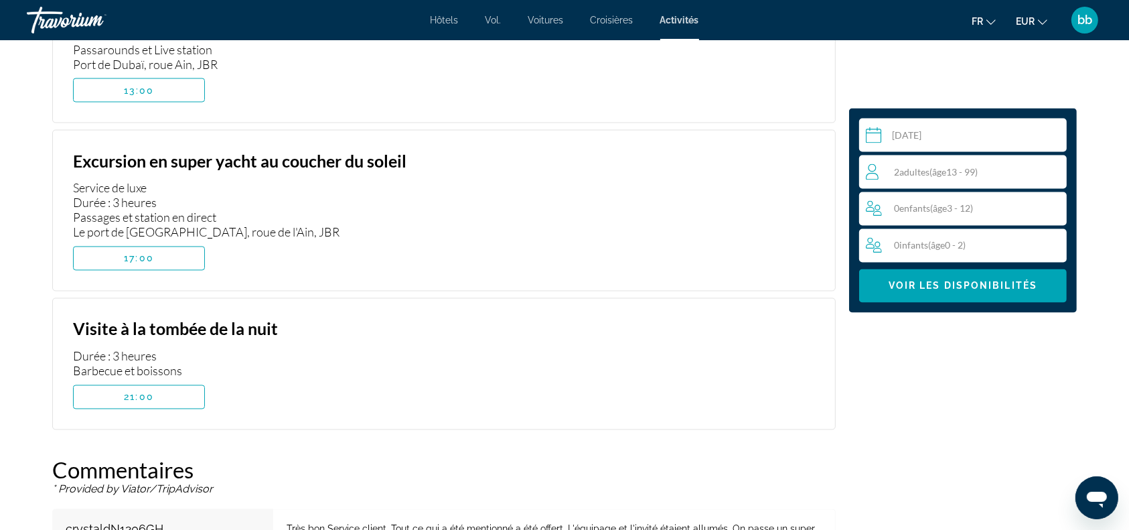
scroll to position [2363, 0]
click at [154, 260] on span "Contenu principal" at bounding box center [139, 259] width 131 height 32
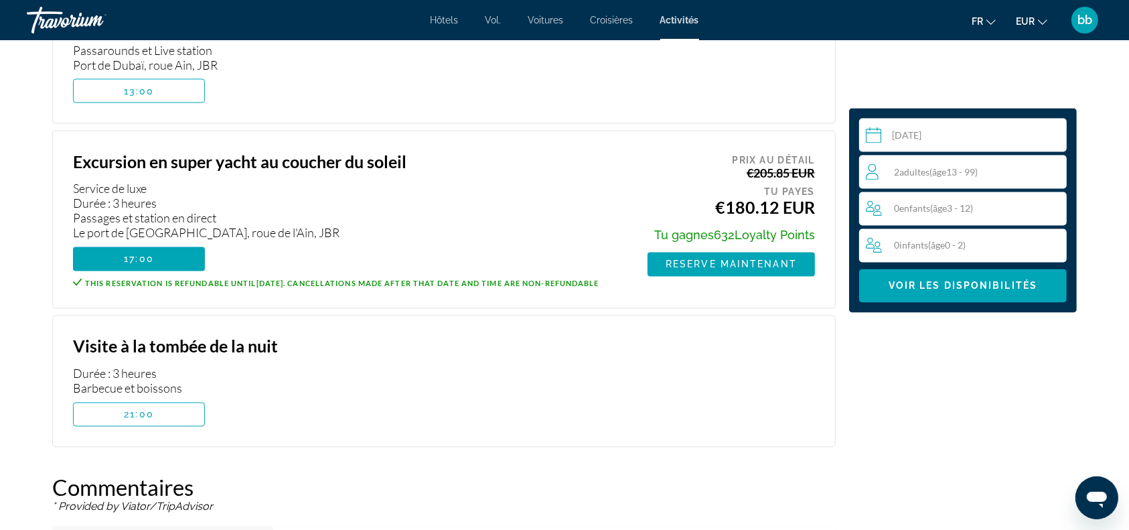
click at [416, 228] on div "Service de luxe Durée : 3 heures Passages et station en direct Le port de [GEOG…" at bounding box center [347, 210] width 548 height 59
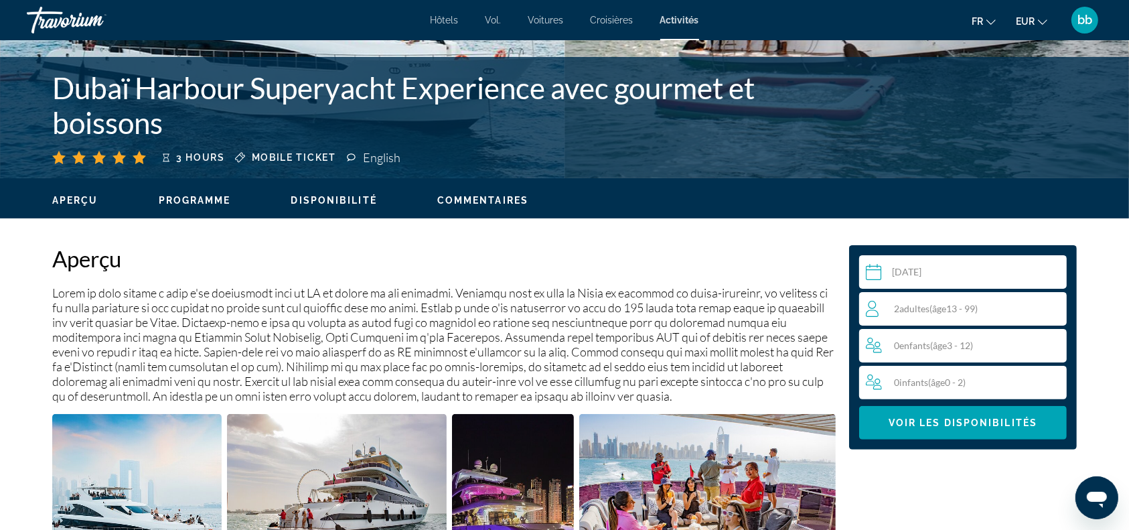
scroll to position [260, 0]
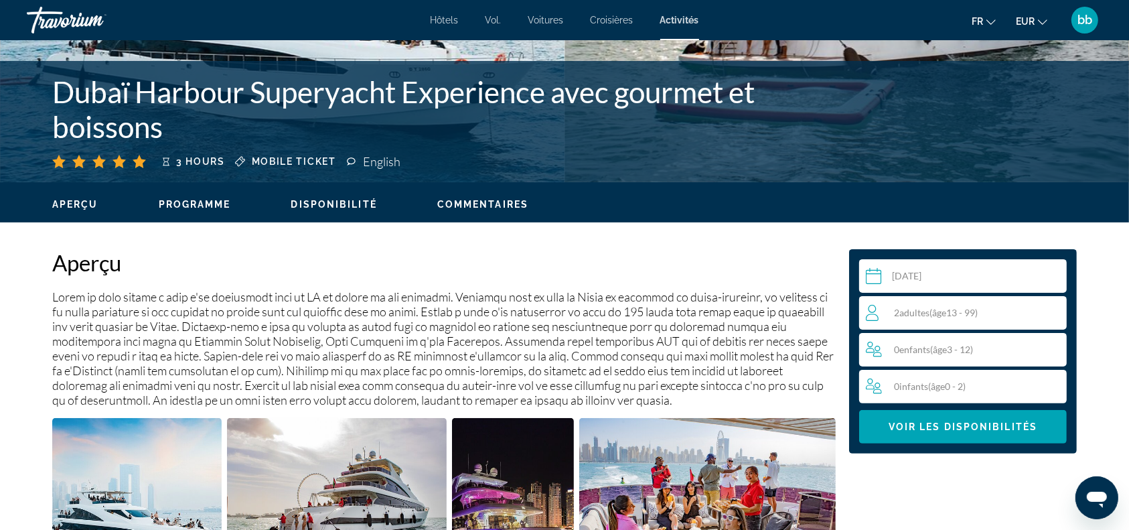
click at [157, 477] on img "Open full-screen image slider" at bounding box center [136, 501] width 169 height 166
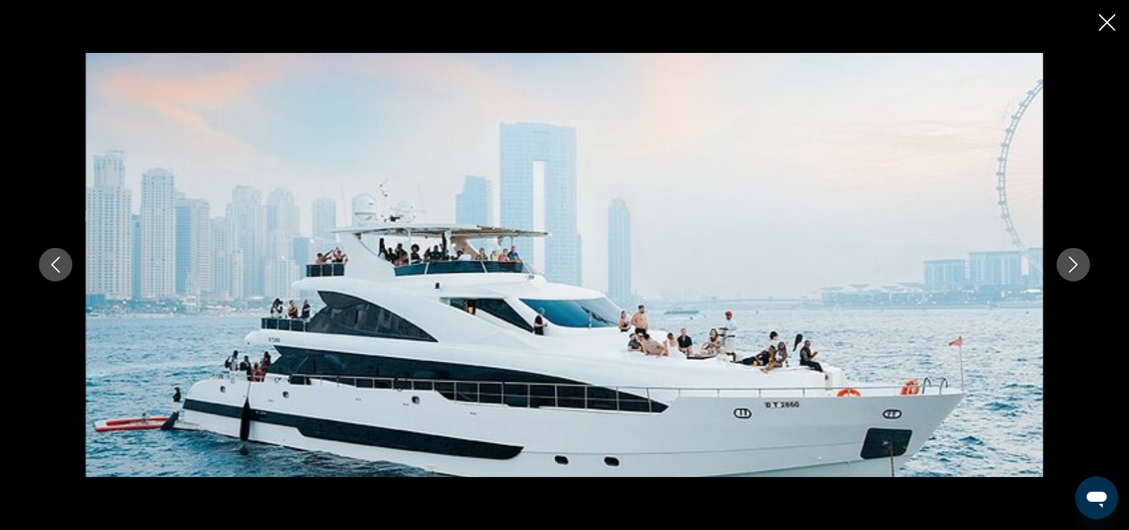
click at [1073, 270] on icon "Next image" at bounding box center [1073, 264] width 16 height 16
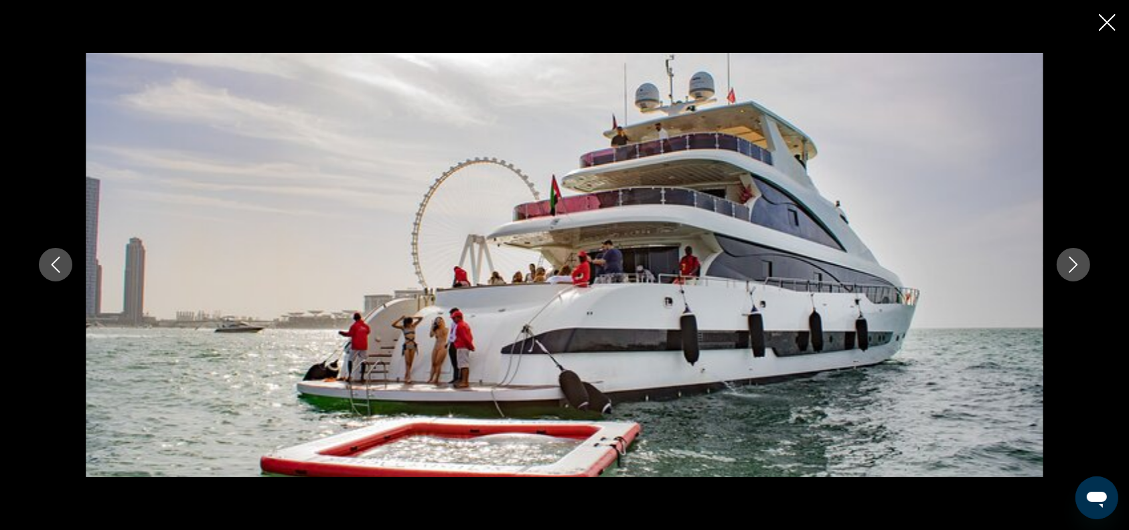
click at [1073, 270] on icon "Next image" at bounding box center [1073, 264] width 16 height 16
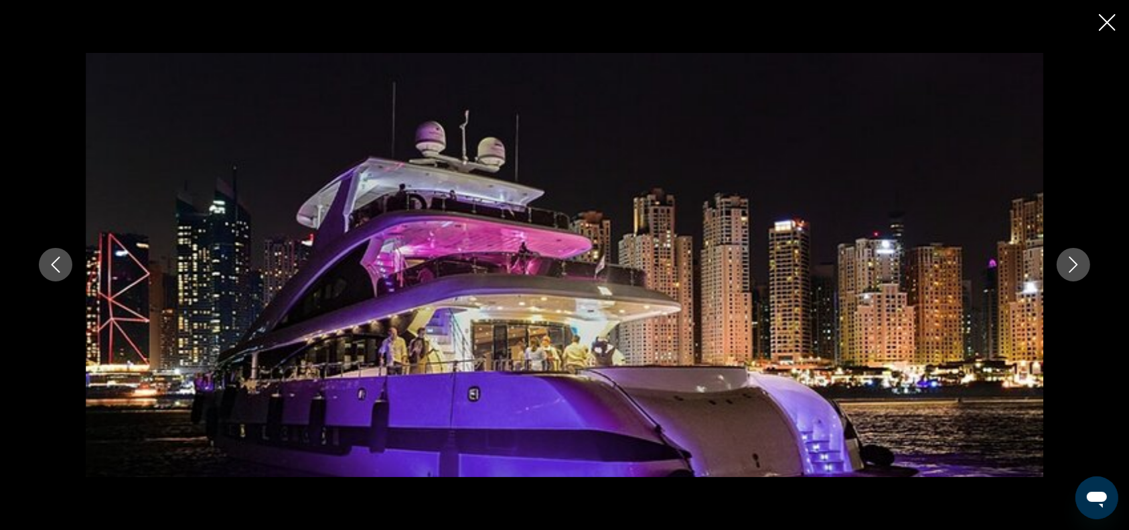
click at [1073, 270] on icon "Next image" at bounding box center [1073, 264] width 16 height 16
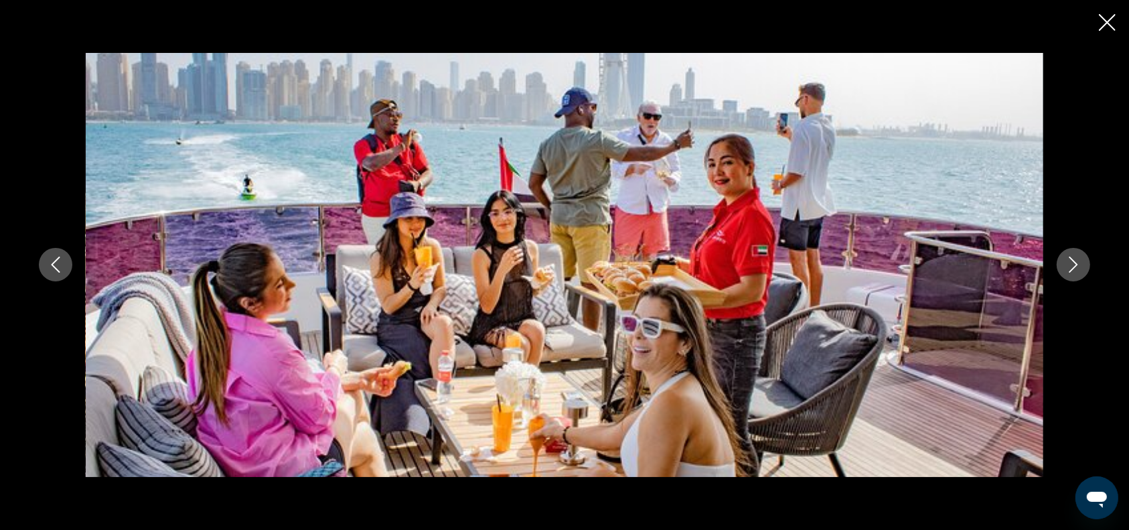
click at [1073, 270] on icon "Next image" at bounding box center [1073, 264] width 16 height 16
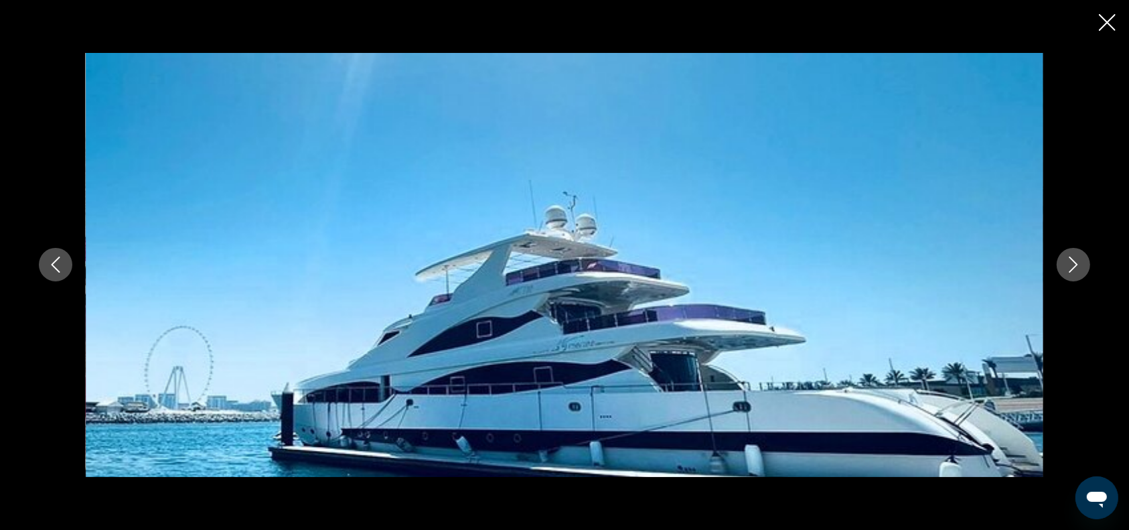
click at [1073, 270] on icon "Next image" at bounding box center [1073, 264] width 16 height 16
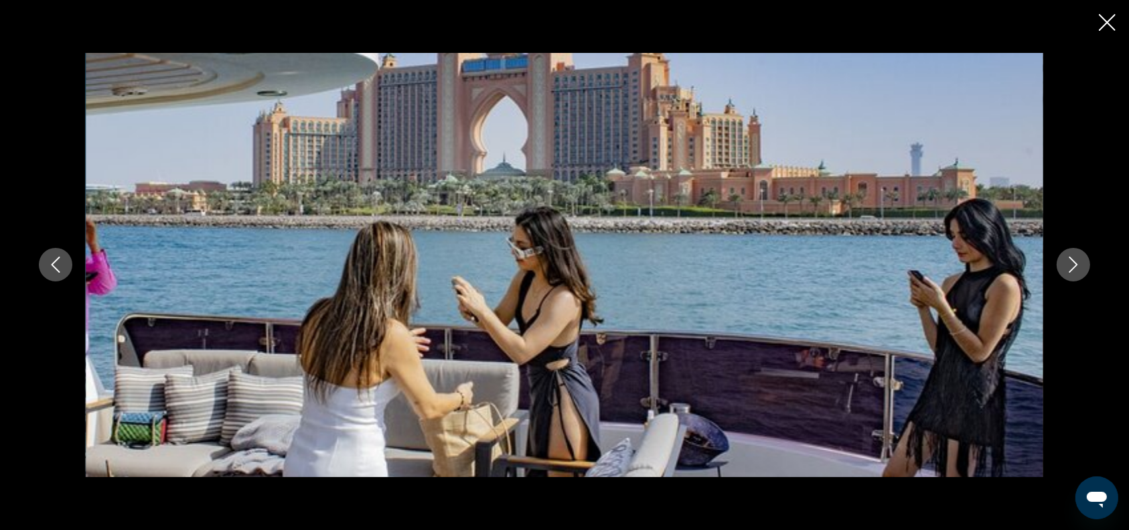
click at [1073, 270] on icon "Next image" at bounding box center [1073, 264] width 16 height 16
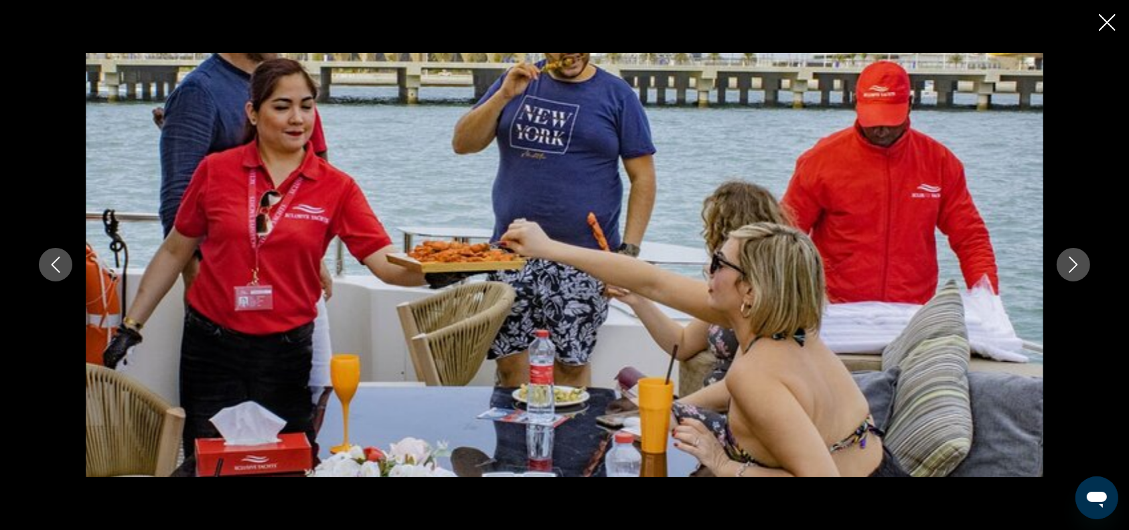
click at [1073, 270] on icon "Next image" at bounding box center [1073, 264] width 16 height 16
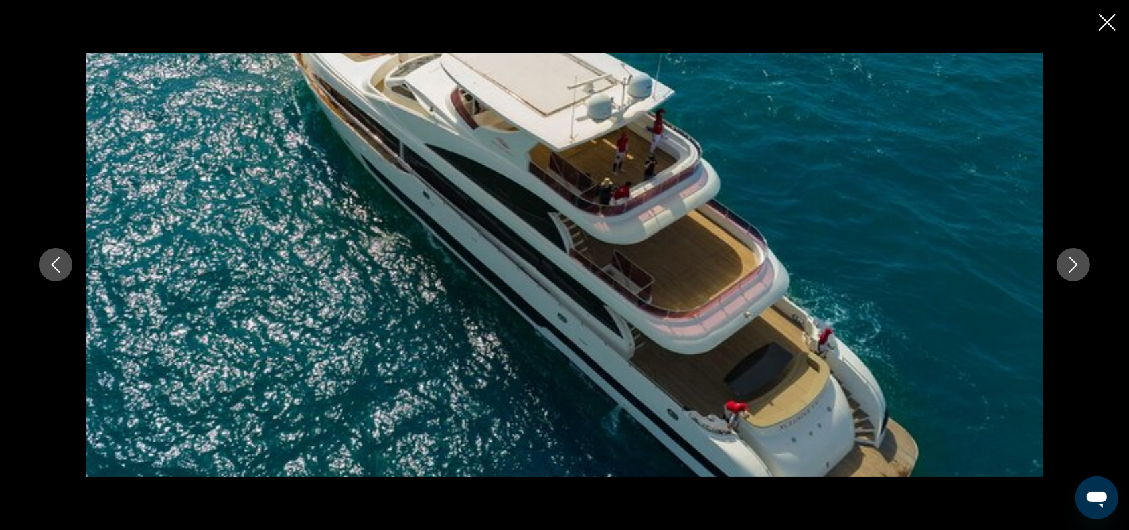
click at [1073, 270] on icon "Next image" at bounding box center [1073, 264] width 16 height 16
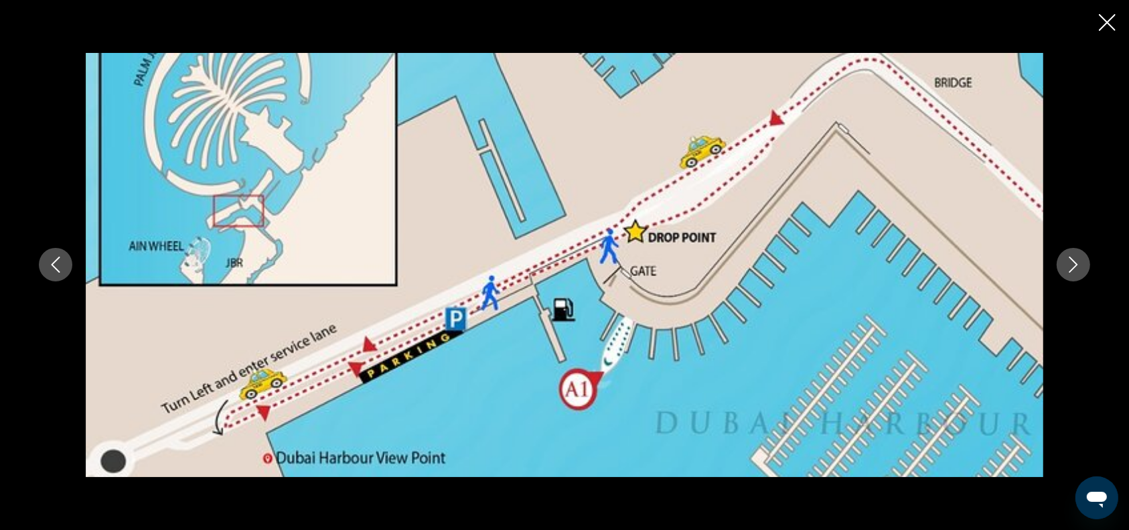
click at [1073, 270] on icon "Next image" at bounding box center [1073, 264] width 16 height 16
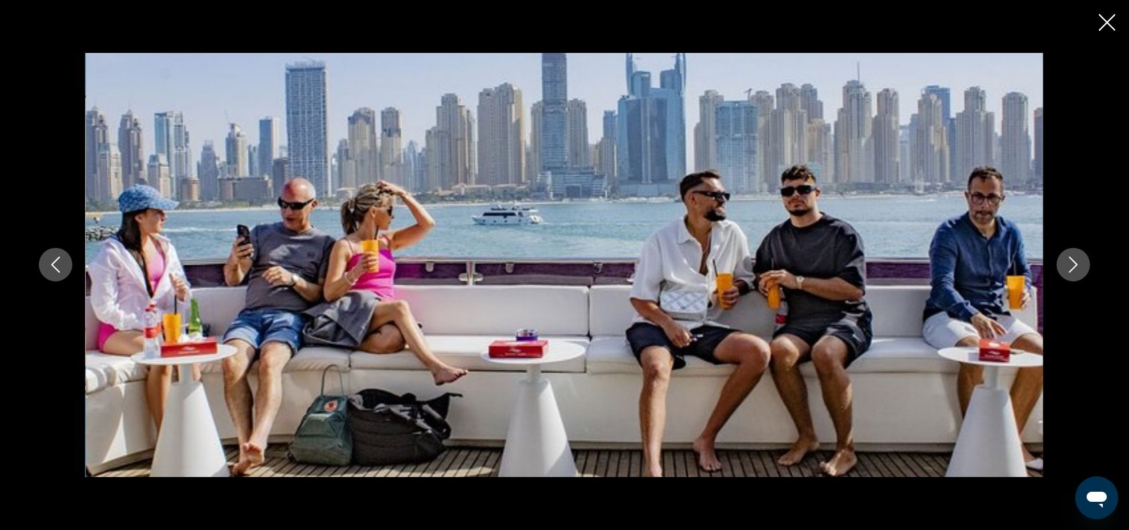
click at [1073, 270] on icon "Next image" at bounding box center [1073, 264] width 16 height 16
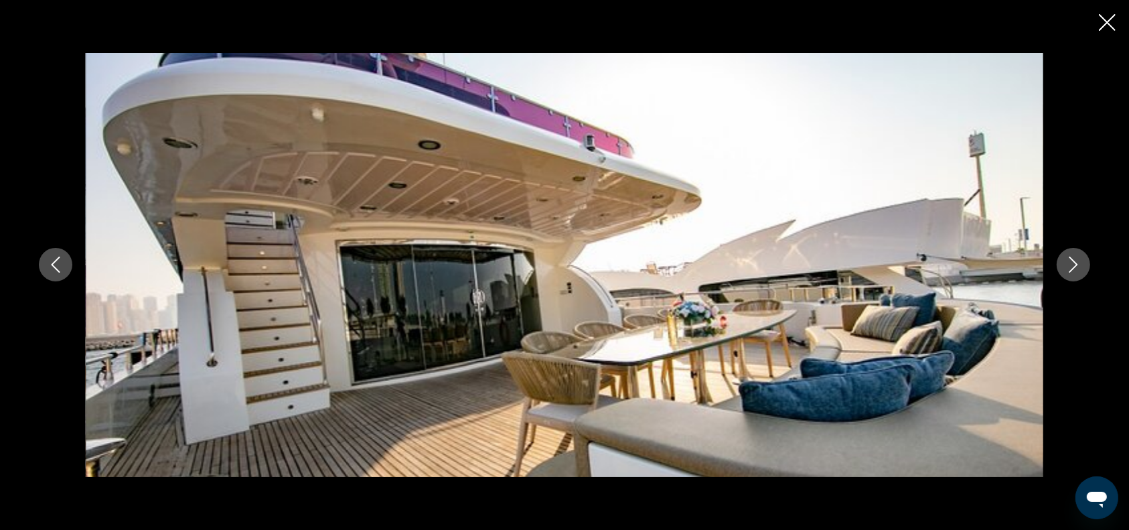
click at [1073, 270] on icon "Next image" at bounding box center [1073, 264] width 16 height 16
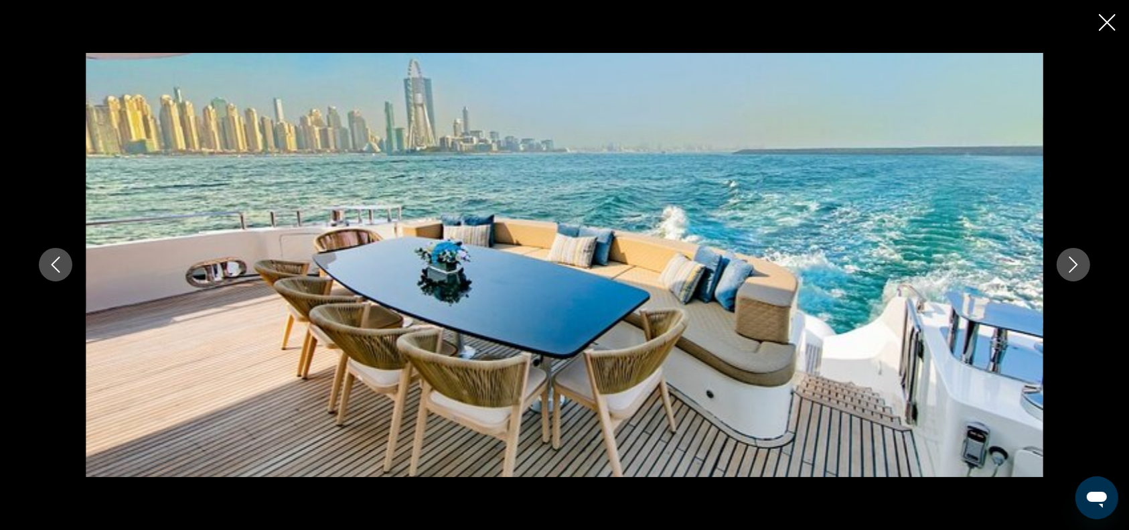
click at [1073, 270] on icon "Next image" at bounding box center [1073, 264] width 16 height 16
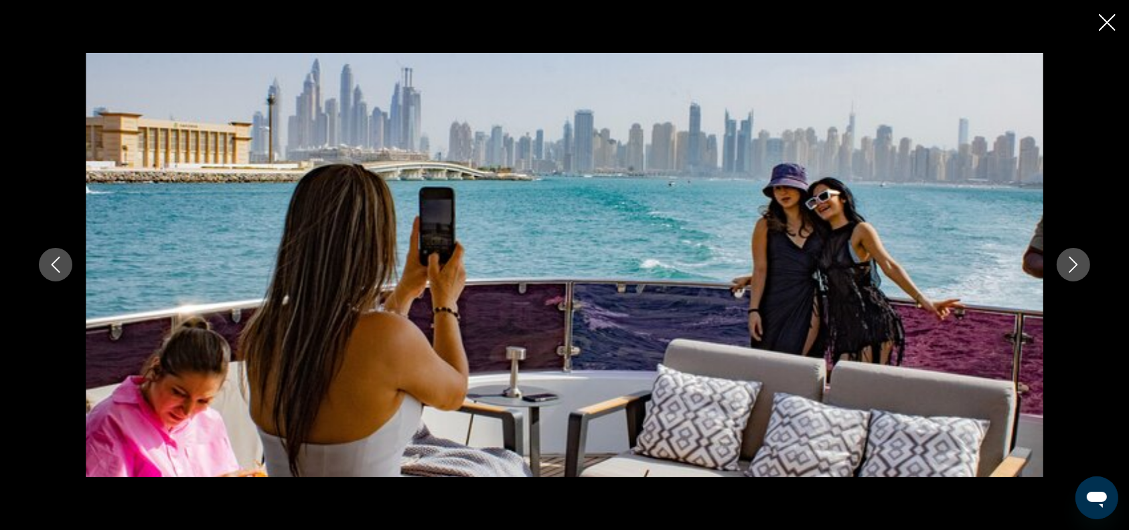
click at [1073, 270] on icon "Next image" at bounding box center [1073, 264] width 16 height 16
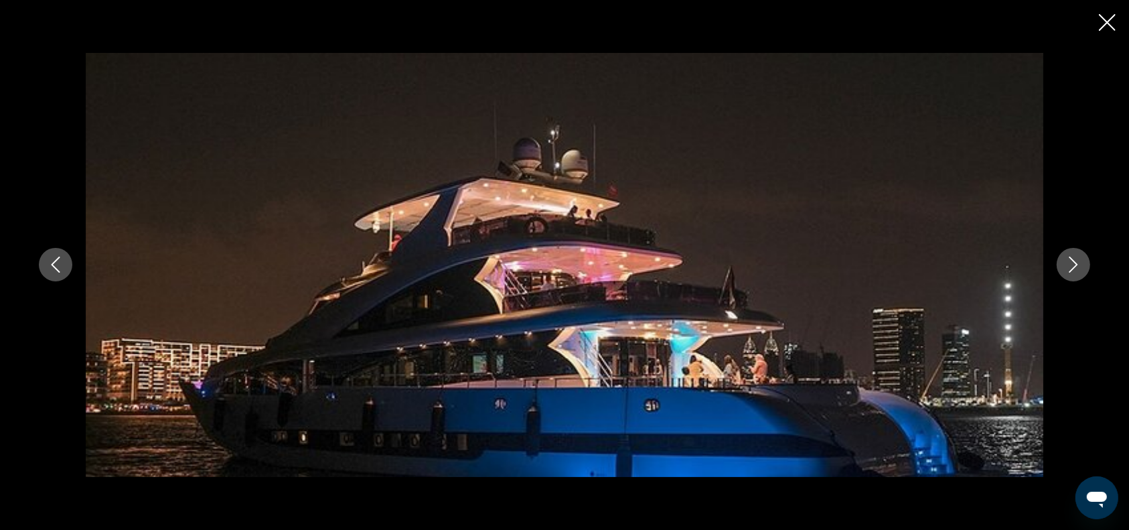
click at [1073, 270] on icon "Next image" at bounding box center [1073, 264] width 16 height 16
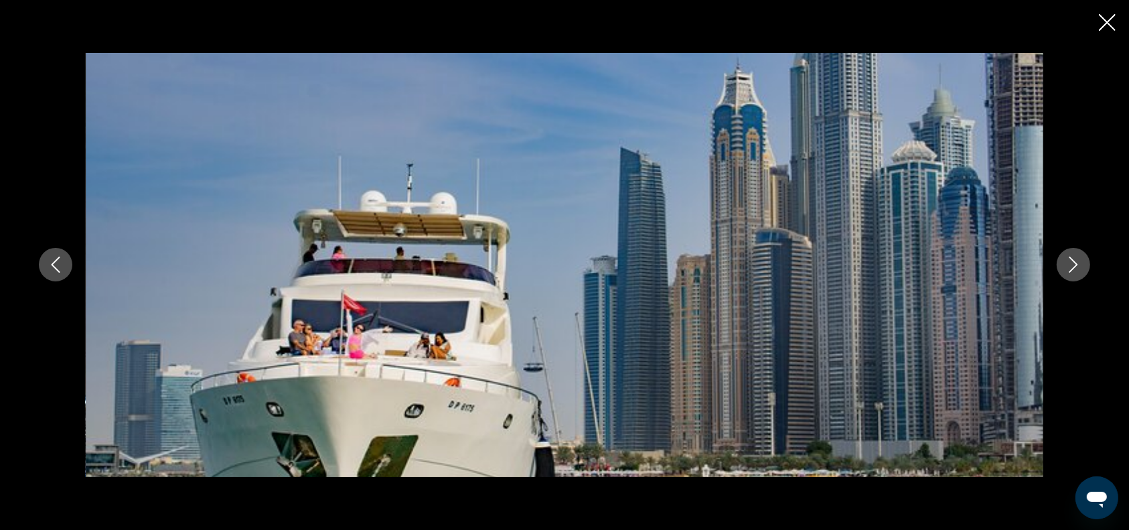
click at [1073, 270] on icon "Next image" at bounding box center [1073, 264] width 16 height 16
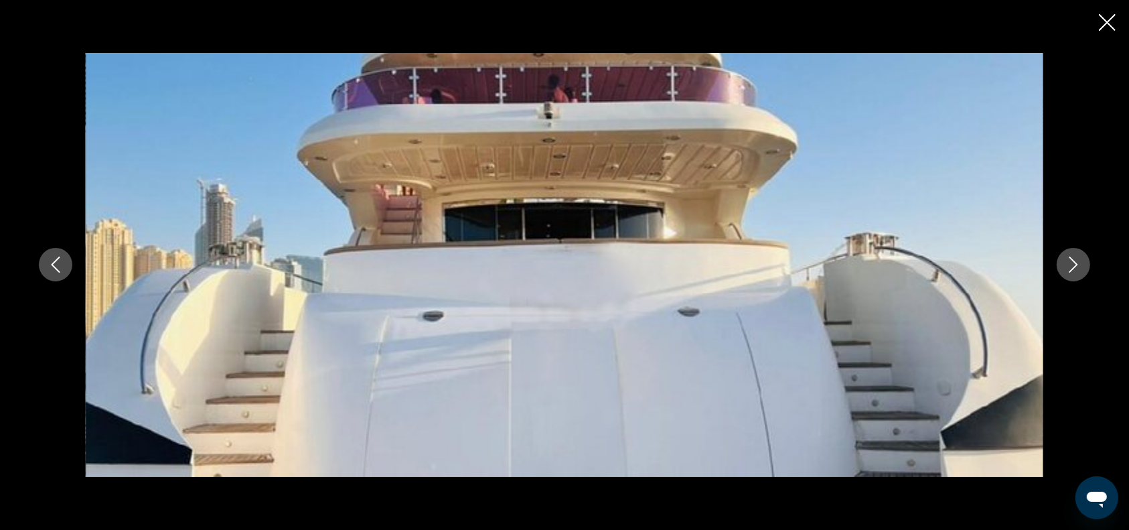
click at [1073, 270] on icon "Next image" at bounding box center [1073, 264] width 16 height 16
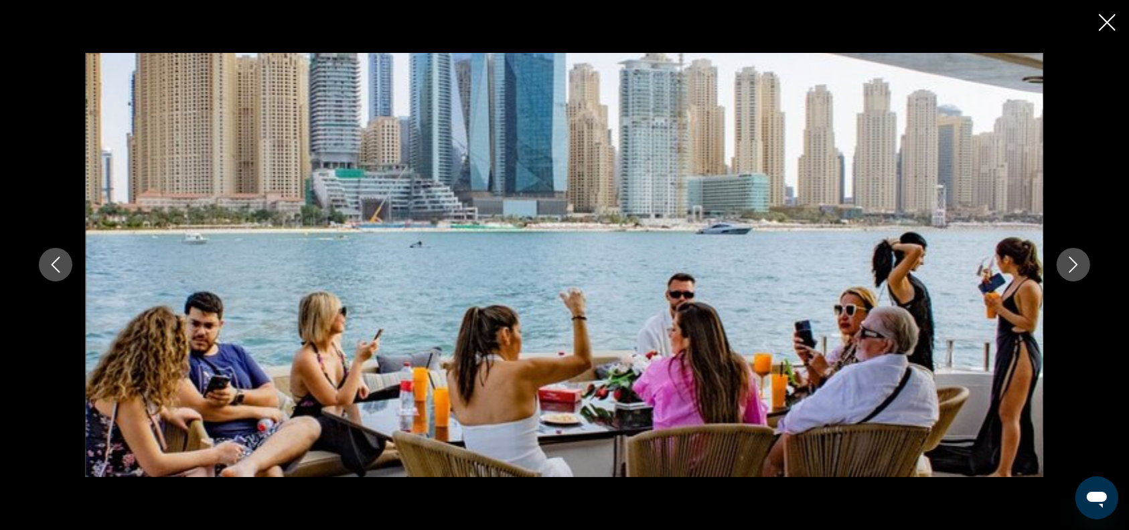
click at [1073, 270] on icon "Next image" at bounding box center [1073, 264] width 16 height 16
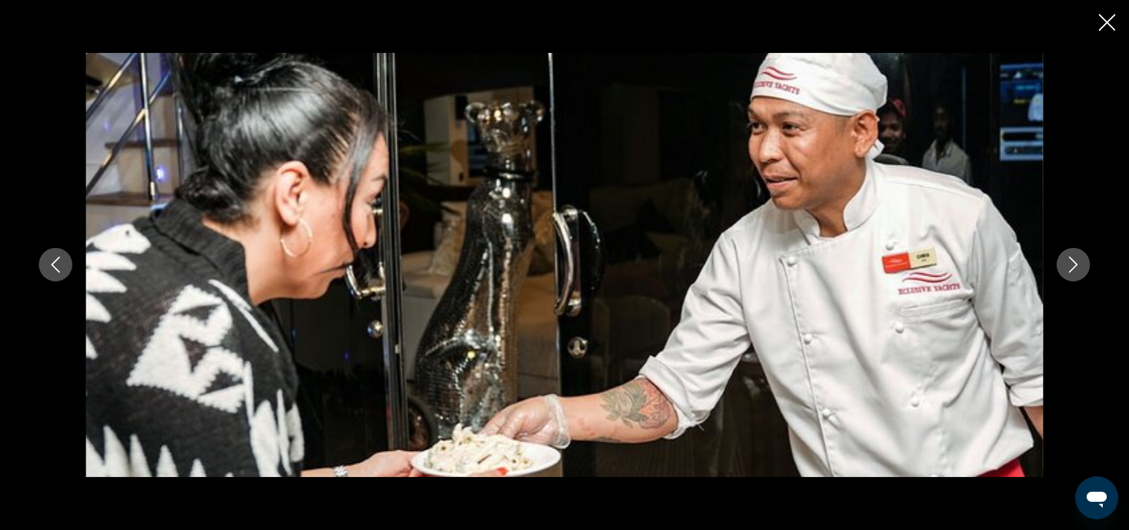
click at [1073, 270] on icon "Next image" at bounding box center [1073, 264] width 16 height 16
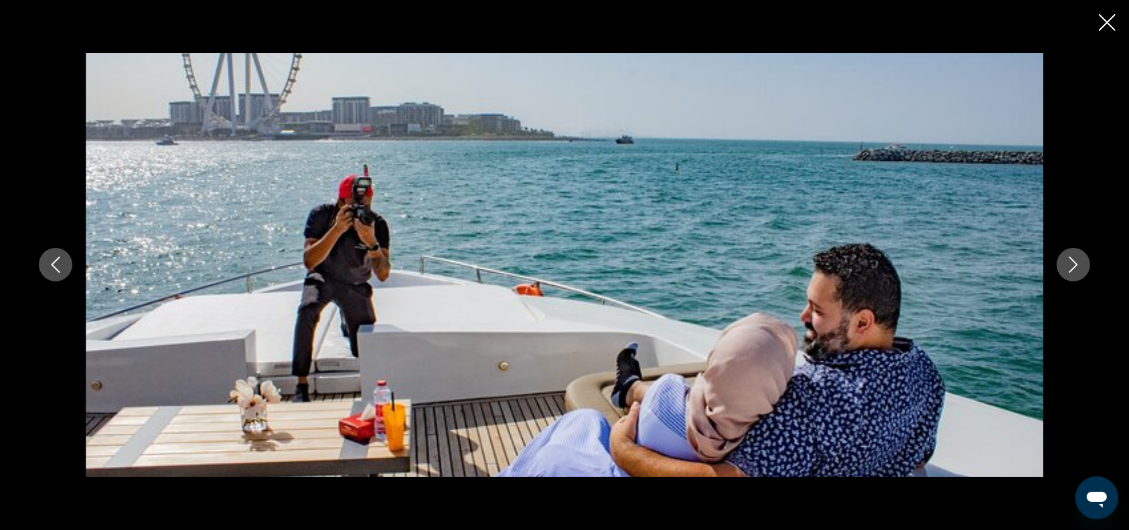
click at [1073, 270] on icon "Next image" at bounding box center [1073, 264] width 16 height 16
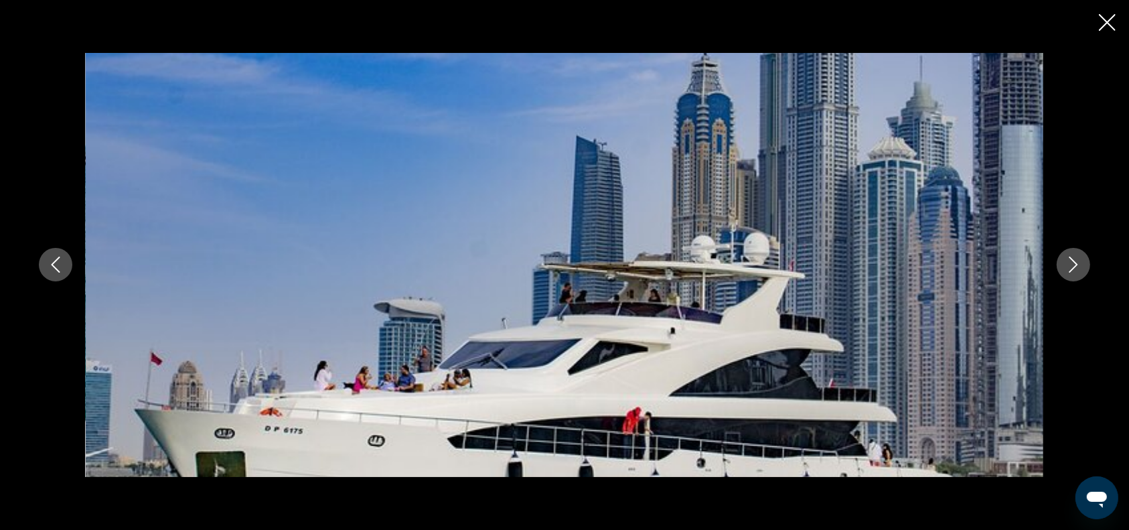
click at [1073, 270] on icon "Next image" at bounding box center [1073, 264] width 16 height 16
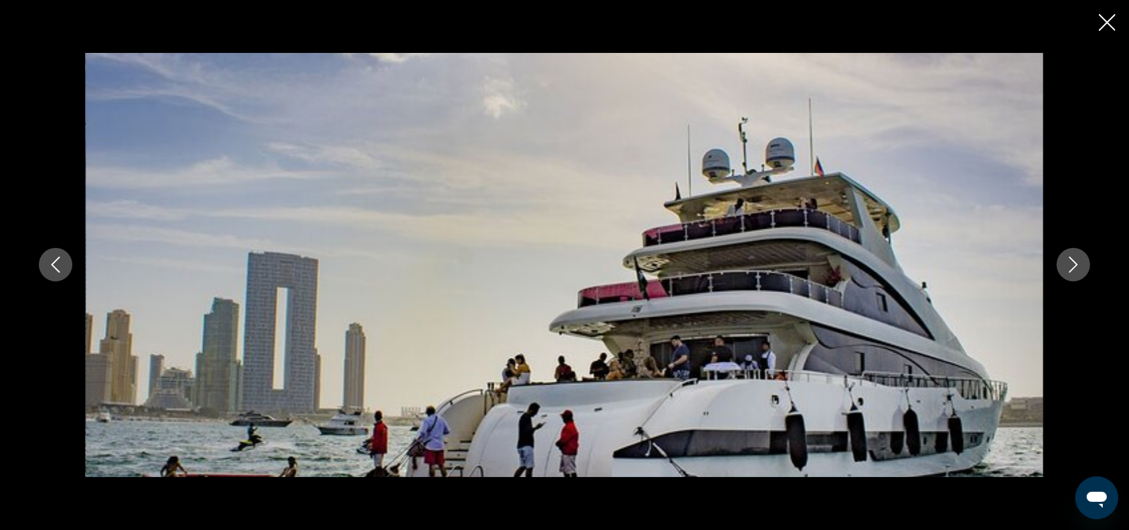
click at [1073, 270] on icon "Next image" at bounding box center [1073, 264] width 16 height 16
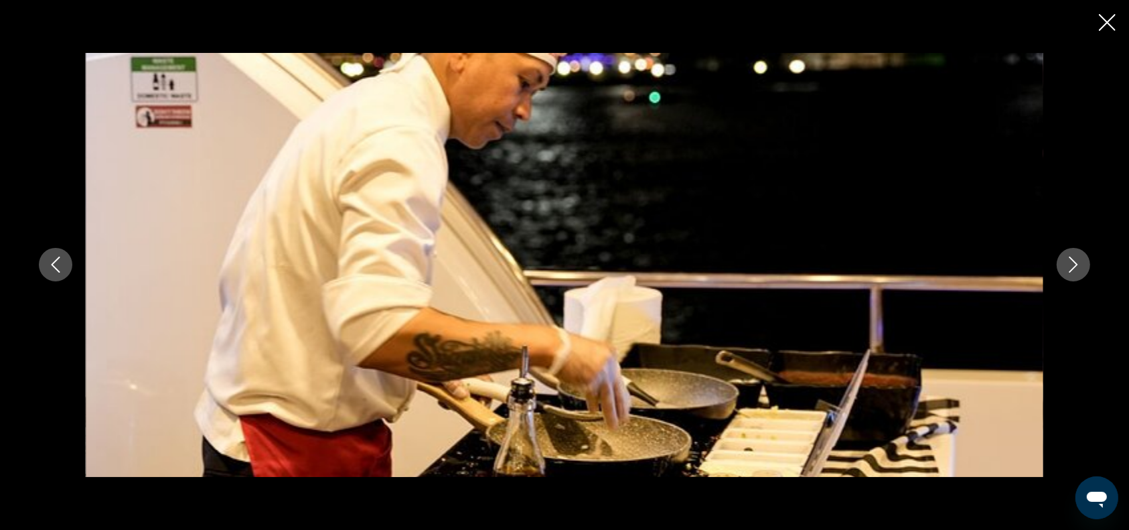
click at [1073, 270] on icon "Next image" at bounding box center [1073, 264] width 16 height 16
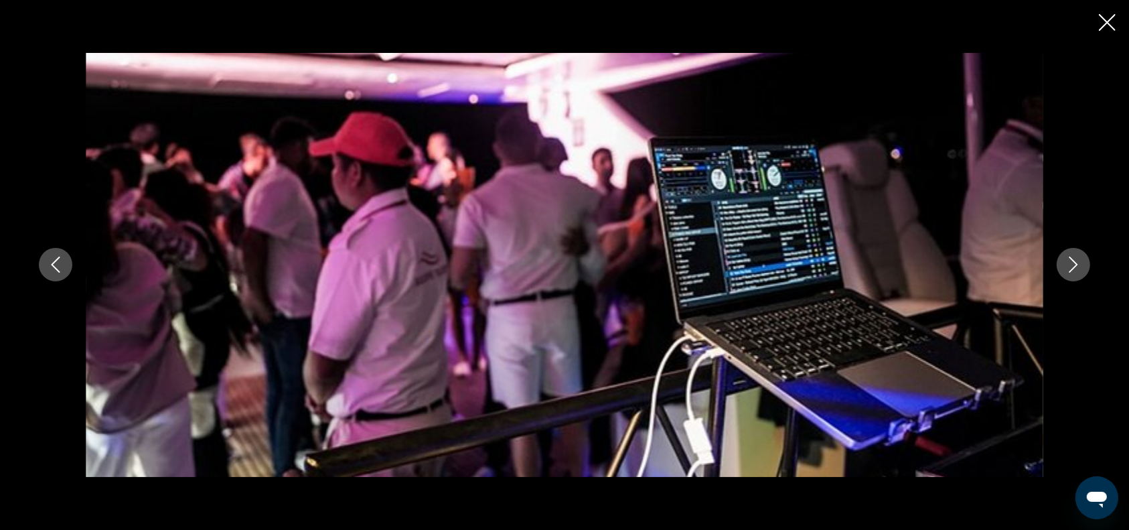
click at [1073, 269] on icon "Next image" at bounding box center [1073, 265] width 9 height 16
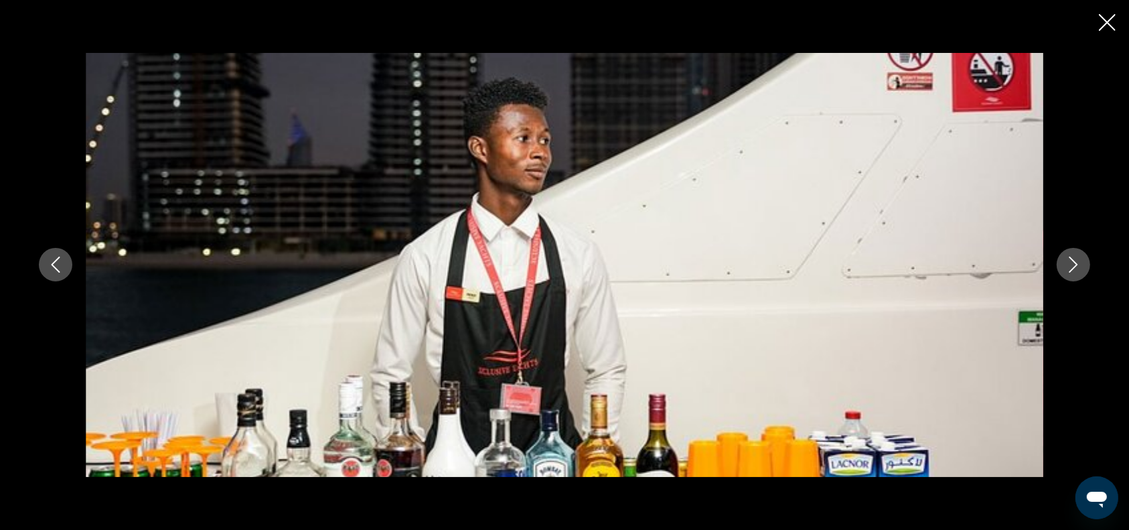
click at [1073, 268] on icon "Next image" at bounding box center [1073, 265] width 9 height 16
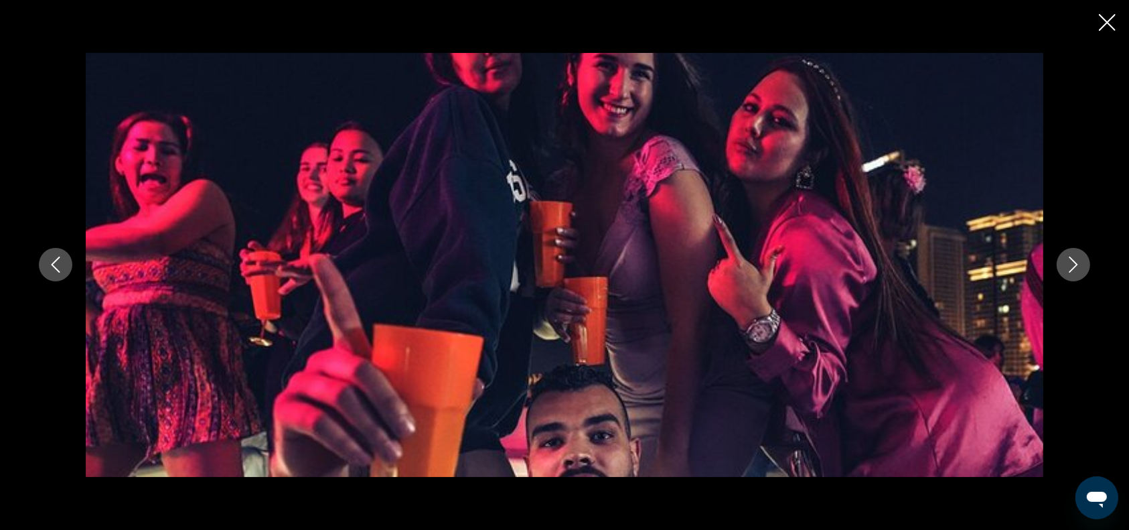
click at [1073, 267] on icon "Next image" at bounding box center [1073, 264] width 16 height 16
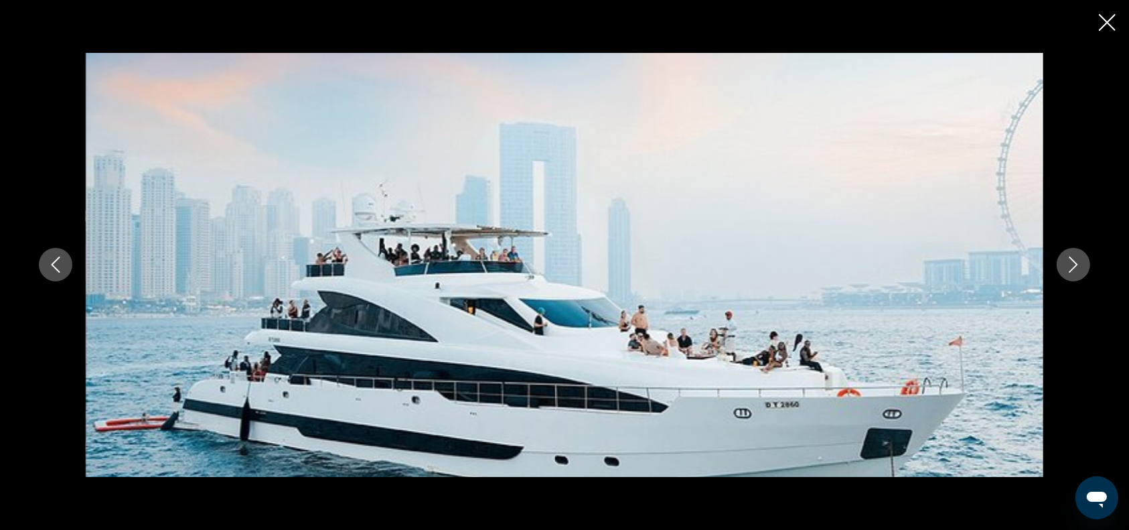
click at [1108, 25] on icon "Close slideshow" at bounding box center [1107, 22] width 17 height 17
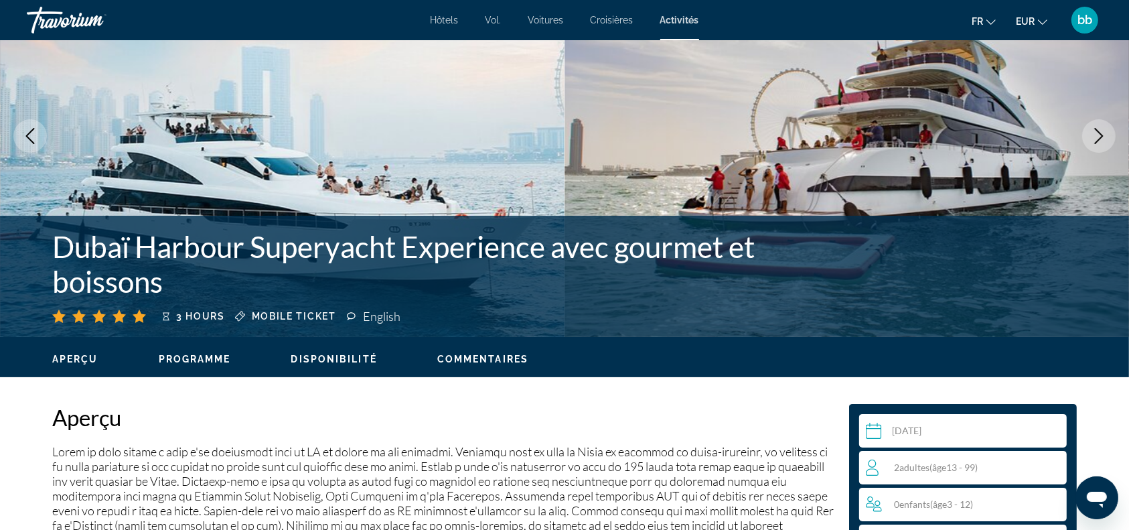
scroll to position [103, 0]
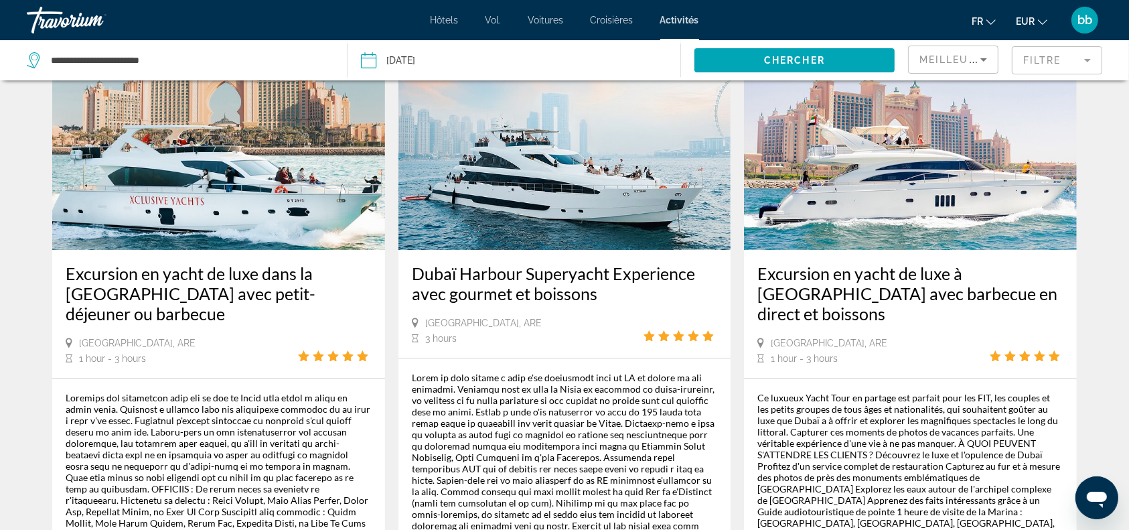
scroll to position [73, 0]
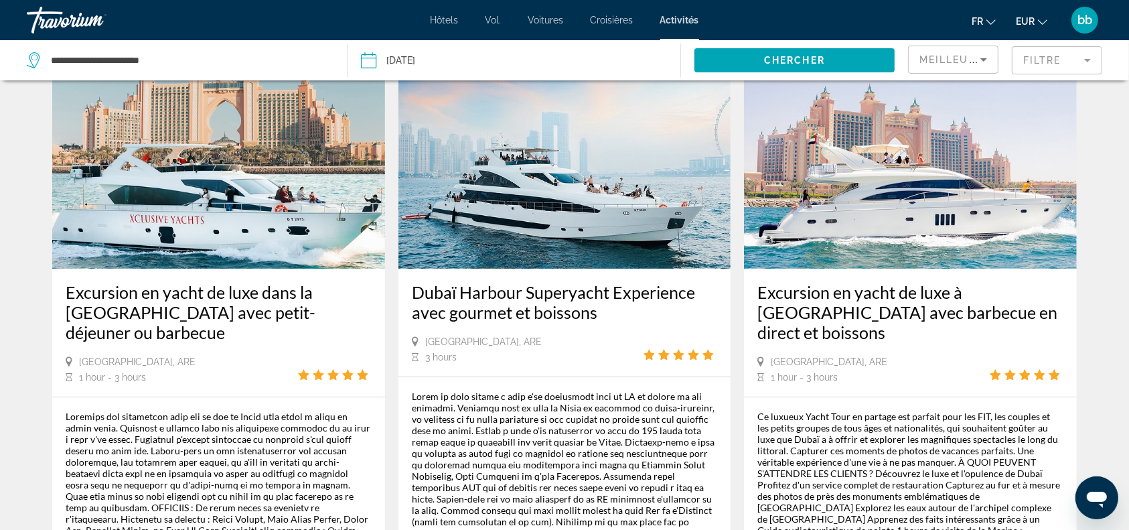
click at [209, 208] on img "Contenu principal" at bounding box center [218, 161] width 333 height 214
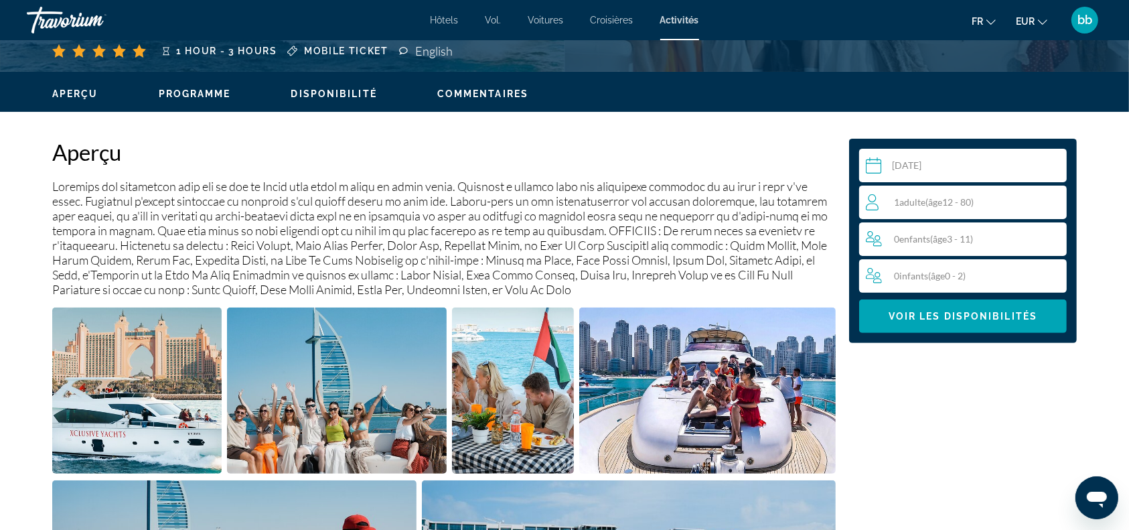
scroll to position [386, 0]
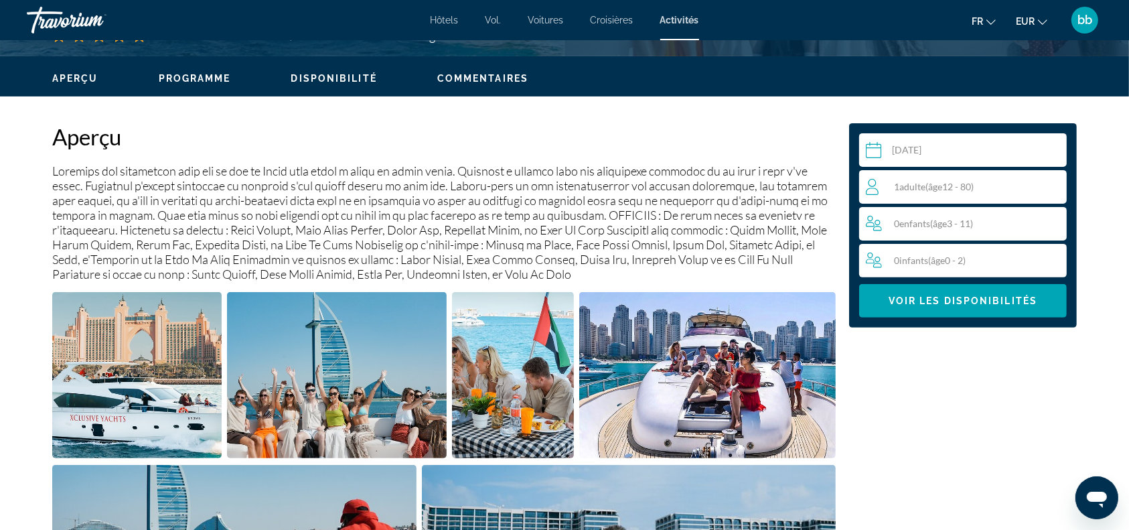
click at [963, 189] on span "( âge 12 - 80)" at bounding box center [949, 186] width 48 height 11
click at [1055, 185] on icon "Increment adults" at bounding box center [1053, 186] width 12 height 12
click at [975, 296] on span "Voir les disponibilités" at bounding box center [962, 300] width 149 height 11
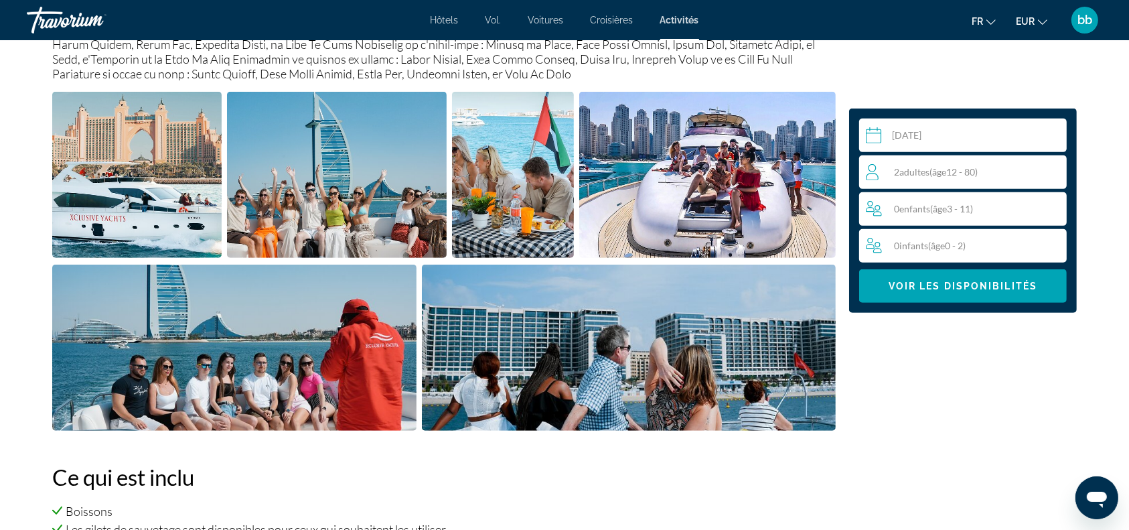
scroll to position [586, 0]
click at [524, 404] on img "Open full-screen image slider" at bounding box center [629, 347] width 414 height 166
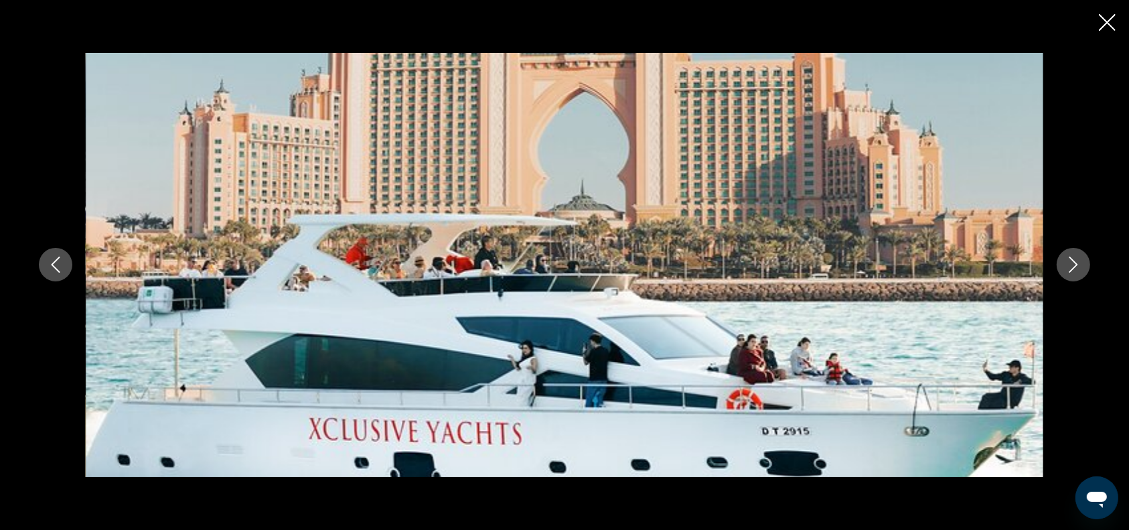
click at [1074, 265] on icon "Next image" at bounding box center [1073, 264] width 16 height 16
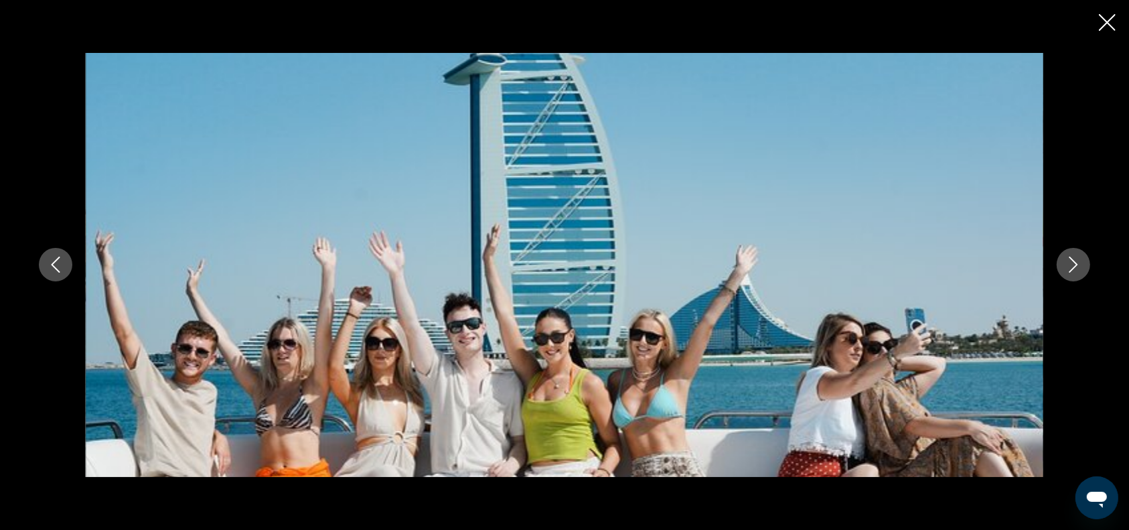
click at [1074, 265] on icon "Next image" at bounding box center [1073, 264] width 16 height 16
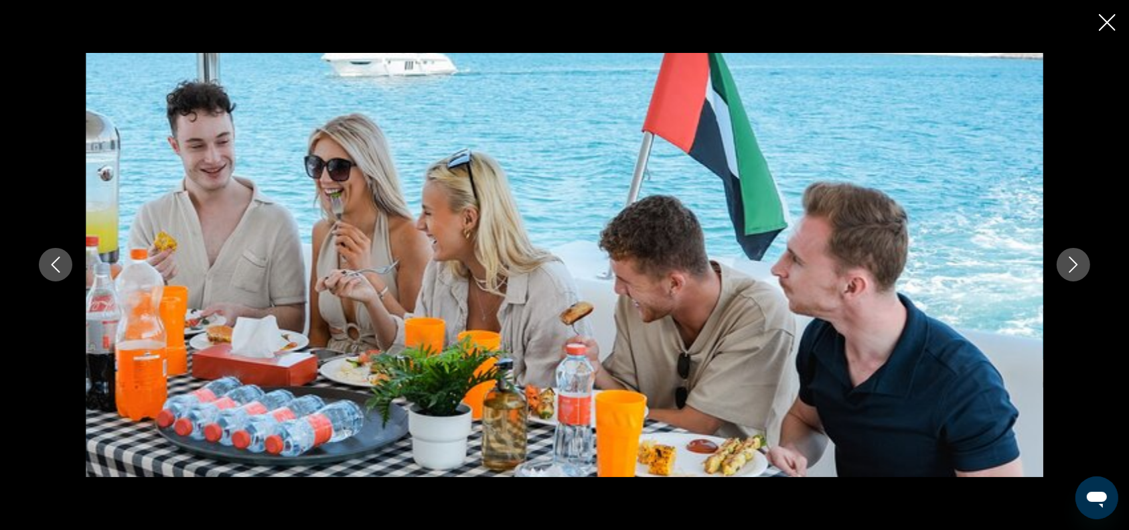
click at [1074, 265] on icon "Next image" at bounding box center [1073, 264] width 16 height 16
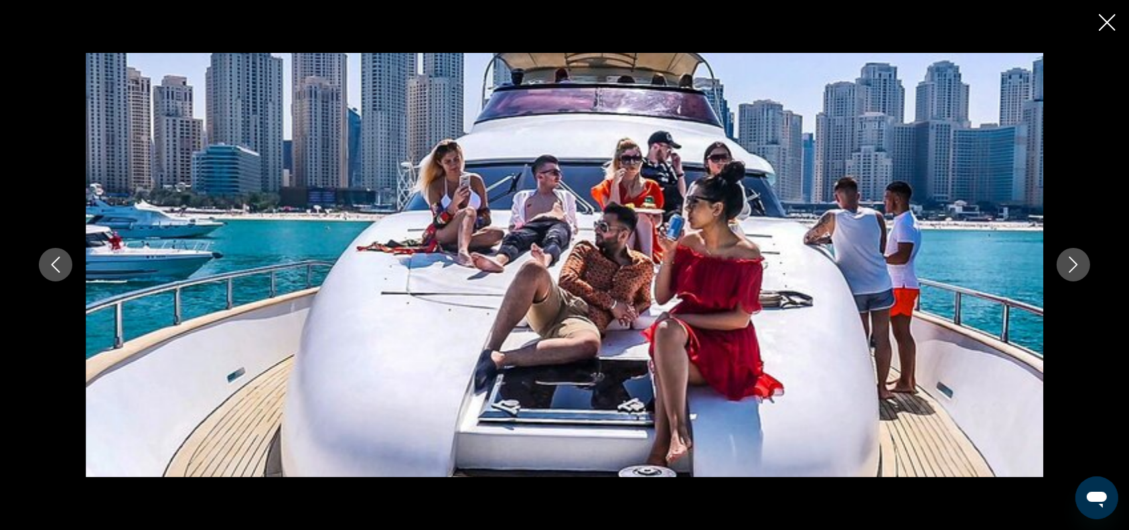
click at [1074, 265] on icon "Next image" at bounding box center [1073, 264] width 16 height 16
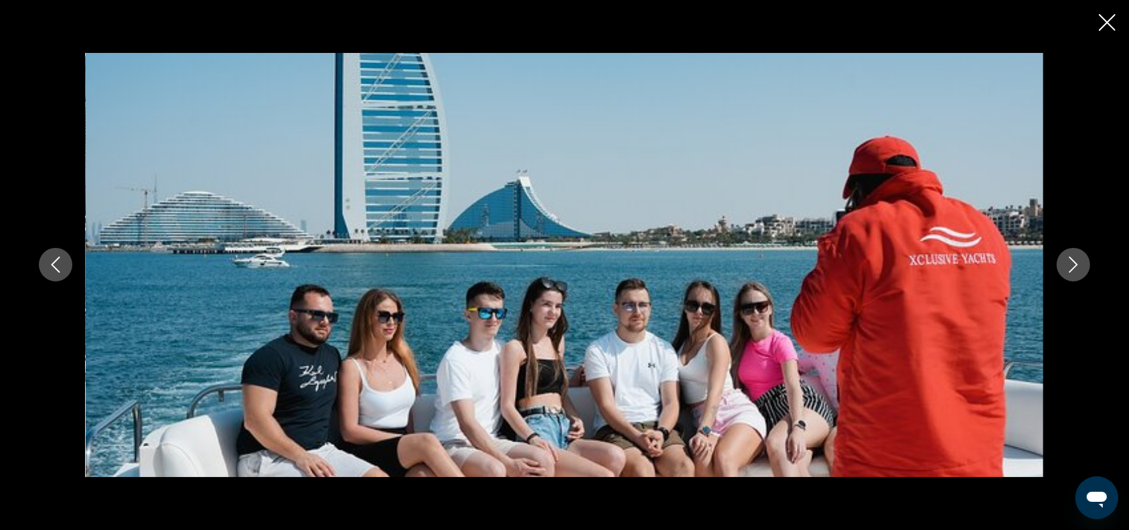
click at [1074, 265] on icon "Next image" at bounding box center [1073, 264] width 16 height 16
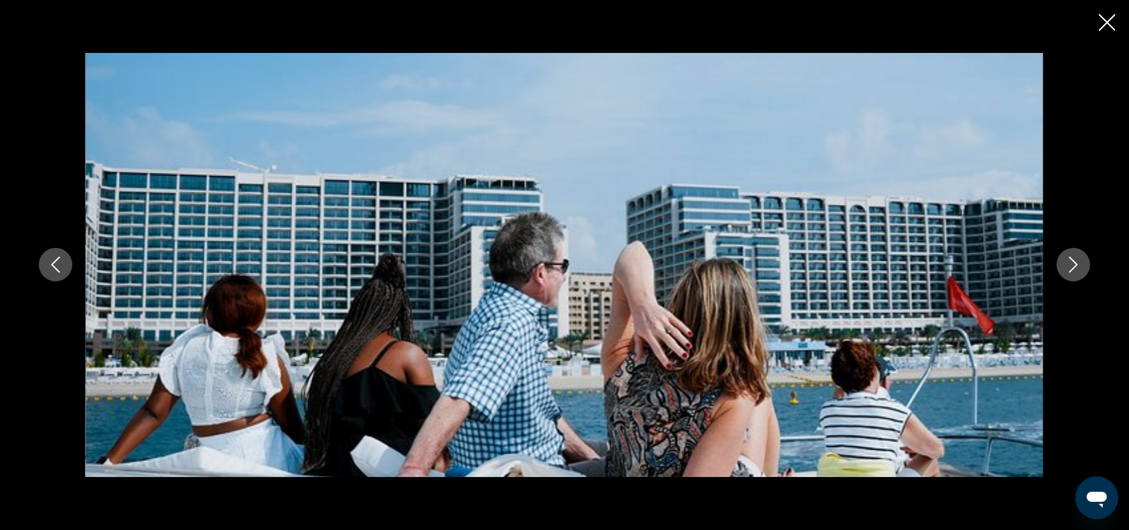
click at [1074, 265] on icon "Next image" at bounding box center [1073, 264] width 16 height 16
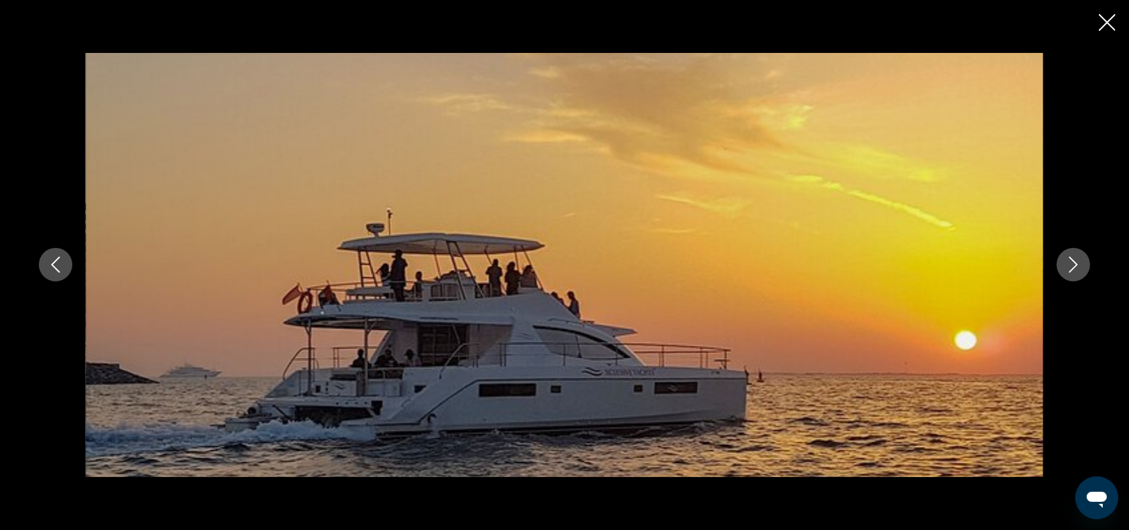
click at [1074, 265] on icon "Next image" at bounding box center [1073, 264] width 16 height 16
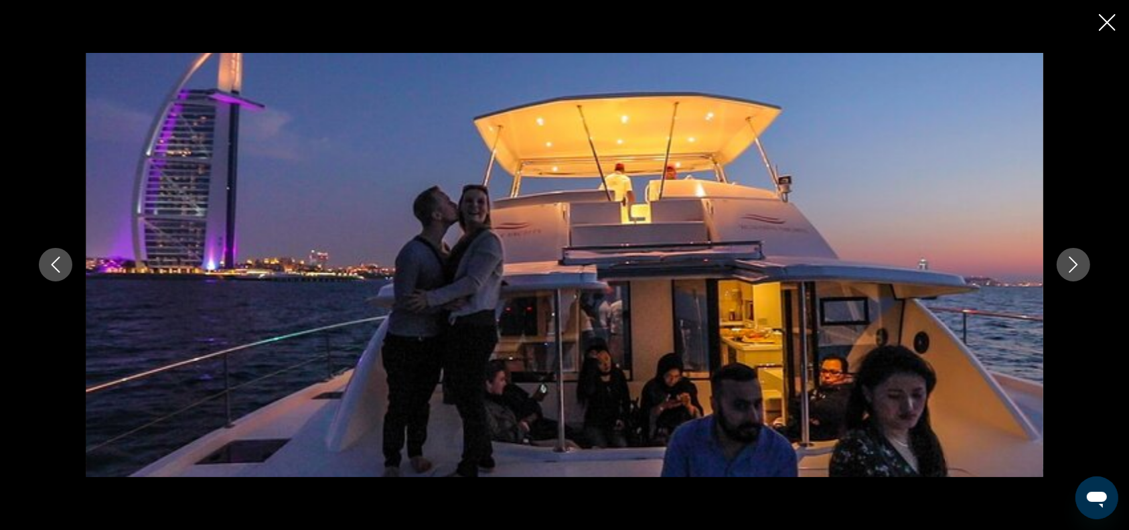
click at [1074, 265] on icon "Next image" at bounding box center [1073, 264] width 16 height 16
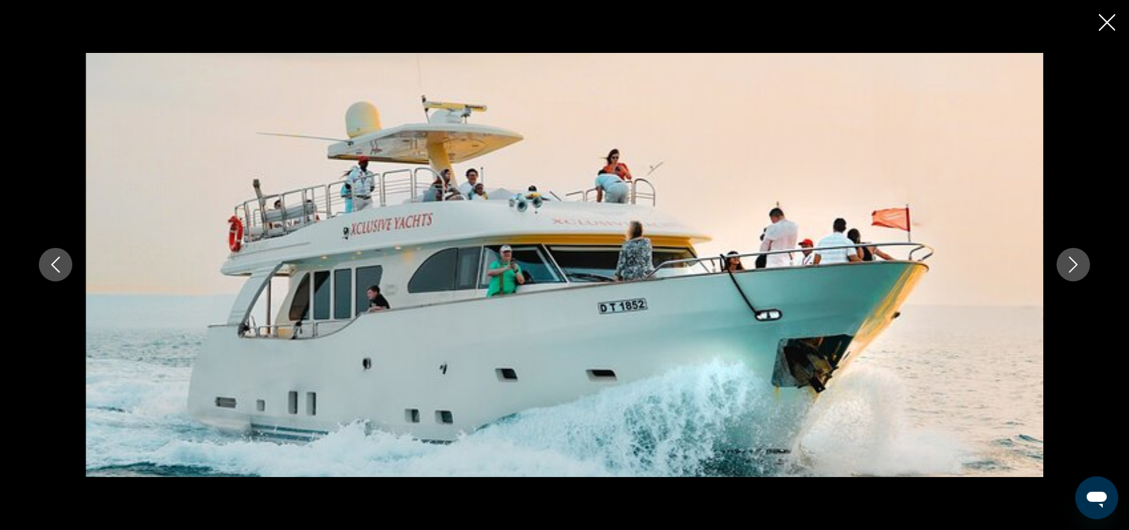
click at [1074, 265] on icon "Next image" at bounding box center [1073, 264] width 16 height 16
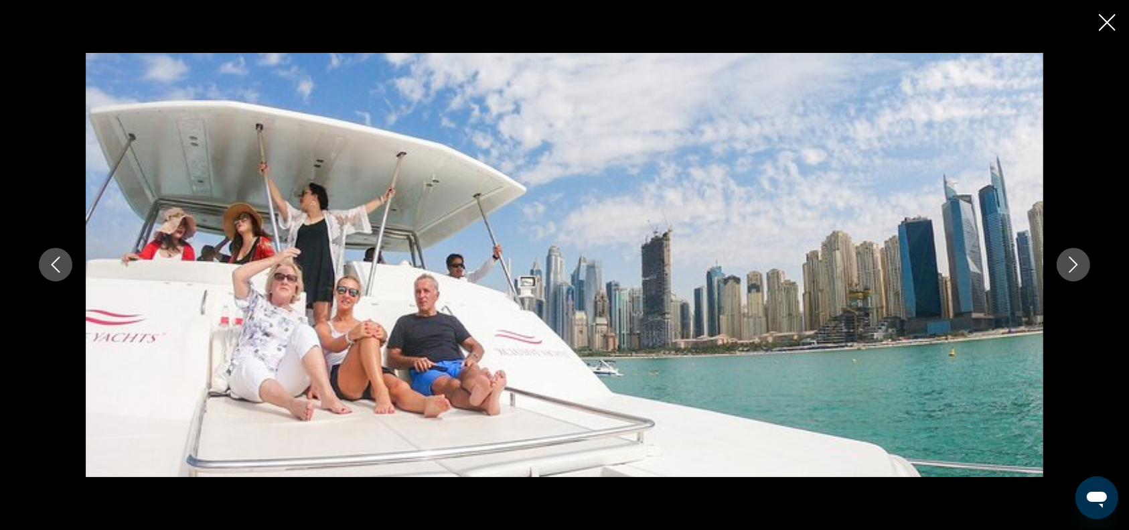
click at [1074, 265] on icon "Next image" at bounding box center [1073, 264] width 16 height 16
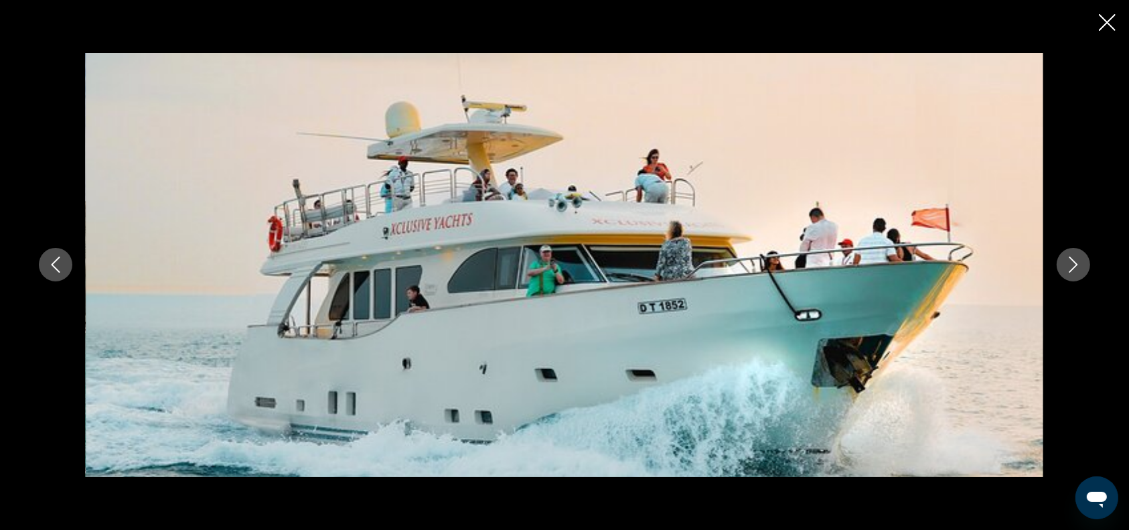
click at [1074, 265] on icon "Next image" at bounding box center [1073, 264] width 16 height 16
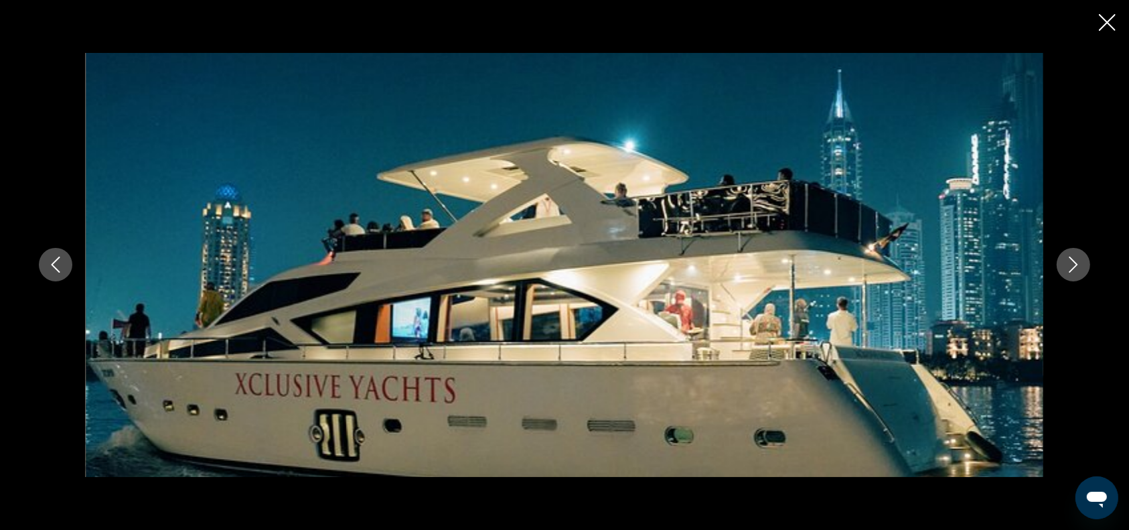
click at [1074, 265] on icon "Next image" at bounding box center [1073, 264] width 16 height 16
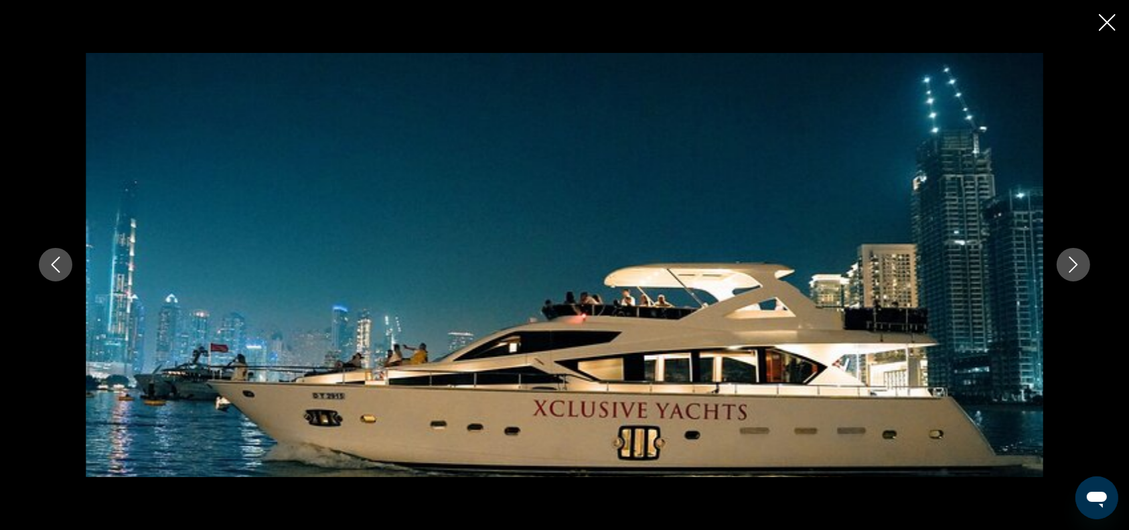
click at [1074, 265] on icon "Next image" at bounding box center [1073, 264] width 16 height 16
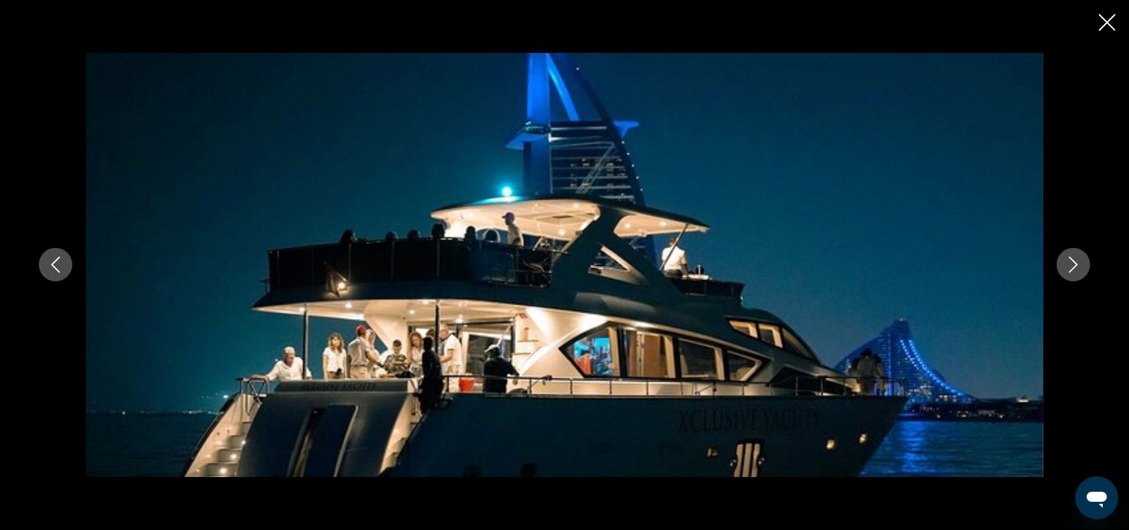
click at [1074, 265] on icon "Next image" at bounding box center [1073, 264] width 16 height 16
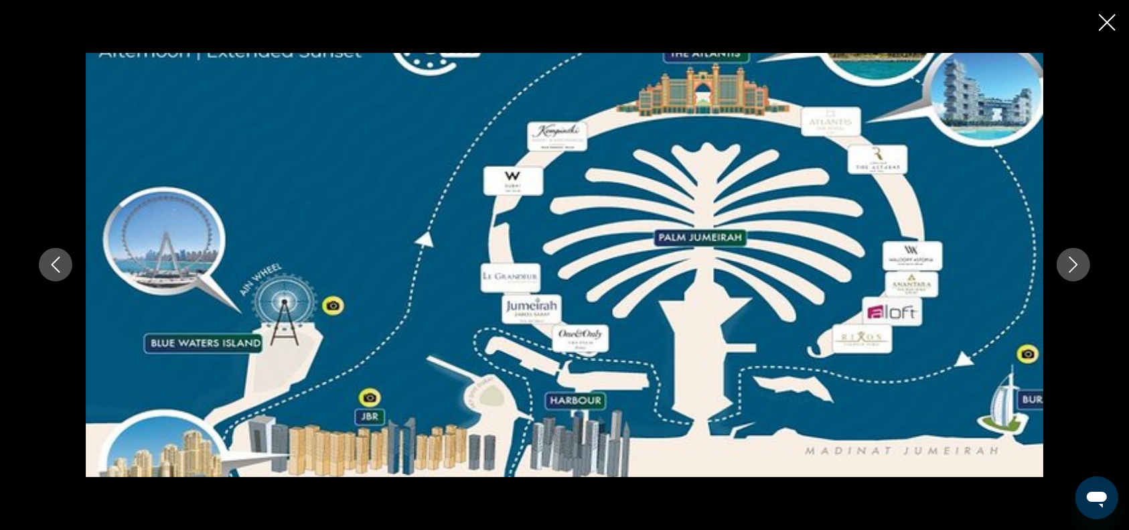
click at [1074, 265] on icon "Next image" at bounding box center [1073, 264] width 16 height 16
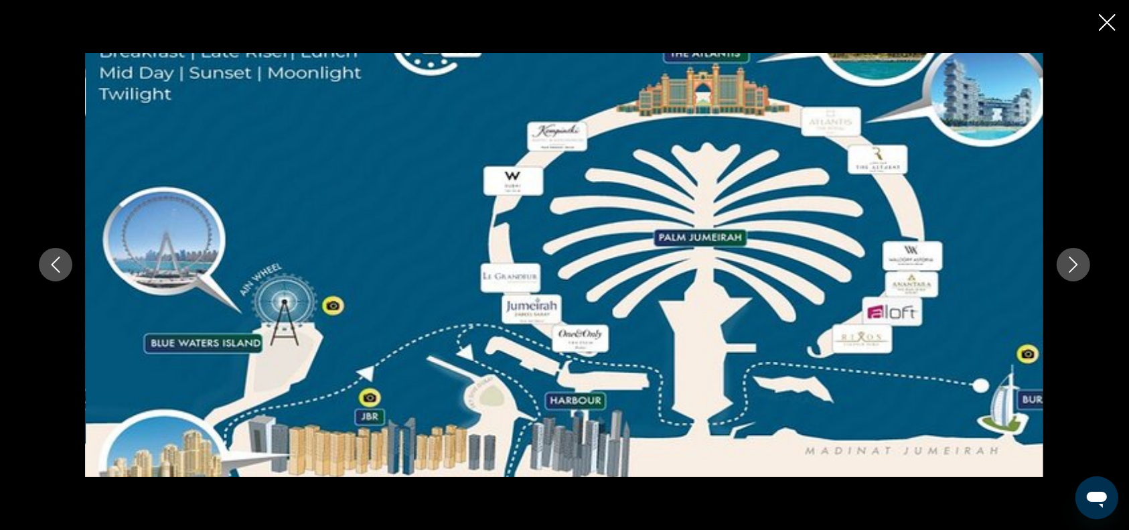
click at [1074, 265] on icon "Next image" at bounding box center [1073, 264] width 16 height 16
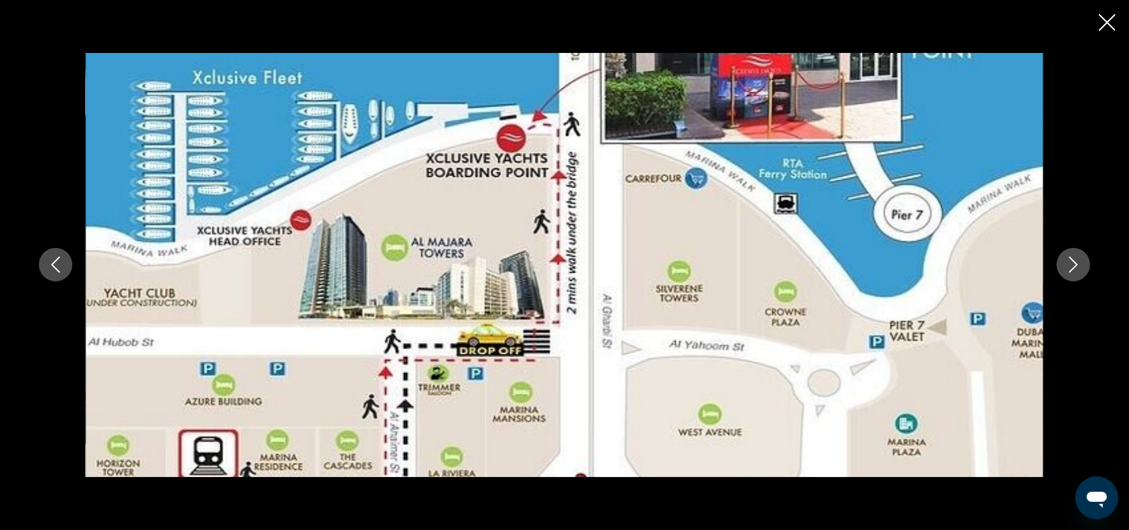
click at [1074, 265] on icon "Next image" at bounding box center [1073, 264] width 16 height 16
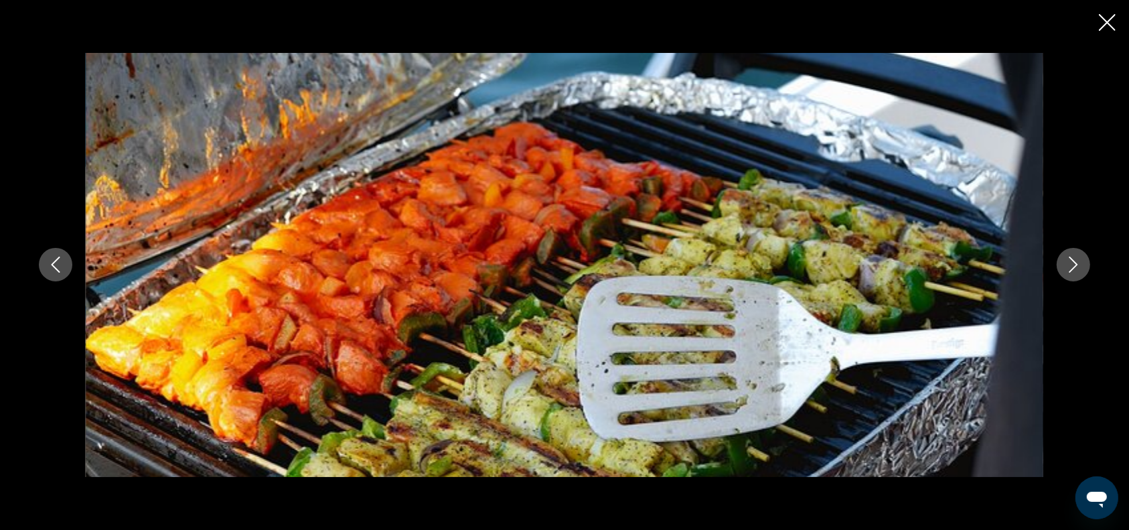
click at [1074, 265] on icon "Next image" at bounding box center [1073, 264] width 16 height 16
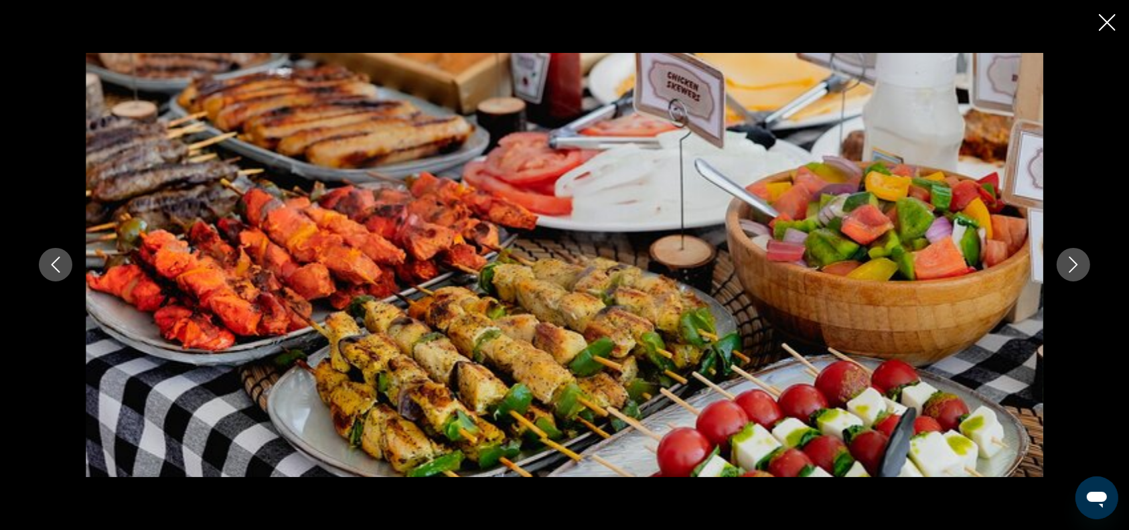
click at [1074, 265] on icon "Next image" at bounding box center [1073, 264] width 16 height 16
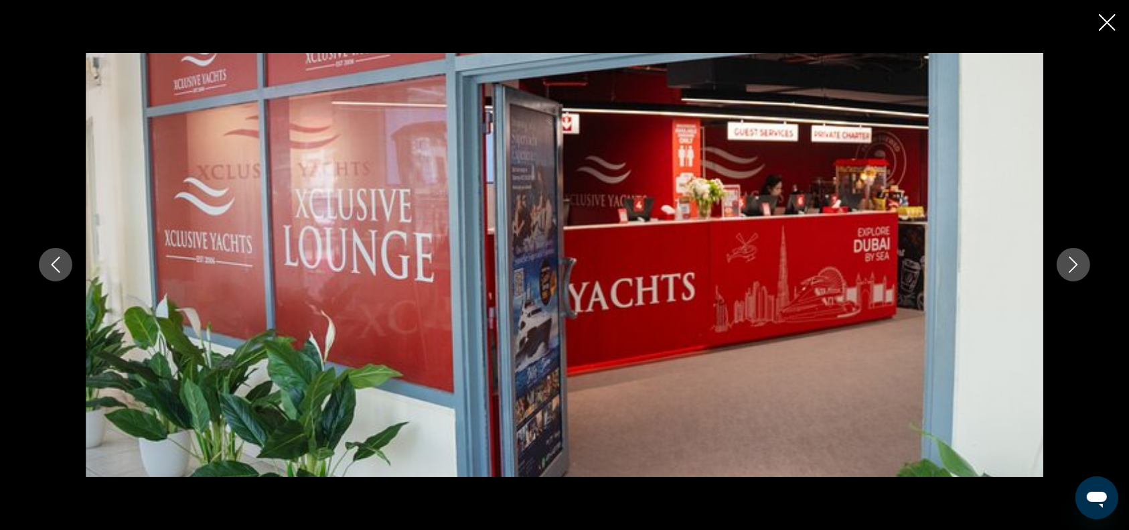
click at [1101, 30] on icon "Close slideshow" at bounding box center [1107, 22] width 17 height 17
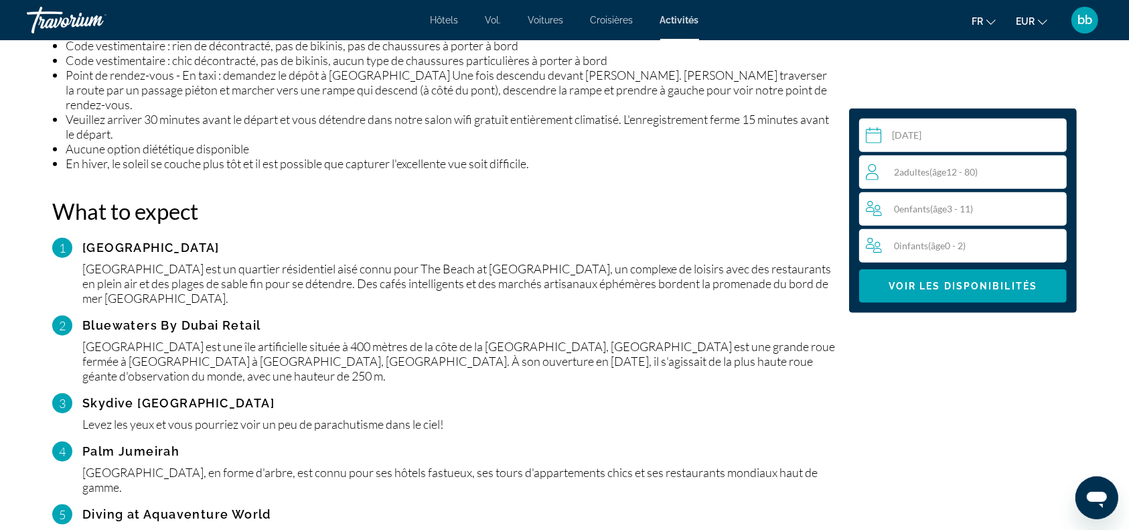
scroll to position [1439, 0]
